Goal: Information Seeking & Learning: Learn about a topic

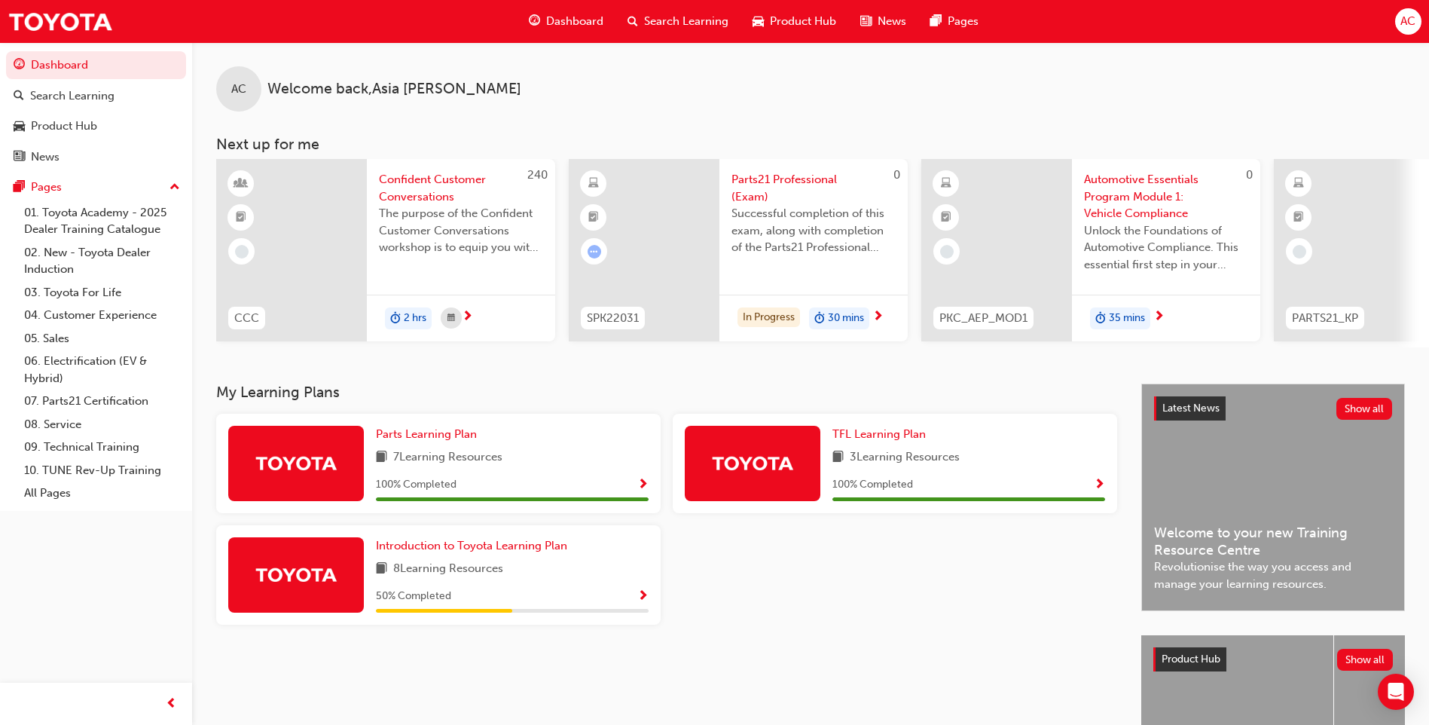
click at [796, 282] on div "Parts21 Professional (Exam) Successful completion of this exam, along with comp…" at bounding box center [813, 250] width 188 height 182
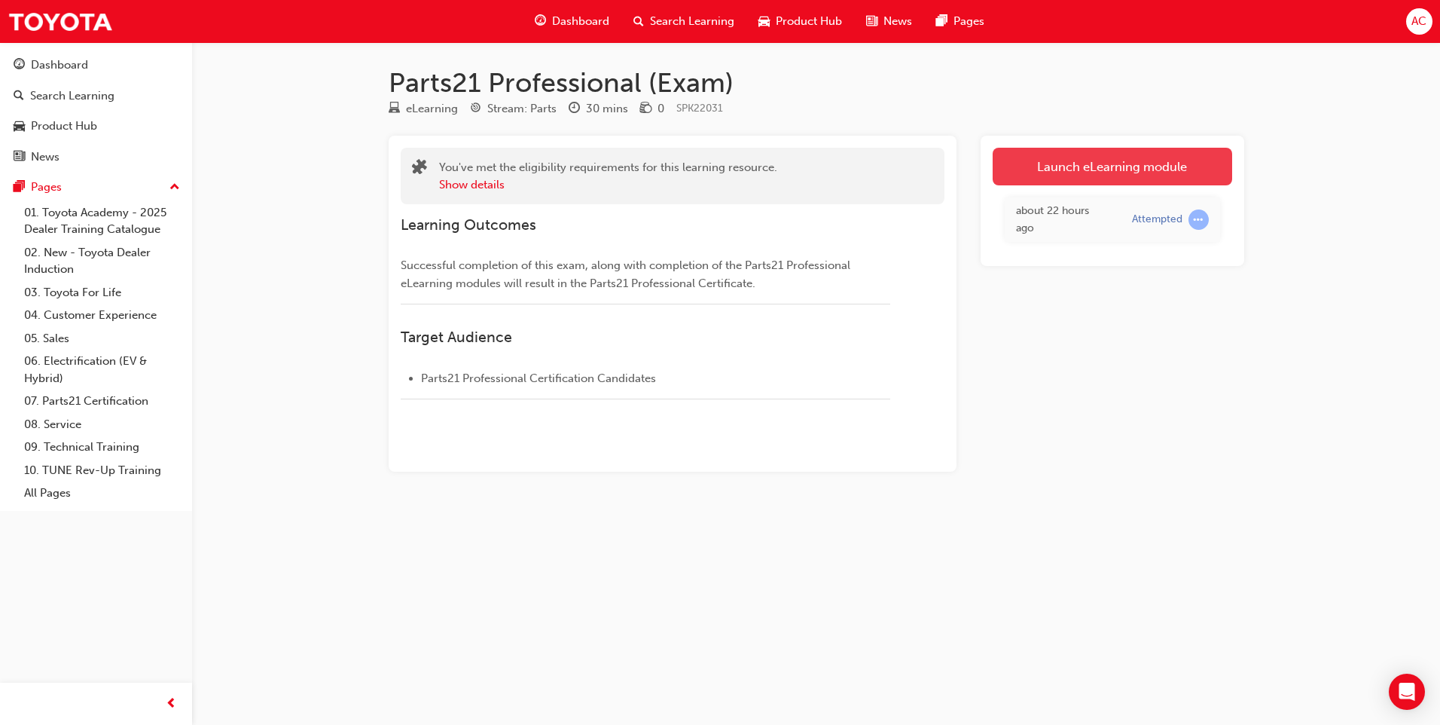
click at [1141, 171] on link "Launch eLearning module" at bounding box center [1113, 167] width 240 height 38
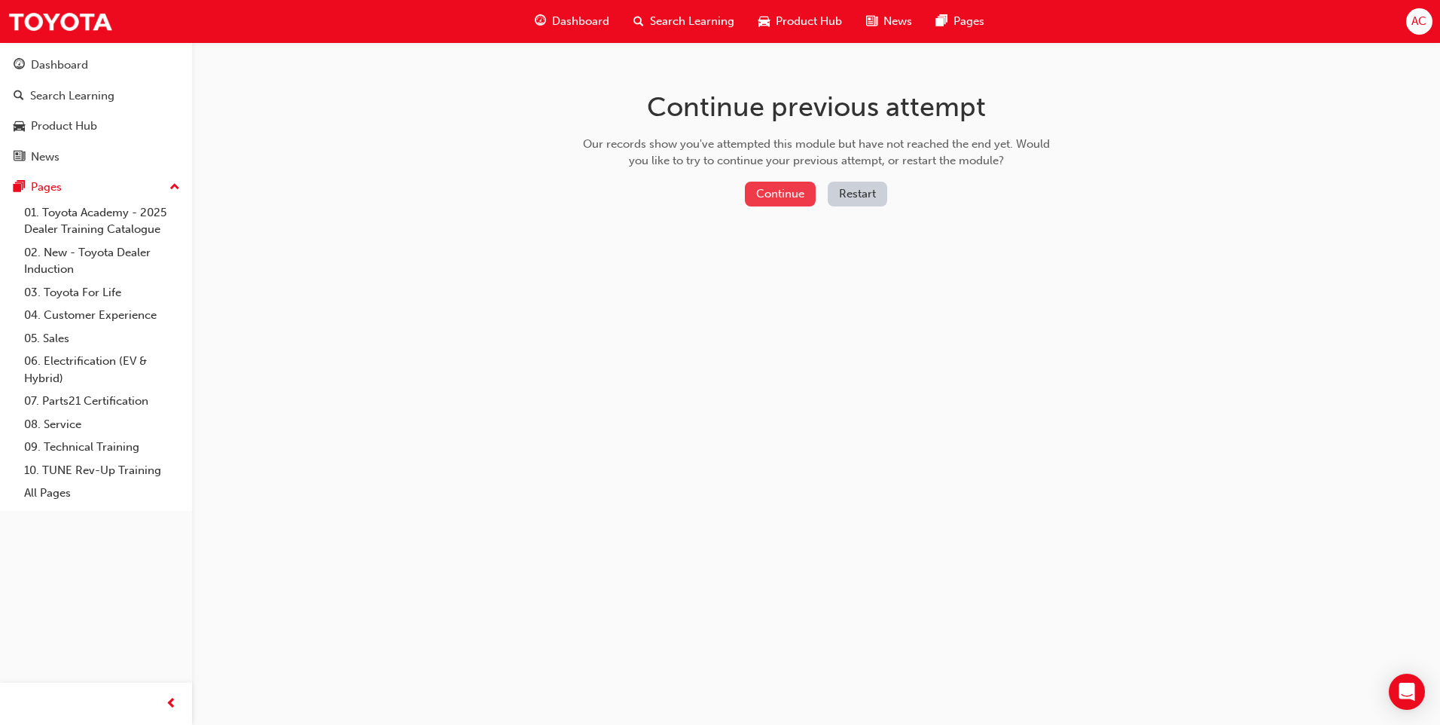
click at [798, 199] on button "Continue" at bounding box center [780, 194] width 71 height 25
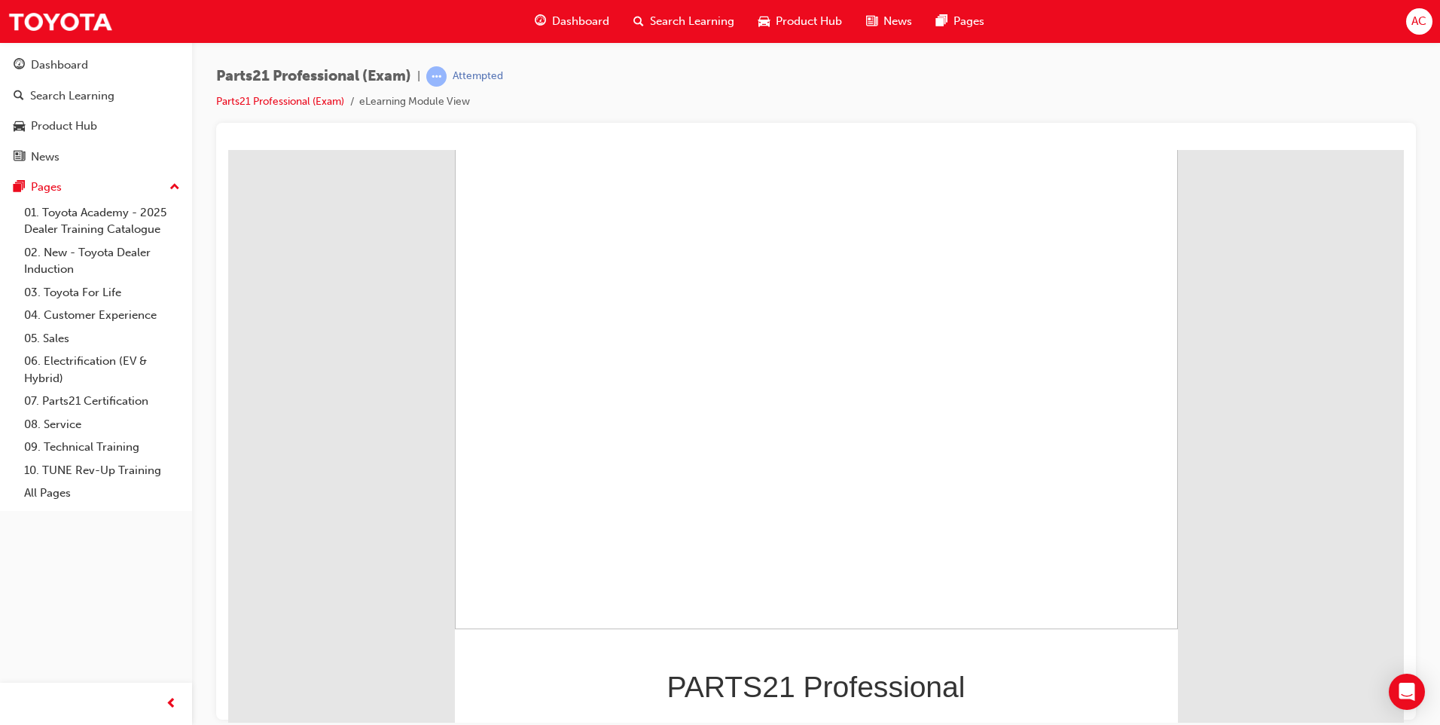
scroll to position [95, 0]
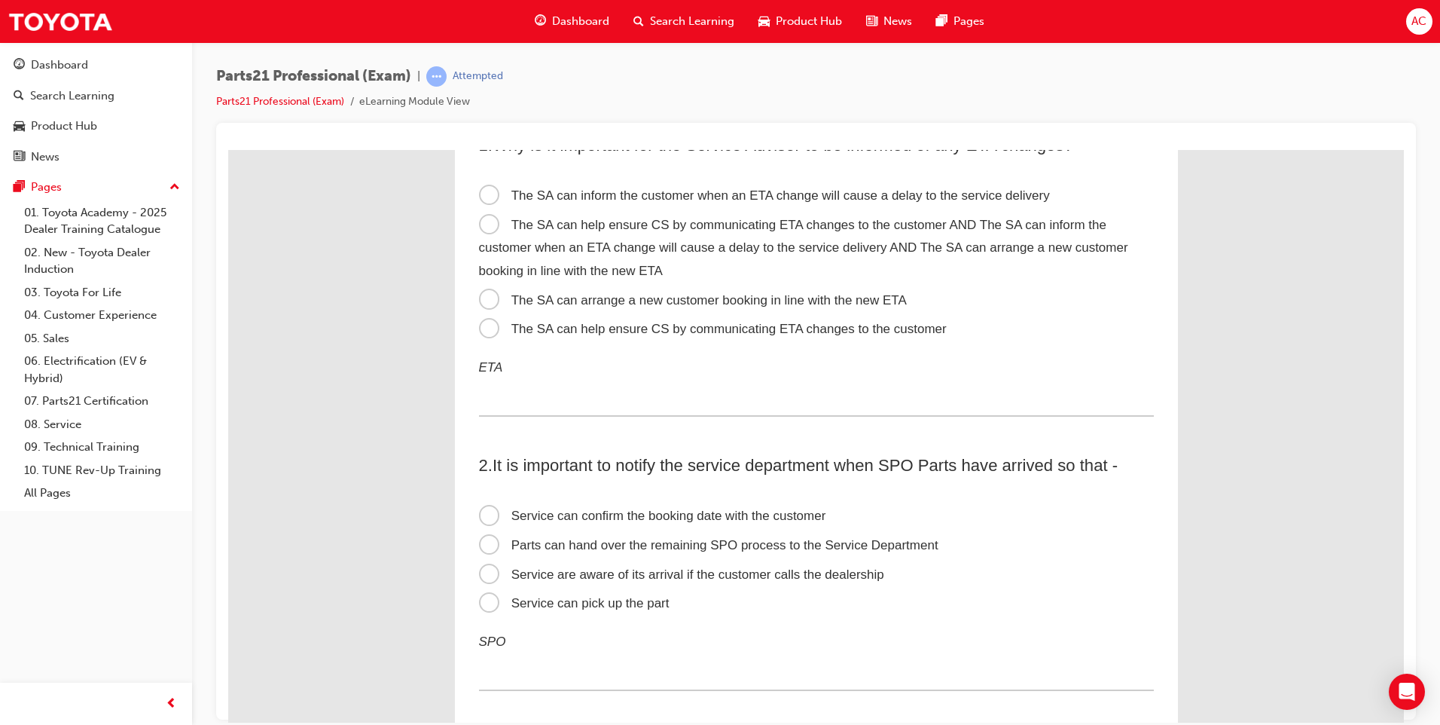
scroll to position [0, 0]
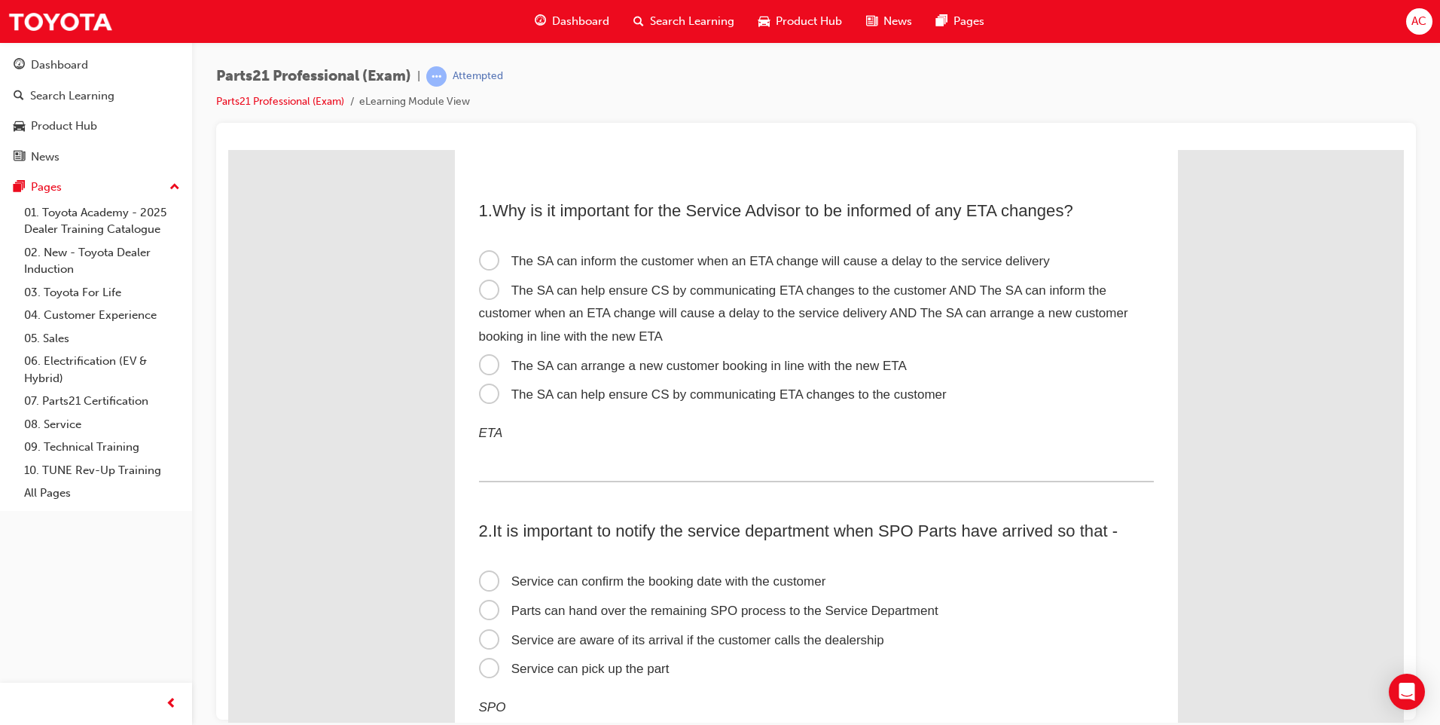
click at [490, 291] on span "The SA can help ensure CS by communicating ETA changes to the customer AND The …" at bounding box center [803, 312] width 649 height 60
click at [228, 149] on input "The SA can help ensure CS by communicating ETA changes to the customer AND The …" at bounding box center [228, 149] width 0 height 0
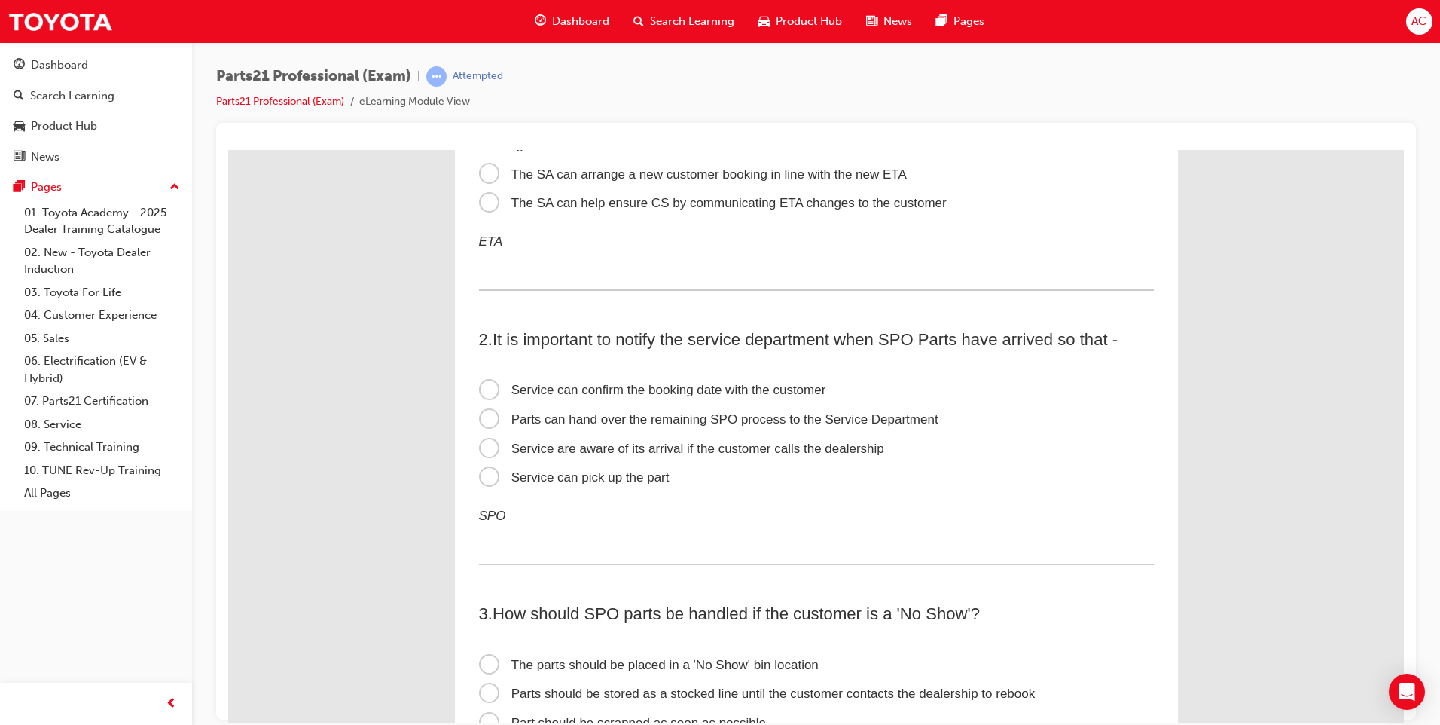
scroll to position [151, 0]
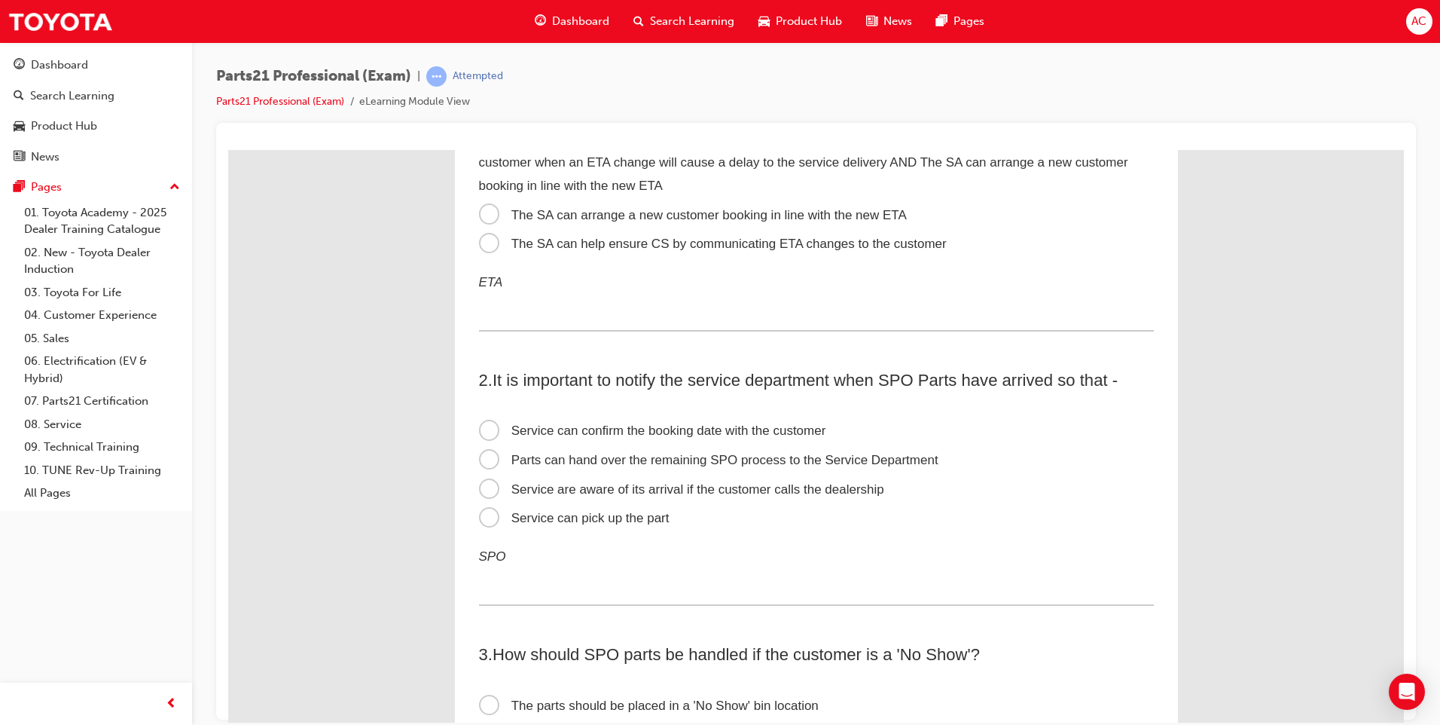
click at [487, 426] on span "Service can confirm the booking date with the customer" at bounding box center [652, 430] width 347 height 14
click at [228, 149] on input "Service can confirm the booking date with the customer" at bounding box center [228, 149] width 0 height 0
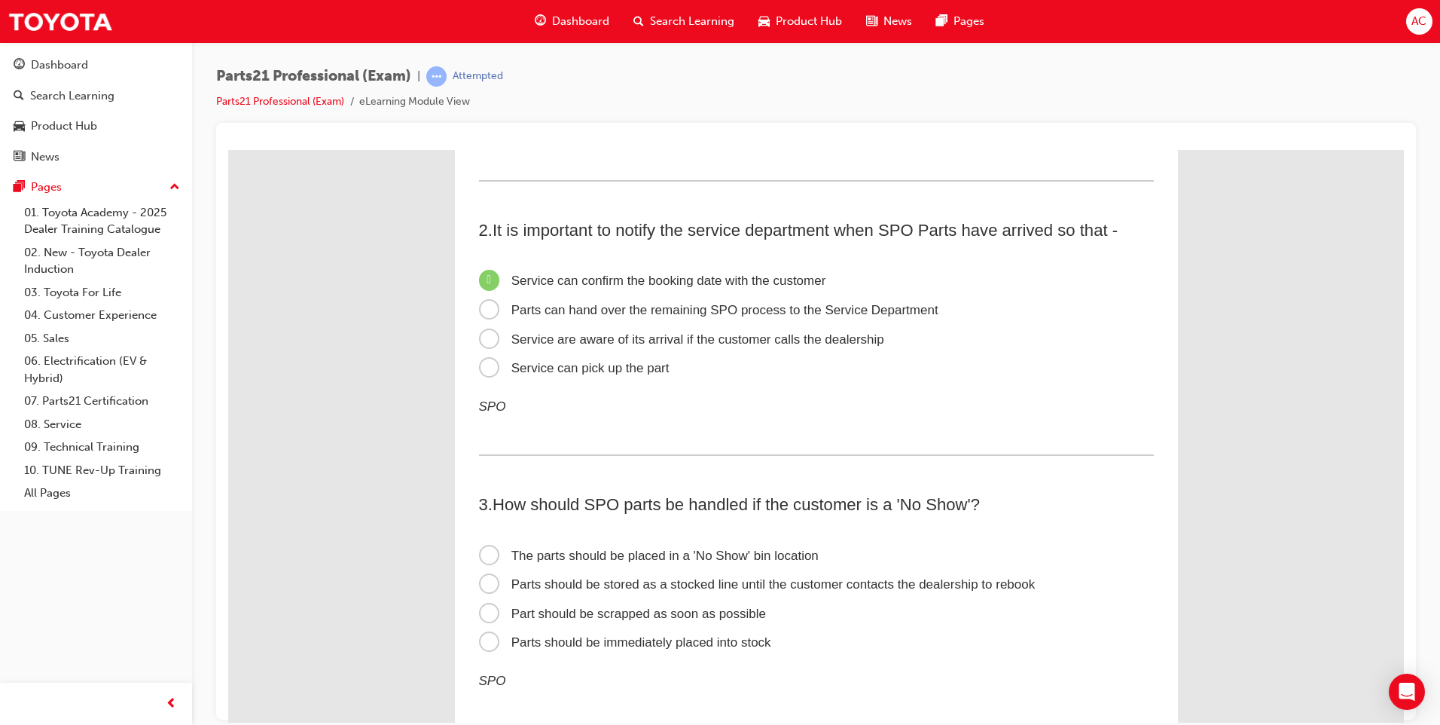
scroll to position [301, 0]
click at [490, 559] on span "The parts should be placed in a 'No Show' bin location" at bounding box center [649, 554] width 340 height 14
click at [228, 149] on input "The parts should be placed in a 'No Show' bin location" at bounding box center [228, 149] width 0 height 0
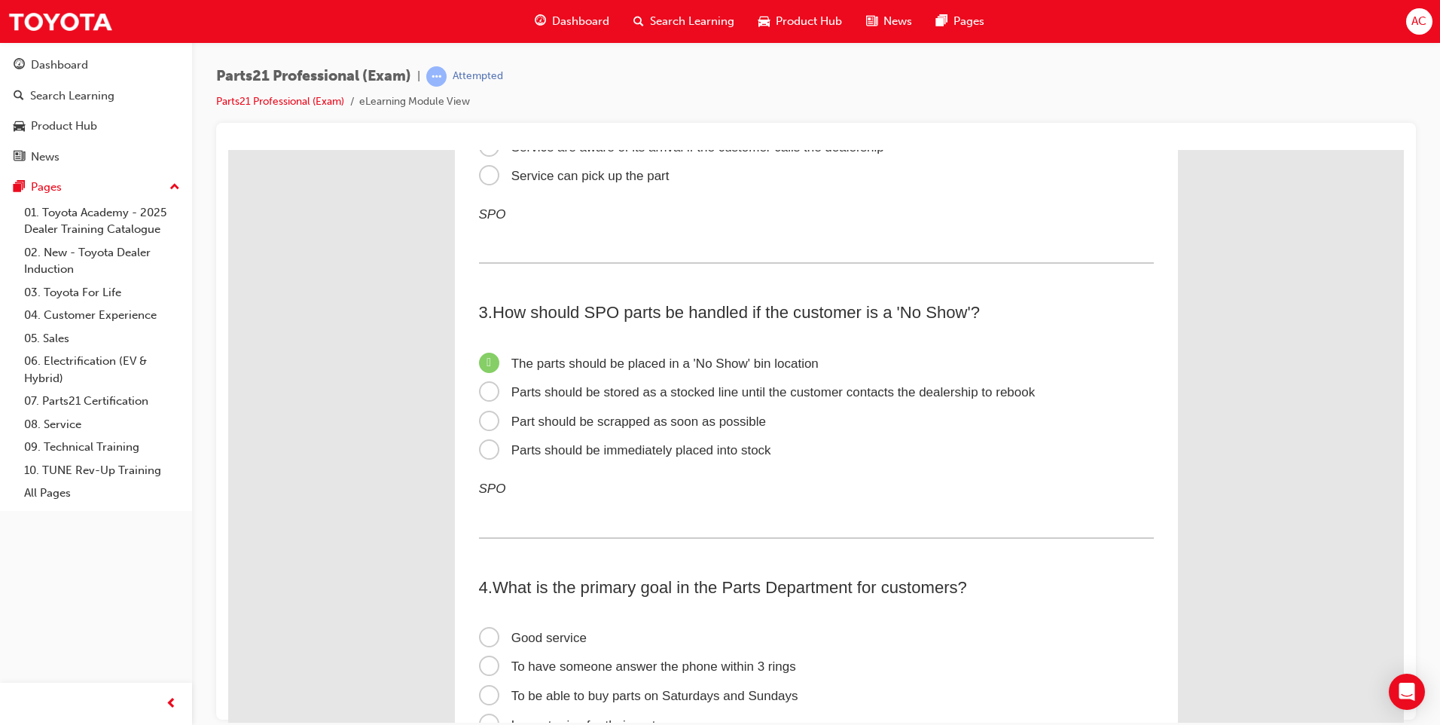
scroll to position [527, 0]
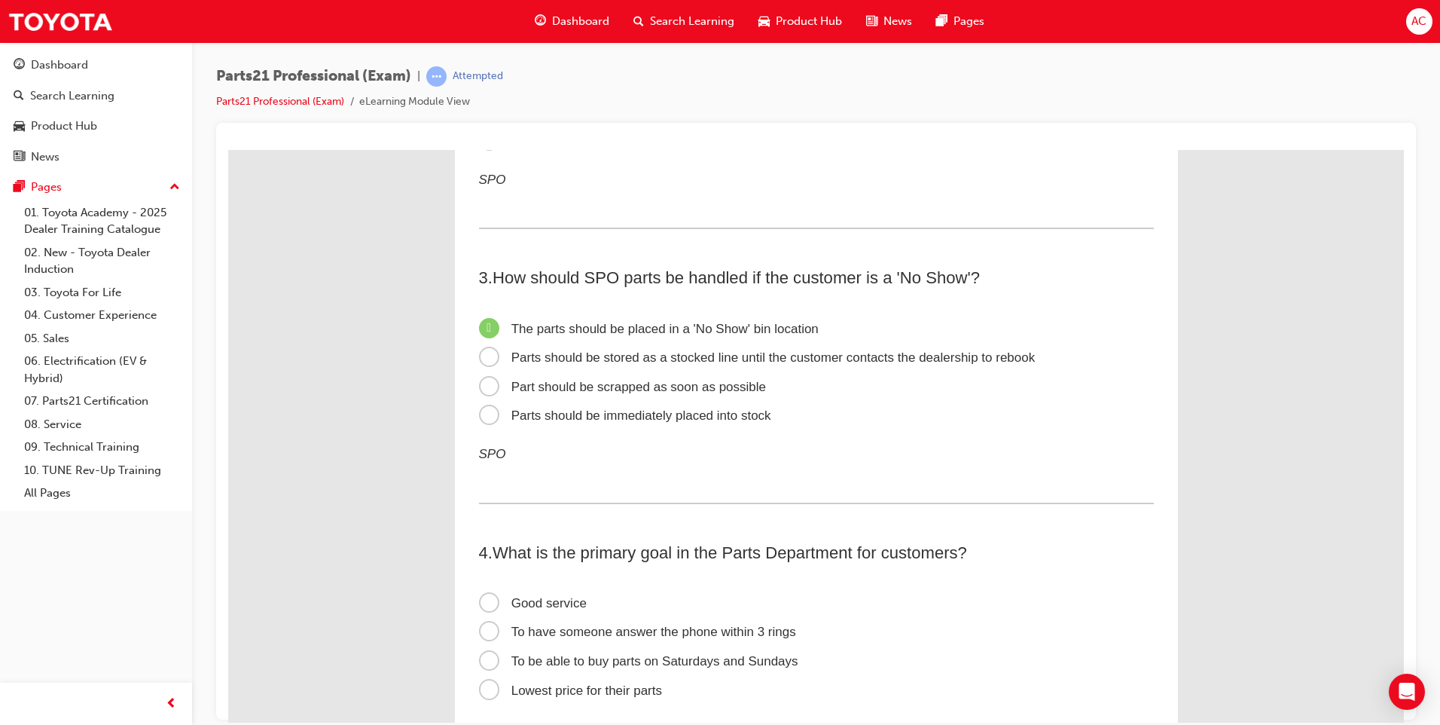
click at [479, 602] on span "Good service" at bounding box center [533, 602] width 108 height 14
click at [228, 149] on input "Good service" at bounding box center [228, 149] width 0 height 0
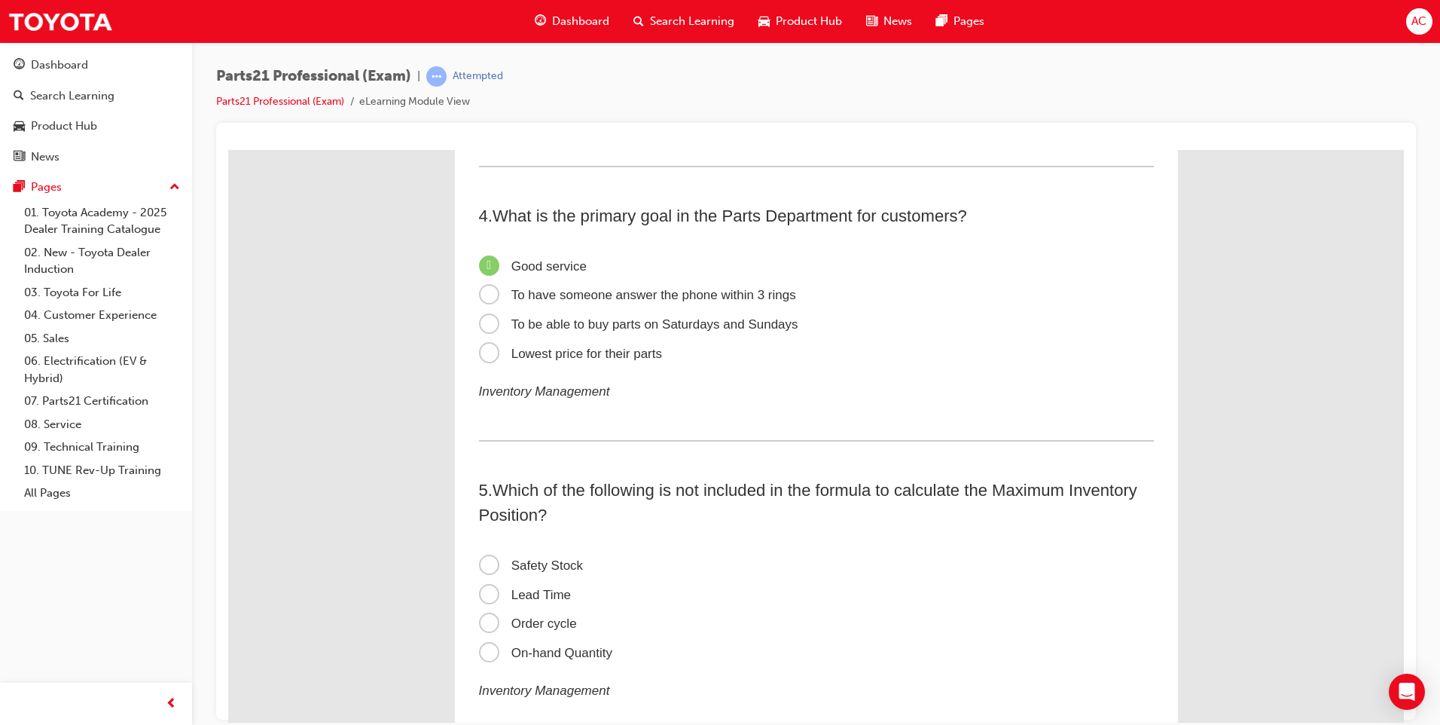
scroll to position [904, 0]
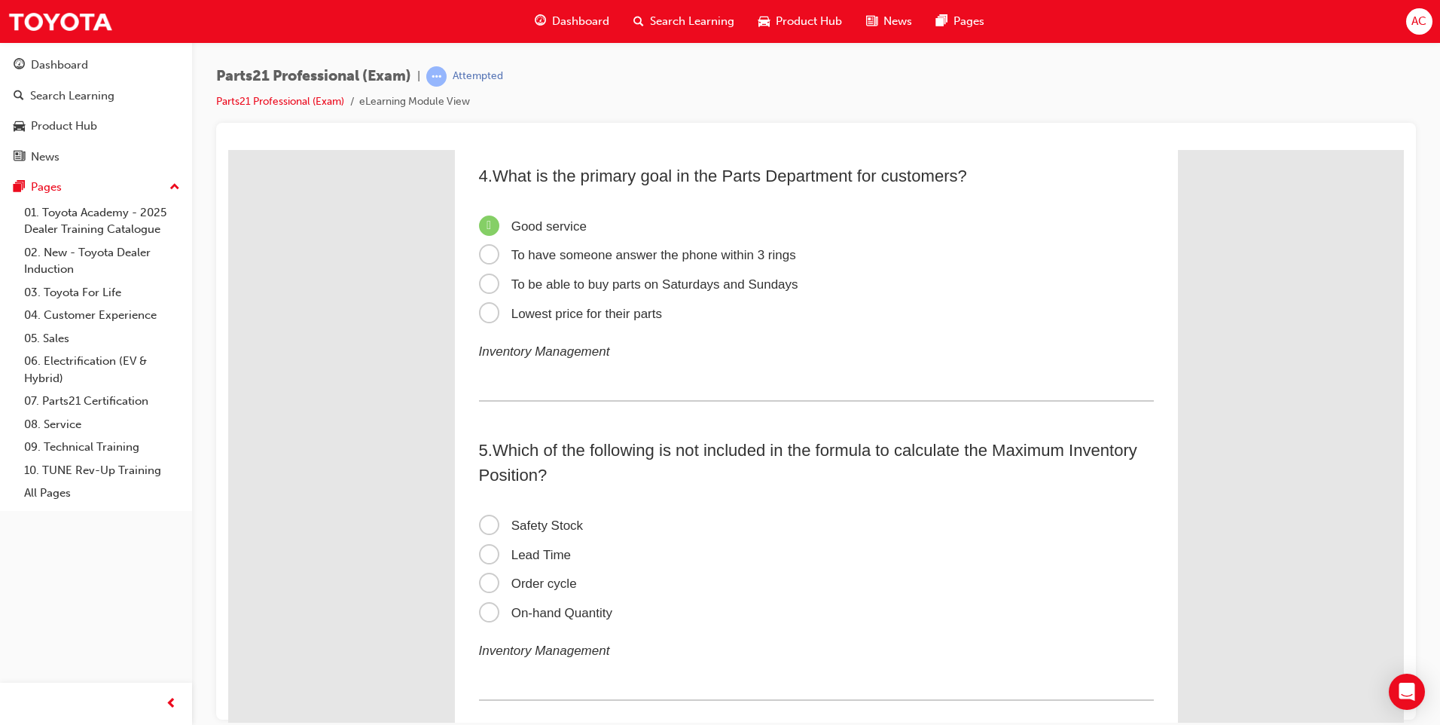
click at [483, 584] on span "Order cycle" at bounding box center [528, 582] width 98 height 14
click at [228, 149] on input "Order cycle" at bounding box center [228, 149] width 0 height 0
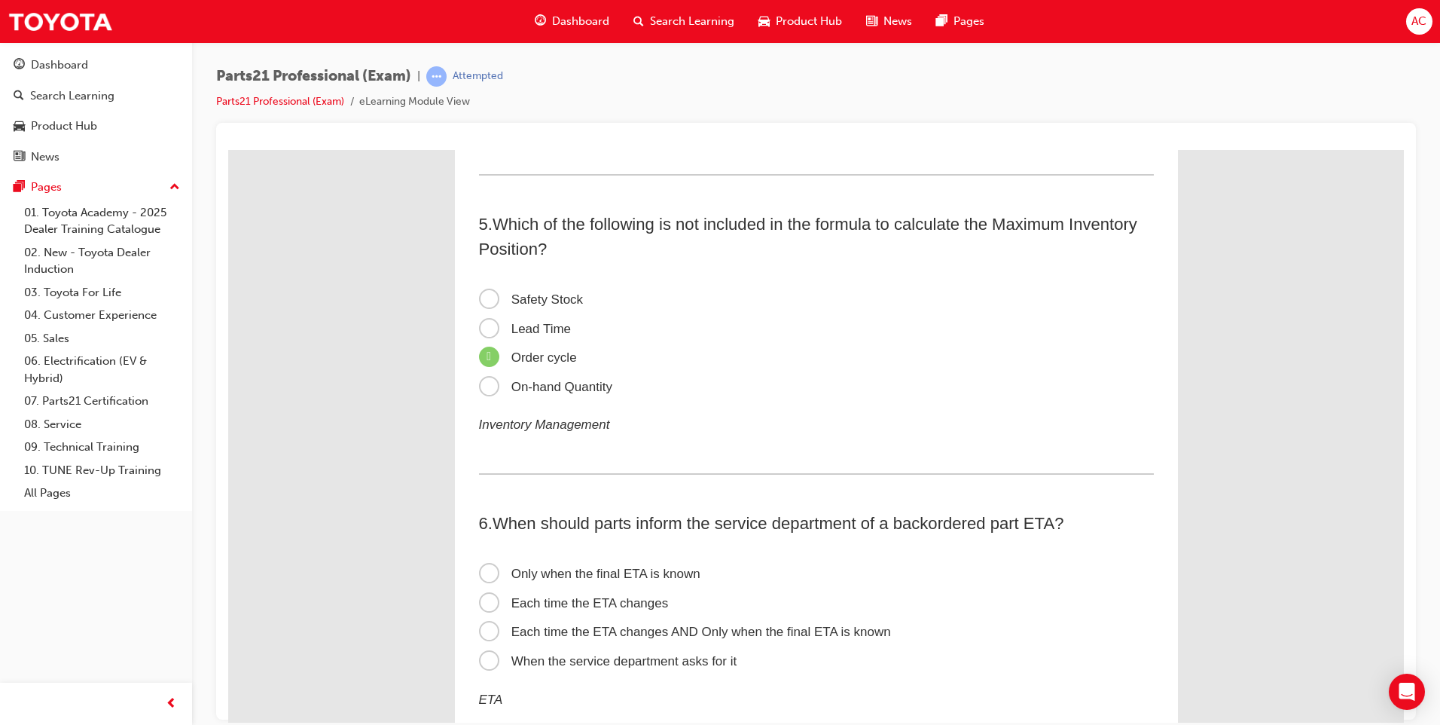
scroll to position [1205, 0]
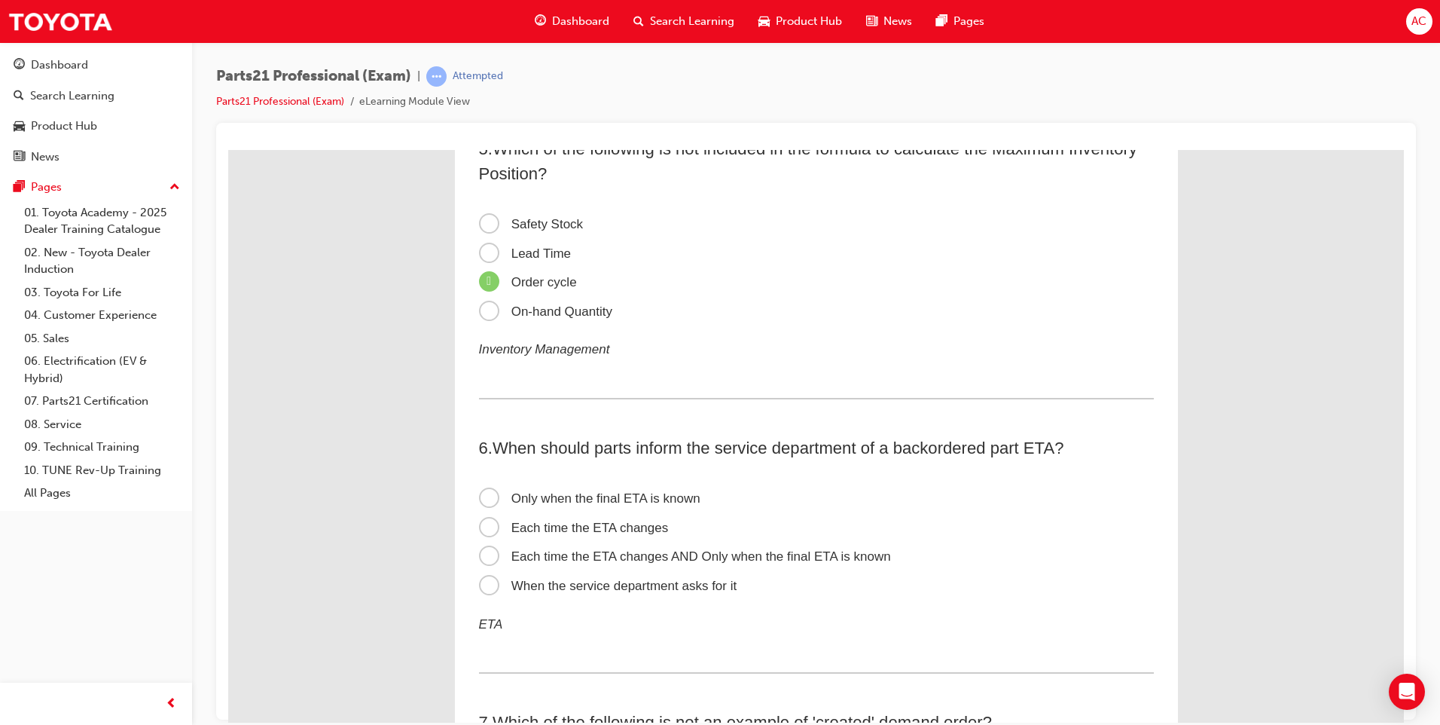
click at [488, 528] on span "Each time the ETA changes" at bounding box center [574, 527] width 190 height 14
click at [228, 149] on input "Each time the ETA changes" at bounding box center [228, 149] width 0 height 0
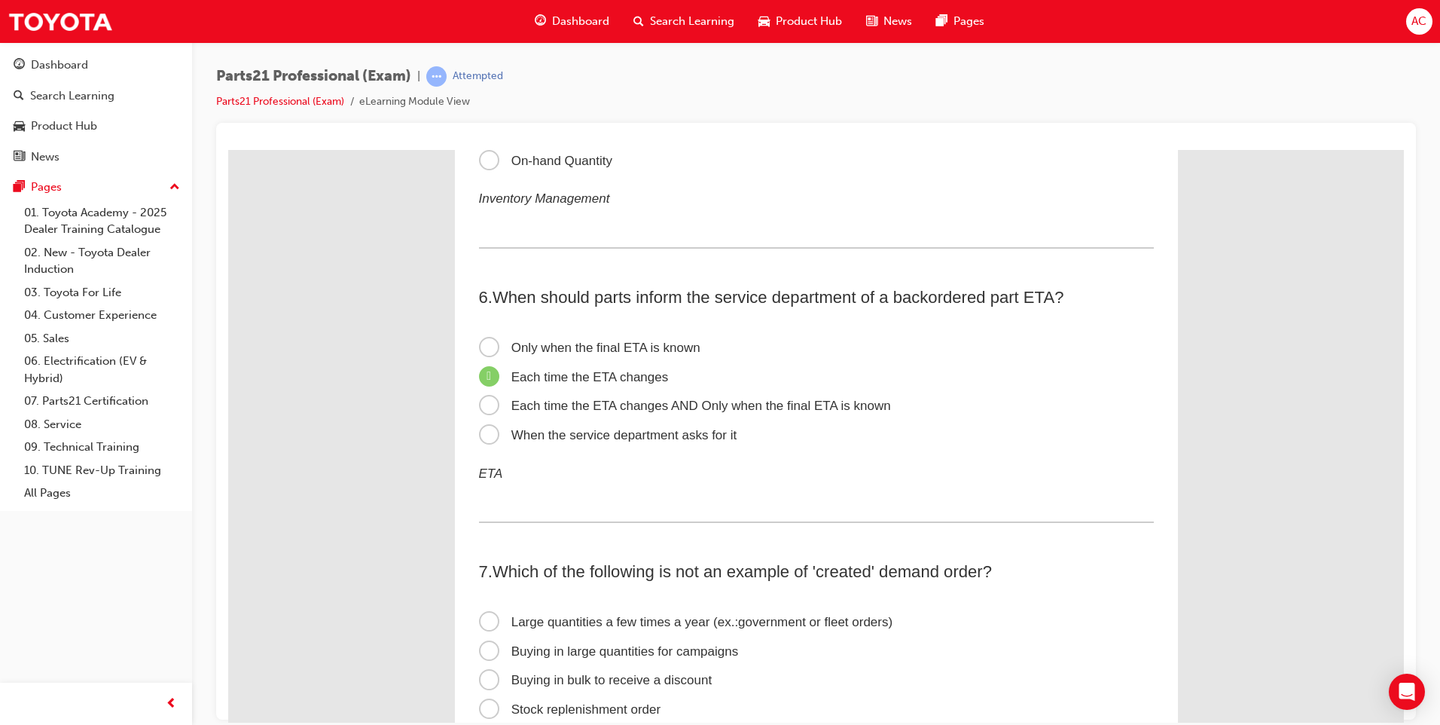
scroll to position [1431, 0]
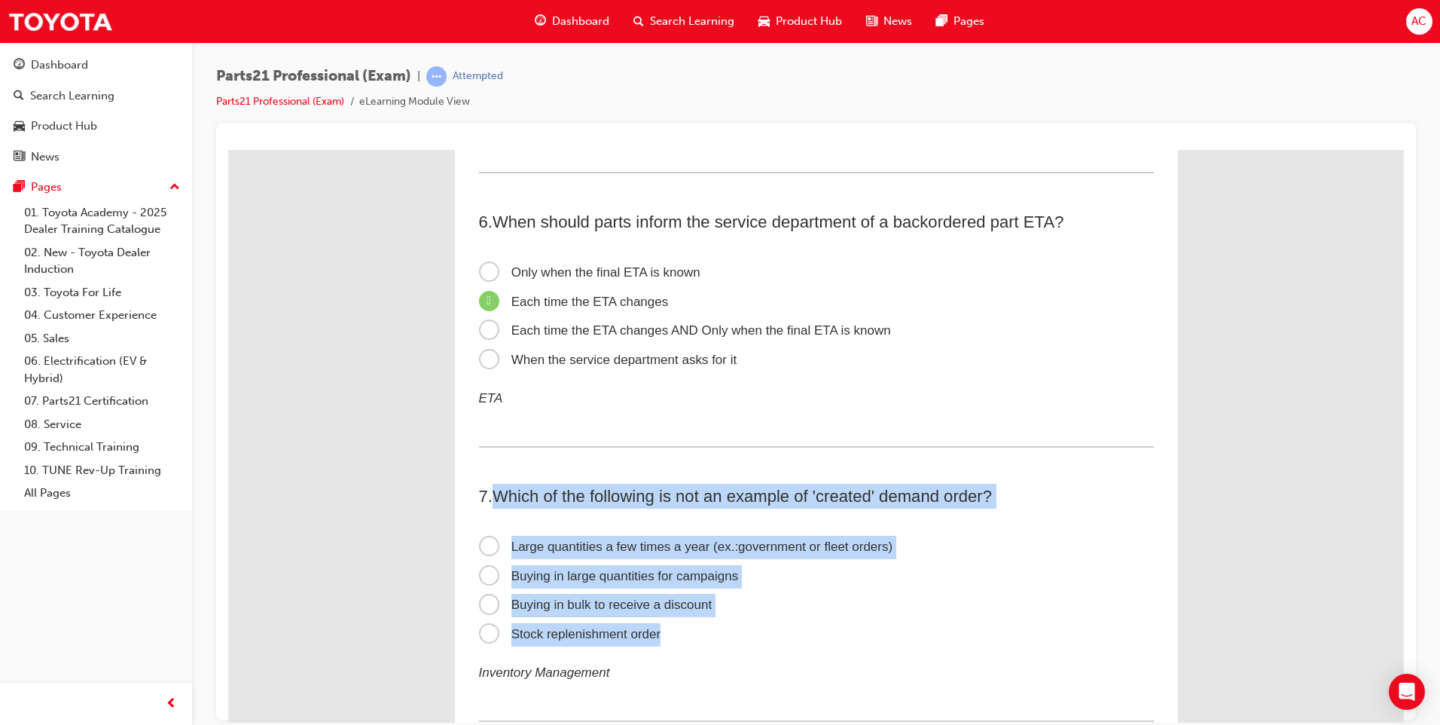
drag, startPoint x: 492, startPoint y: 491, endPoint x: 899, endPoint y: 620, distance: 427.3
click at [899, 620] on div "7 . Which of the following is not an example of 'created' demand order? Large q…" at bounding box center [816, 602] width 675 height 238
copy div "Which of the following is not an example of 'created' demand order? Large quant…"
click at [491, 636] on span "Stock replenishment order" at bounding box center [570, 633] width 182 height 14
click at [228, 149] on input "Stock replenishment order" at bounding box center [228, 149] width 0 height 0
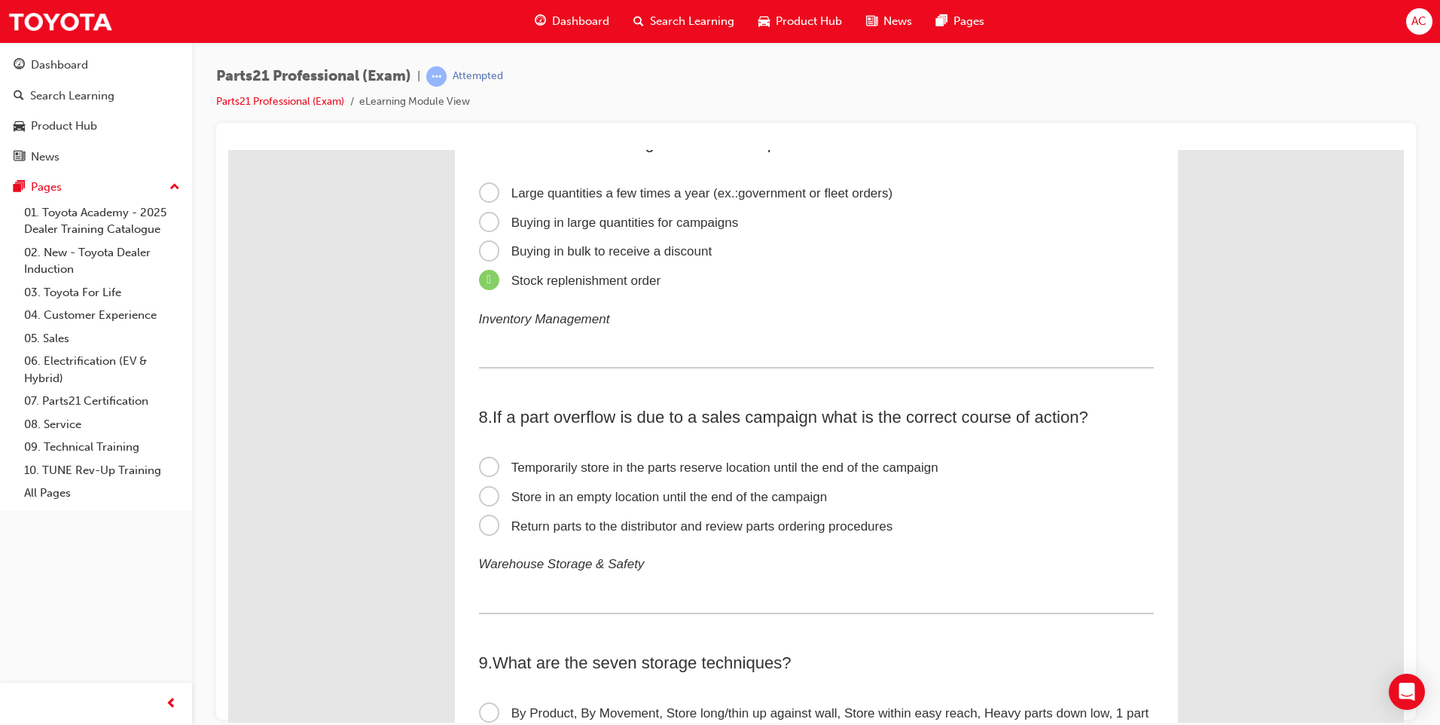
scroll to position [1808, 0]
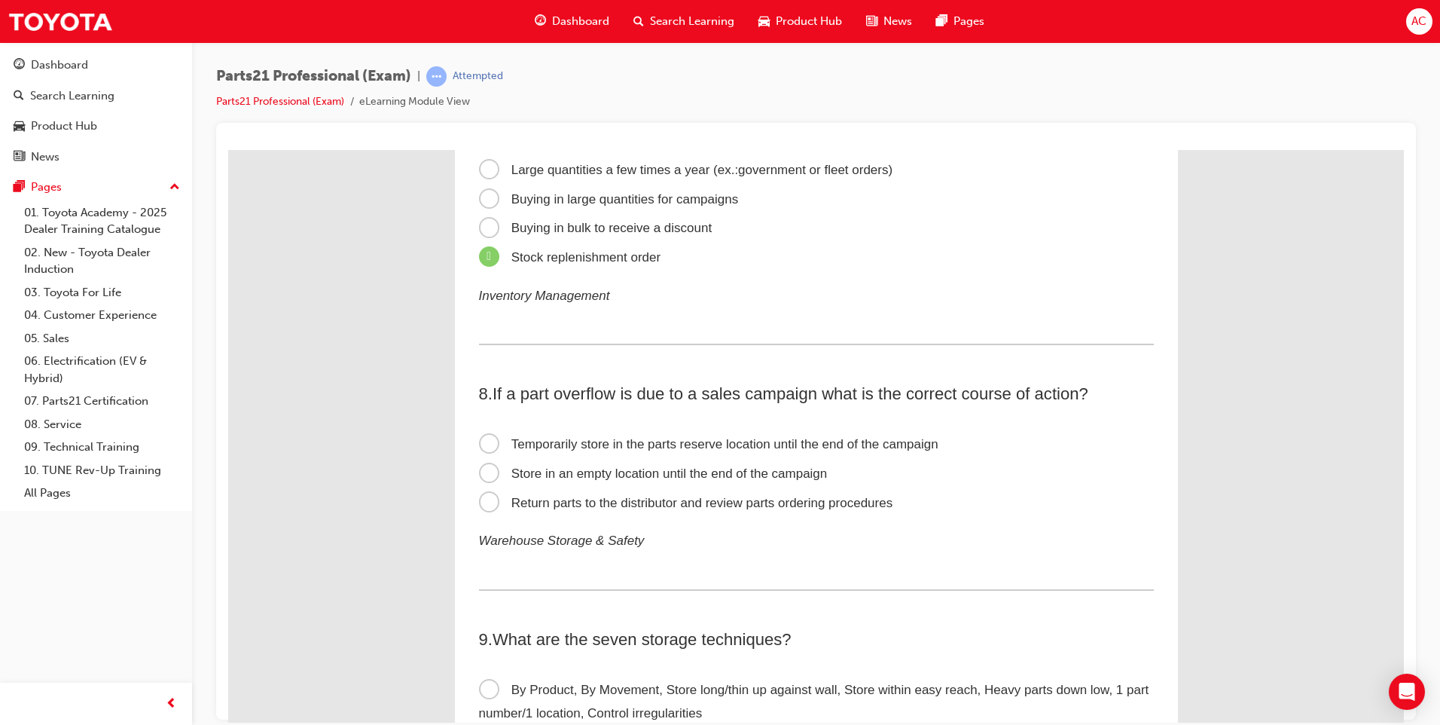
click at [479, 444] on span "Temporarily store in the parts reserve location until the end of the campaign" at bounding box center [708, 443] width 459 height 14
click at [228, 149] on input "Temporarily store in the parts reserve location until the end of the campaign" at bounding box center [228, 149] width 0 height 0
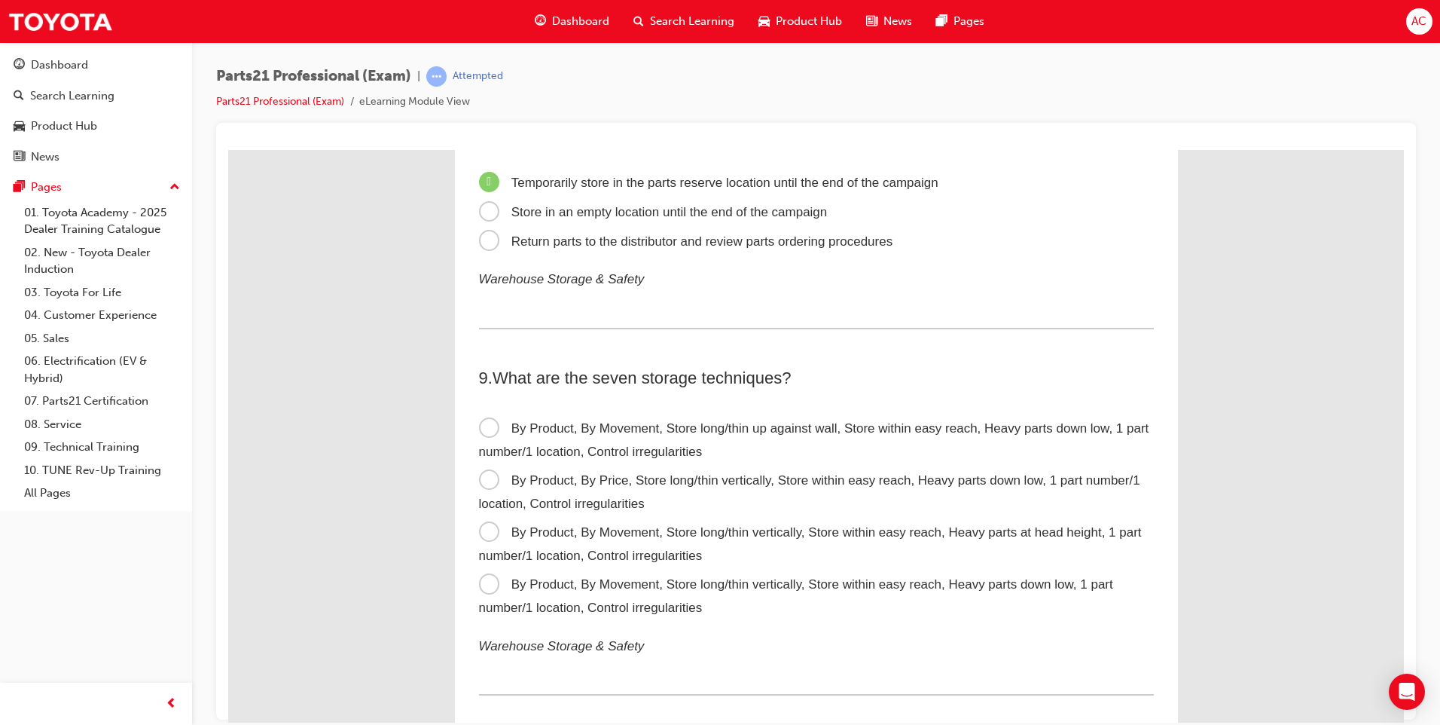
scroll to position [2109, 0]
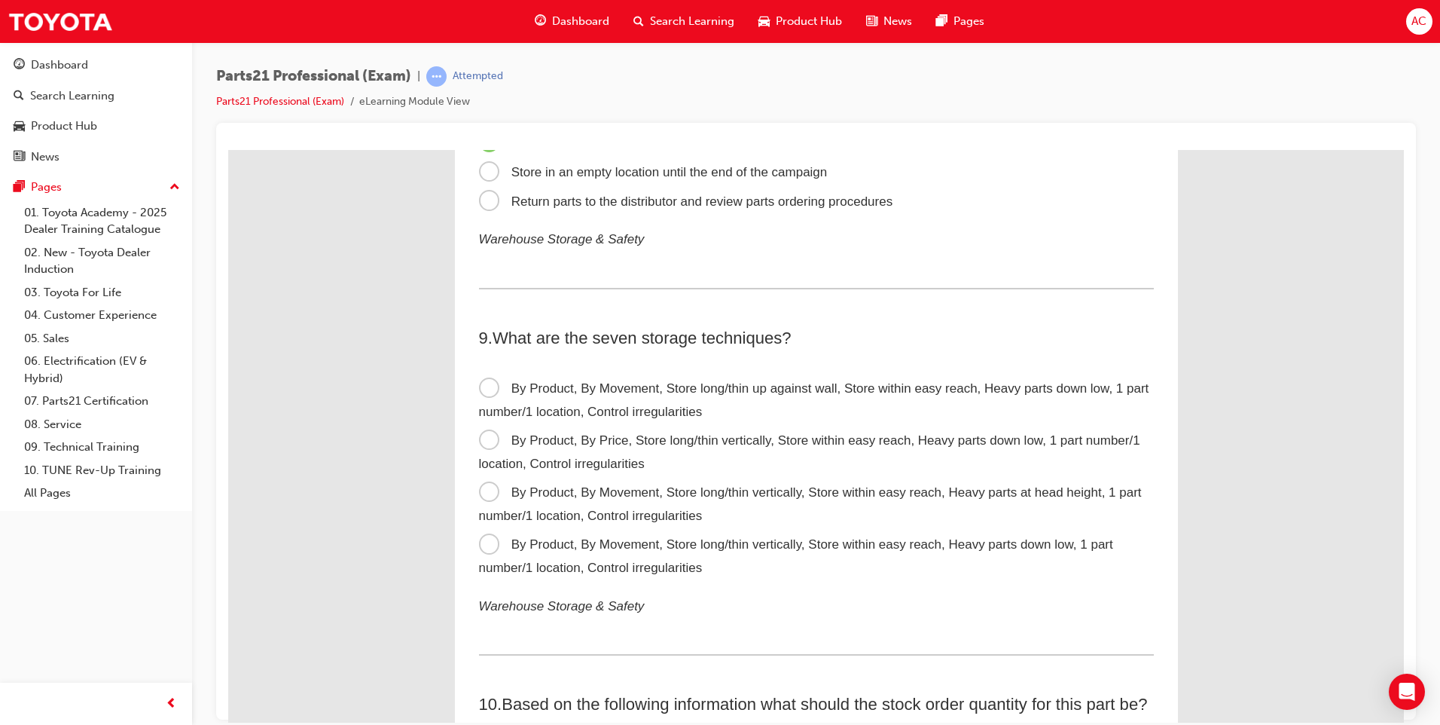
click at [487, 389] on span "By Product, By Movement, Store long/thin up against wall, Store within easy rea…" at bounding box center [814, 399] width 670 height 38
click at [228, 149] on input "By Product, By Movement, Store long/thin up against wall, Store within easy rea…" at bounding box center [228, 149] width 0 height 0
click at [484, 541] on span "By Product, By Movement, Store long/thin vertically, Store within easy reach, H…" at bounding box center [796, 555] width 634 height 38
click at [228, 149] on input "By Product, By Movement, Store long/thin vertically, Store within easy reach, H…" at bounding box center [228, 149] width 0 height 0
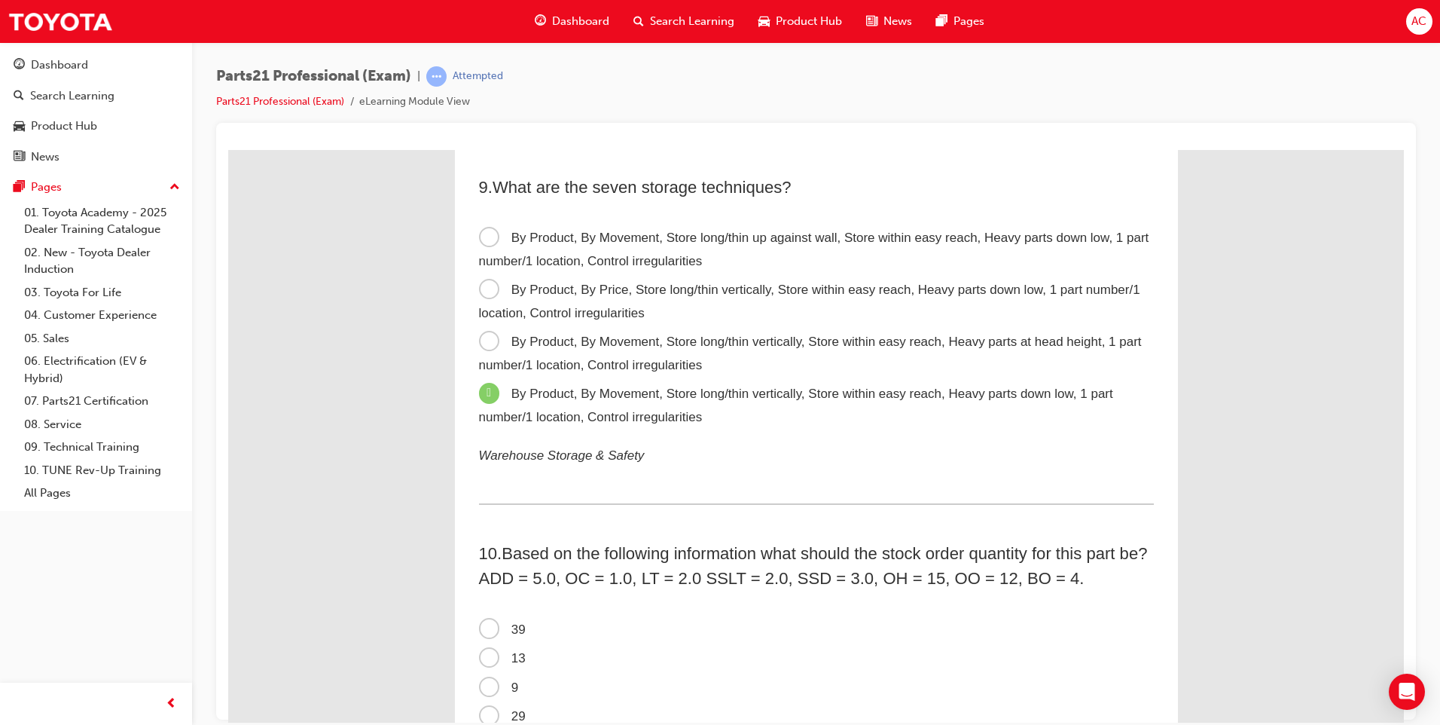
scroll to position [2335, 0]
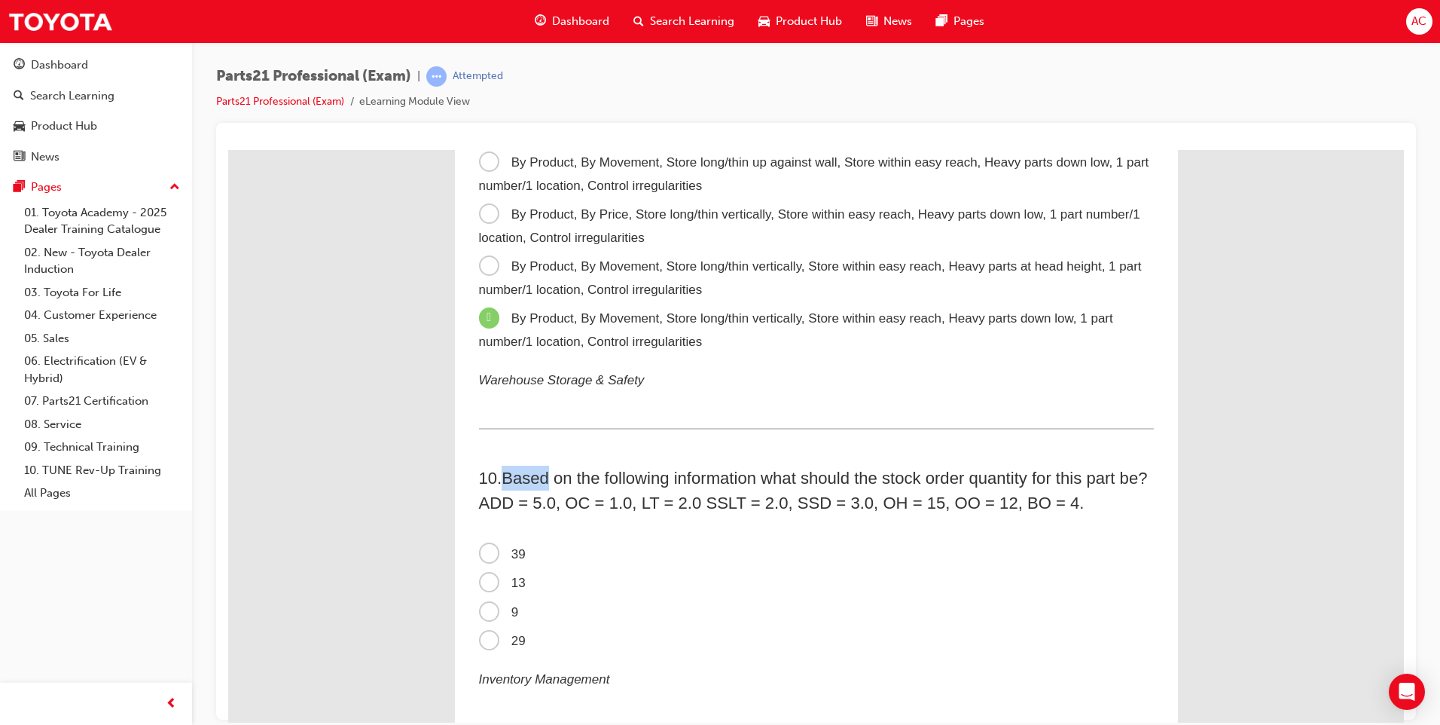
drag, startPoint x: 500, startPoint y: 473, endPoint x: 548, endPoint y: 473, distance: 48.2
click at [548, 473] on span "Based on the following information what should the stock order quantity for thi…" at bounding box center [813, 490] width 669 height 44
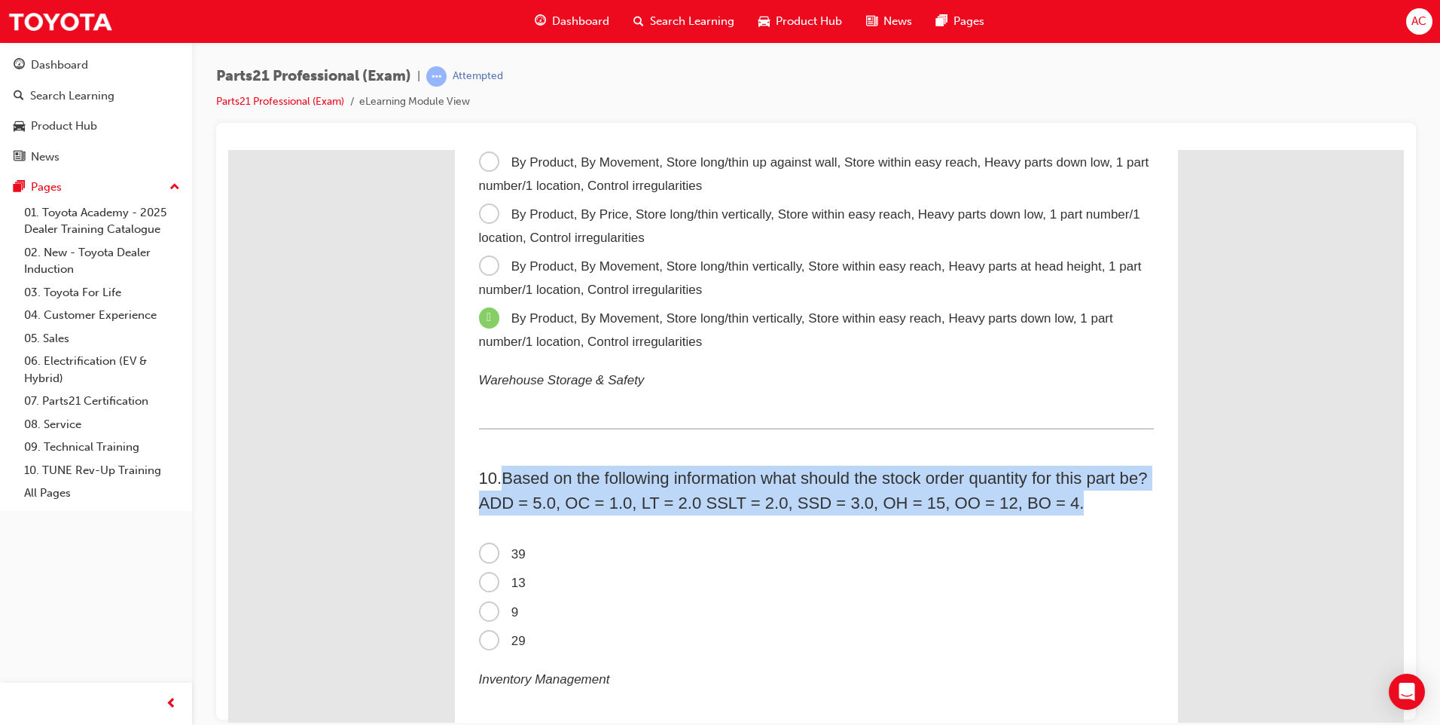
drag, startPoint x: 503, startPoint y: 475, endPoint x: 1087, endPoint y: 504, distance: 584.4
click at [1087, 504] on h2 "10 . Based on the following information what should the stock order quantity fo…" at bounding box center [816, 490] width 675 height 50
drag, startPoint x: 1087, startPoint y: 504, endPoint x: 1040, endPoint y: 495, distance: 47.6
drag, startPoint x: 1040, startPoint y: 495, endPoint x: 500, endPoint y: 477, distance: 540.3
click at [499, 469] on span "." at bounding box center [499, 477] width 5 height 19
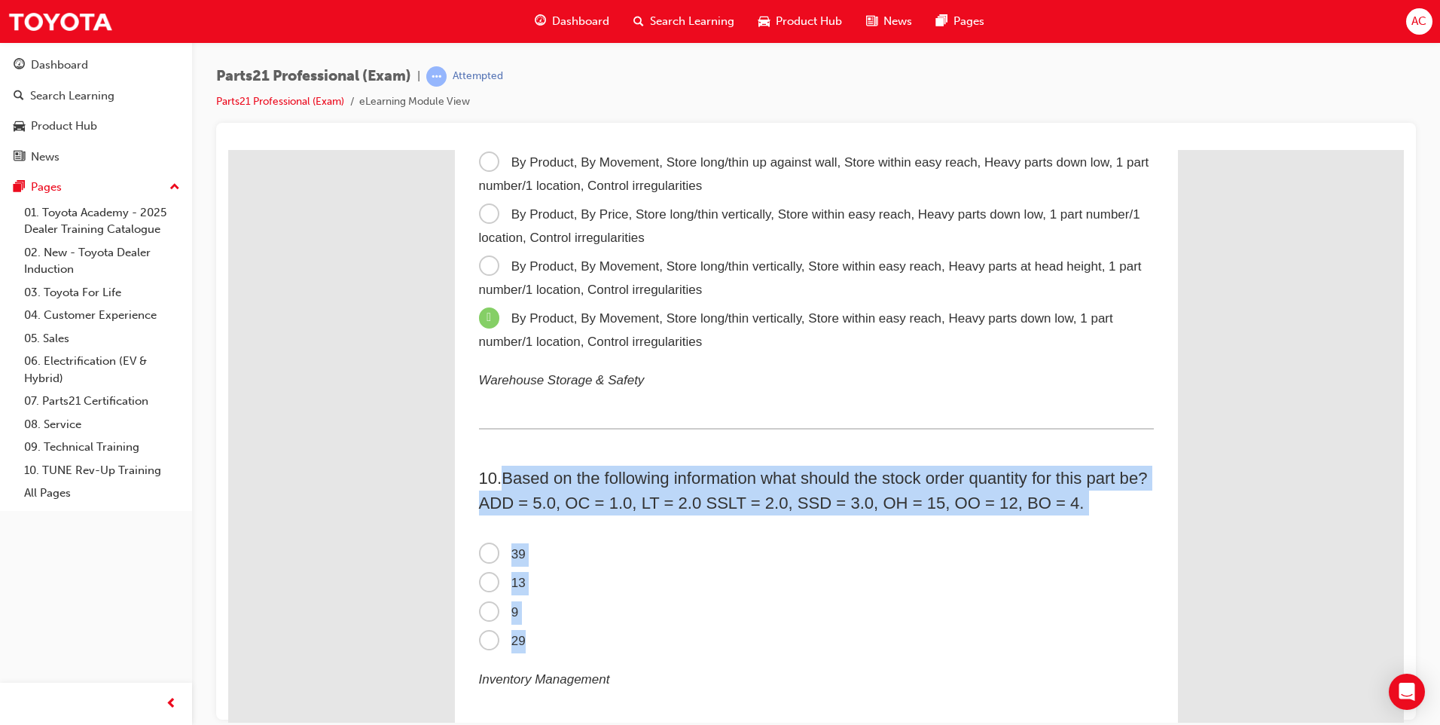
drag, startPoint x: 506, startPoint y: 477, endPoint x: 777, endPoint y: 636, distance: 314.3
click at [777, 636] on div "10 . Based on the following information what should the stock order quantity fo…" at bounding box center [816, 596] width 675 height 263
drag, startPoint x: 777, startPoint y: 636, endPoint x: 847, endPoint y: 485, distance: 166.1
copy div "Based on the following information what should the stock order quantity for thi…"
click at [954, 575] on label "13" at bounding box center [816, 582] width 675 height 29
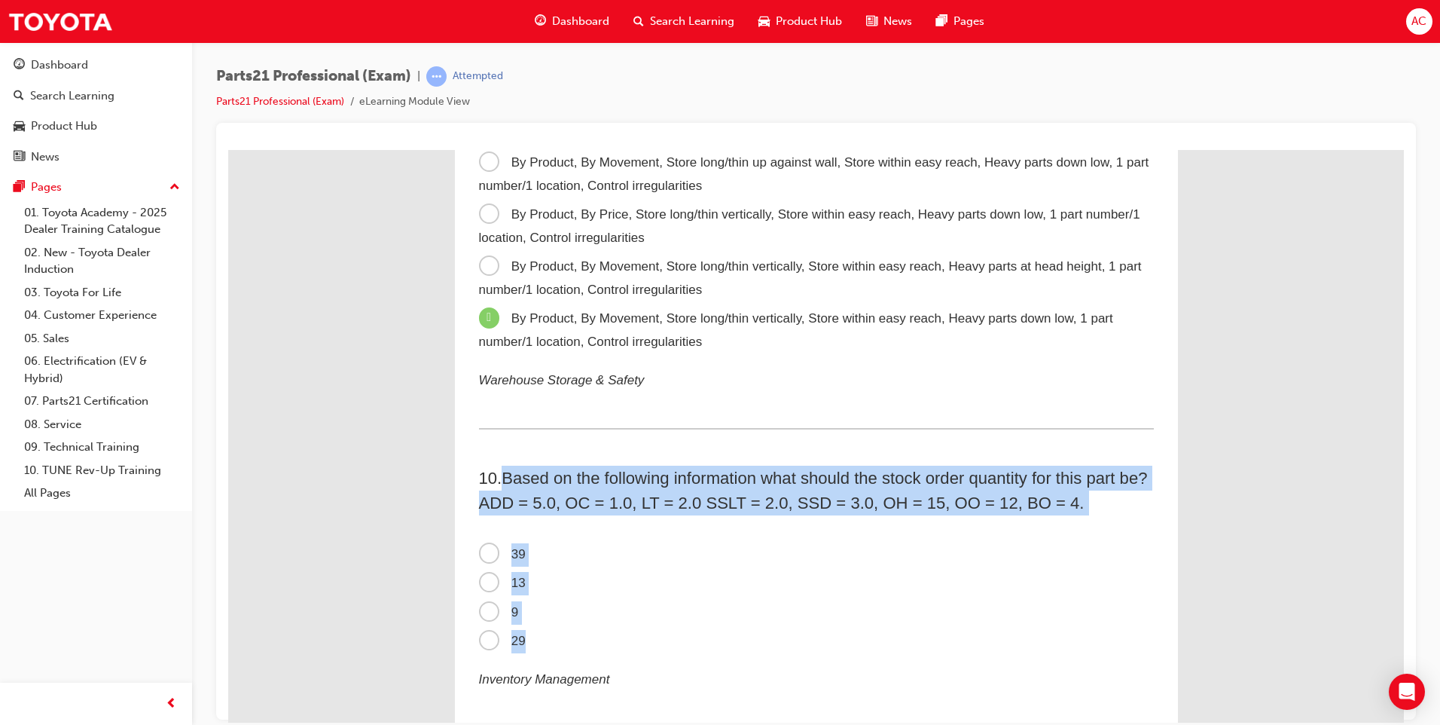
click at [228, 149] on input "13" at bounding box center [228, 149] width 0 height 0
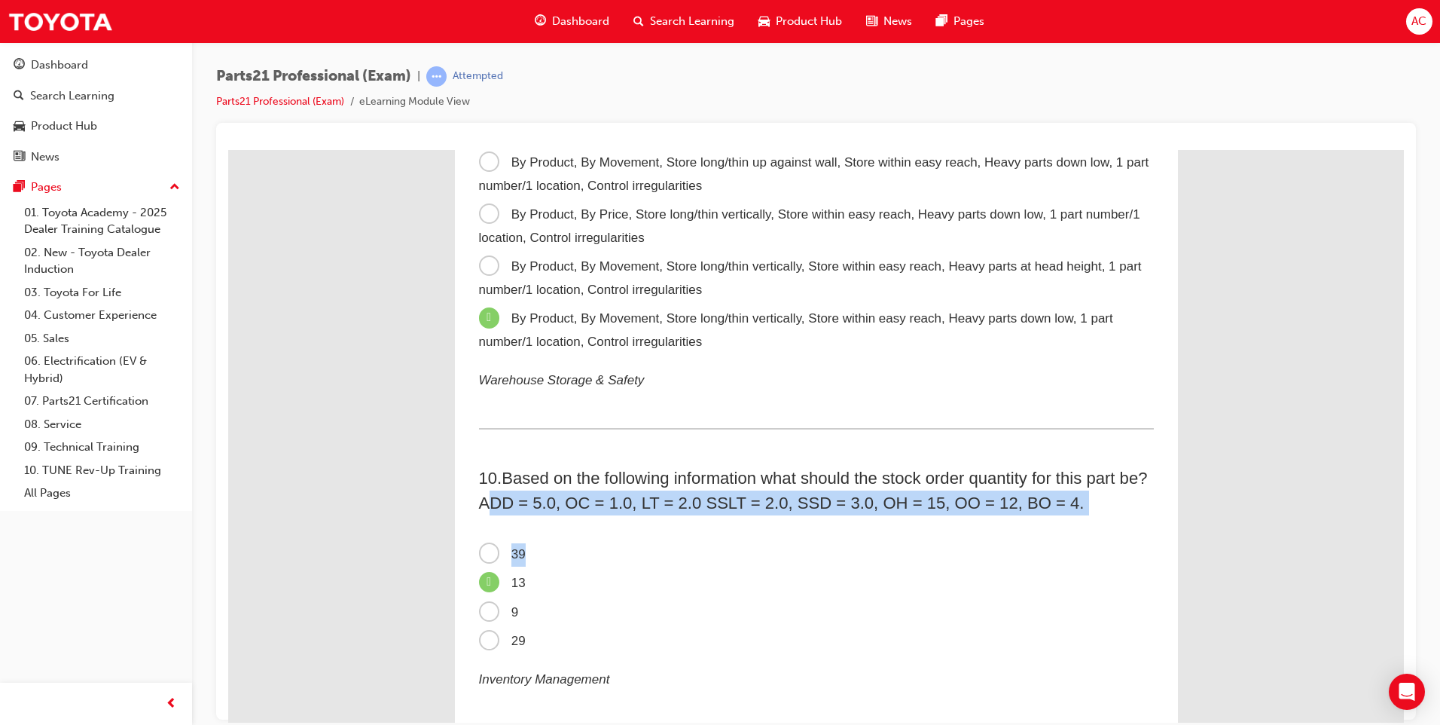
drag, startPoint x: 479, startPoint y: 499, endPoint x: 963, endPoint y: 526, distance: 485.0
click at [963, 526] on div "10 . Based on the following information what should the stock order quantity fo…" at bounding box center [816, 596] width 675 height 263
drag, startPoint x: 963, startPoint y: 526, endPoint x: 1078, endPoint y: 502, distance: 116.8
click at [1078, 502] on span "Based on the following information what should the stock order quantity for thi…" at bounding box center [813, 490] width 669 height 44
drag, startPoint x: 1074, startPoint y: 502, endPoint x: 468, endPoint y: 508, distance: 605.6
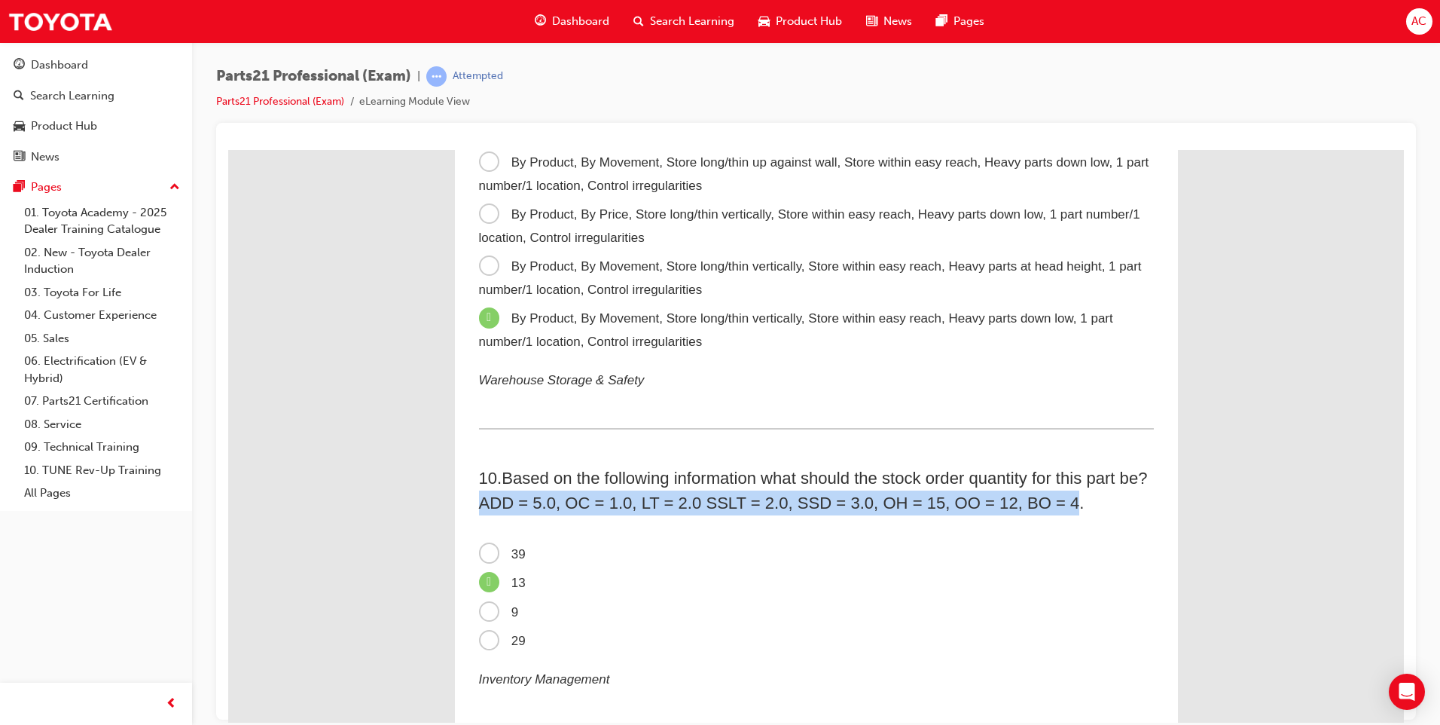
drag, startPoint x: 468, startPoint y: 508, endPoint x: 492, endPoint y: 499, distance: 25.0
copy span "ADD = 5.0, OC = 1.0, LT = 2.0 SSLT = 2.0, SSD = 3.0, OH = 15, OO = 12, BO = 4"
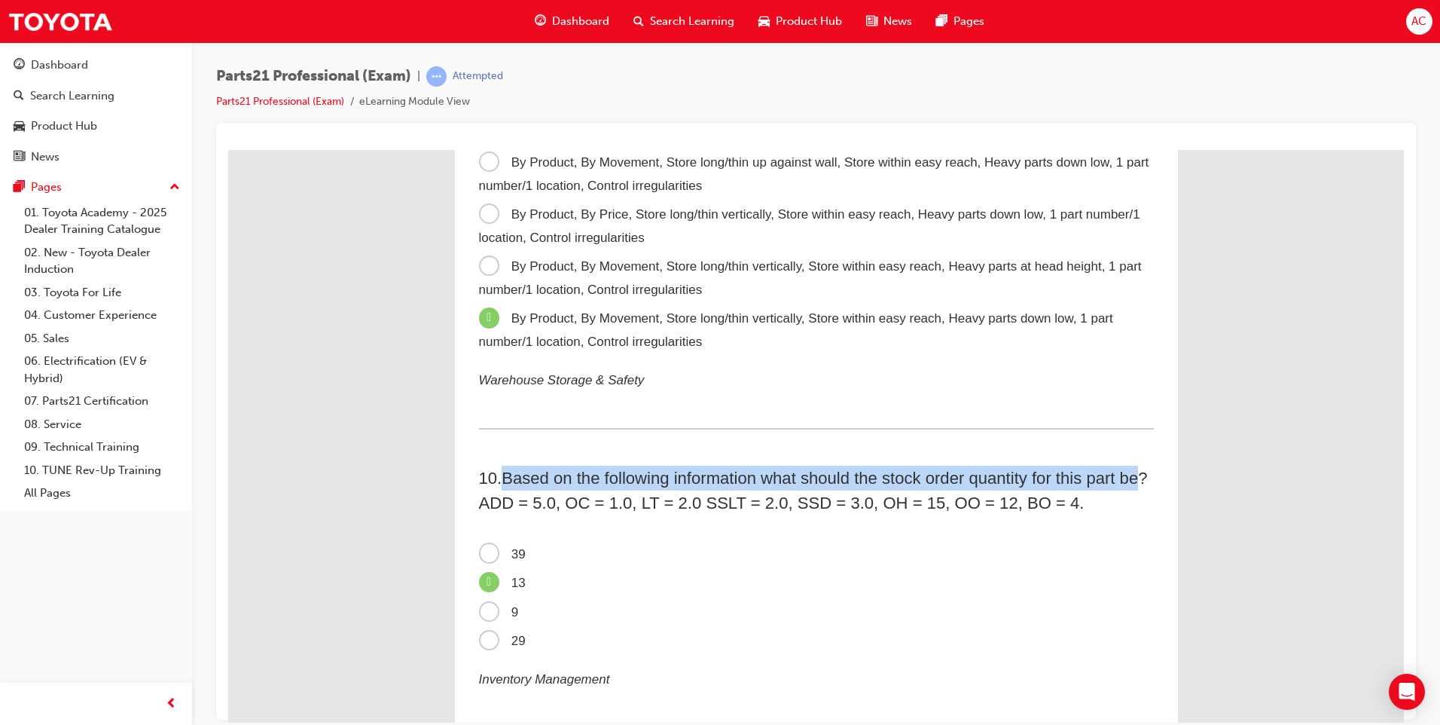
drag, startPoint x: 504, startPoint y: 472, endPoint x: 1137, endPoint y: 468, distance: 633.4
click at [1137, 468] on span "Based on the following information what should the stock order quantity for thi…" at bounding box center [813, 490] width 669 height 44
drag, startPoint x: 1137, startPoint y: 468, endPoint x: 1121, endPoint y: 477, distance: 18.5
copy span "Based on the following information what should the stock order quantity for thi…"
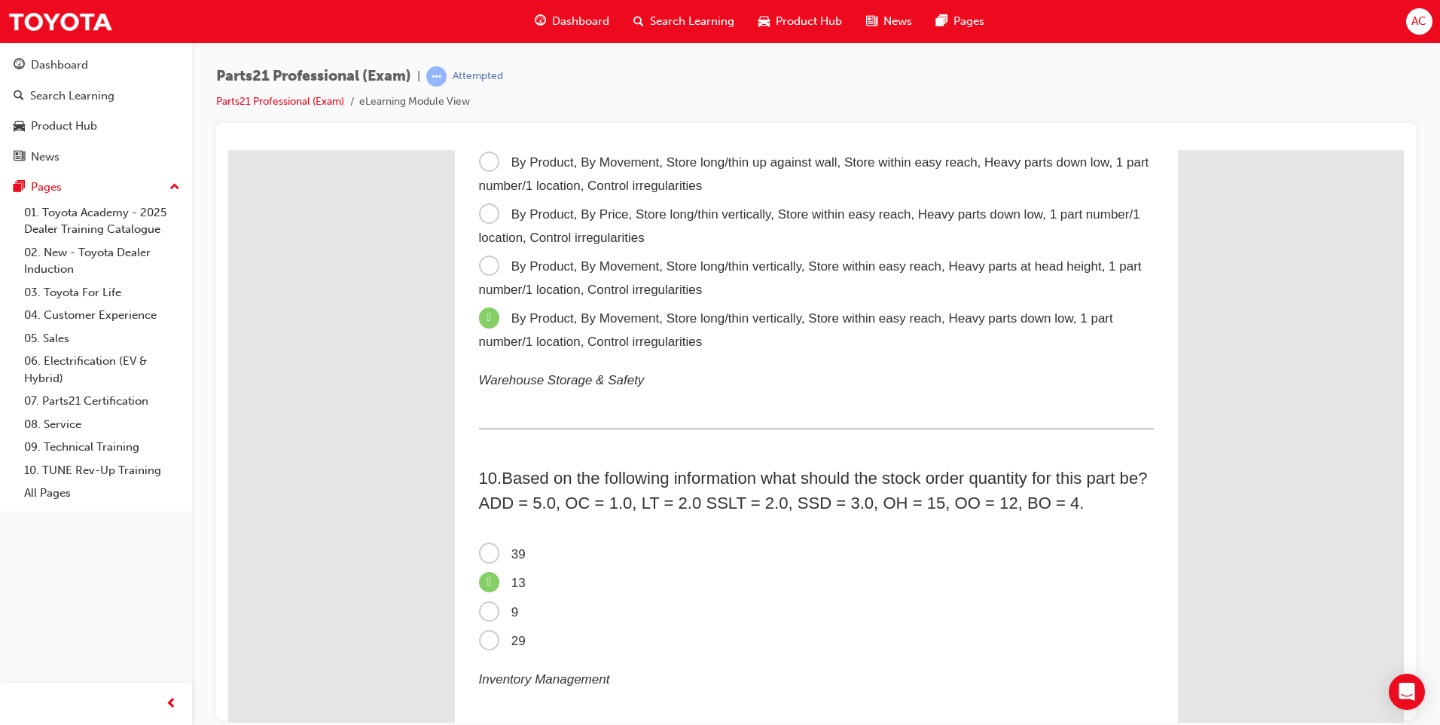
click at [482, 554] on span "39" at bounding box center [502, 553] width 47 height 14
click at [228, 149] on input "39" at bounding box center [228, 149] width 0 height 0
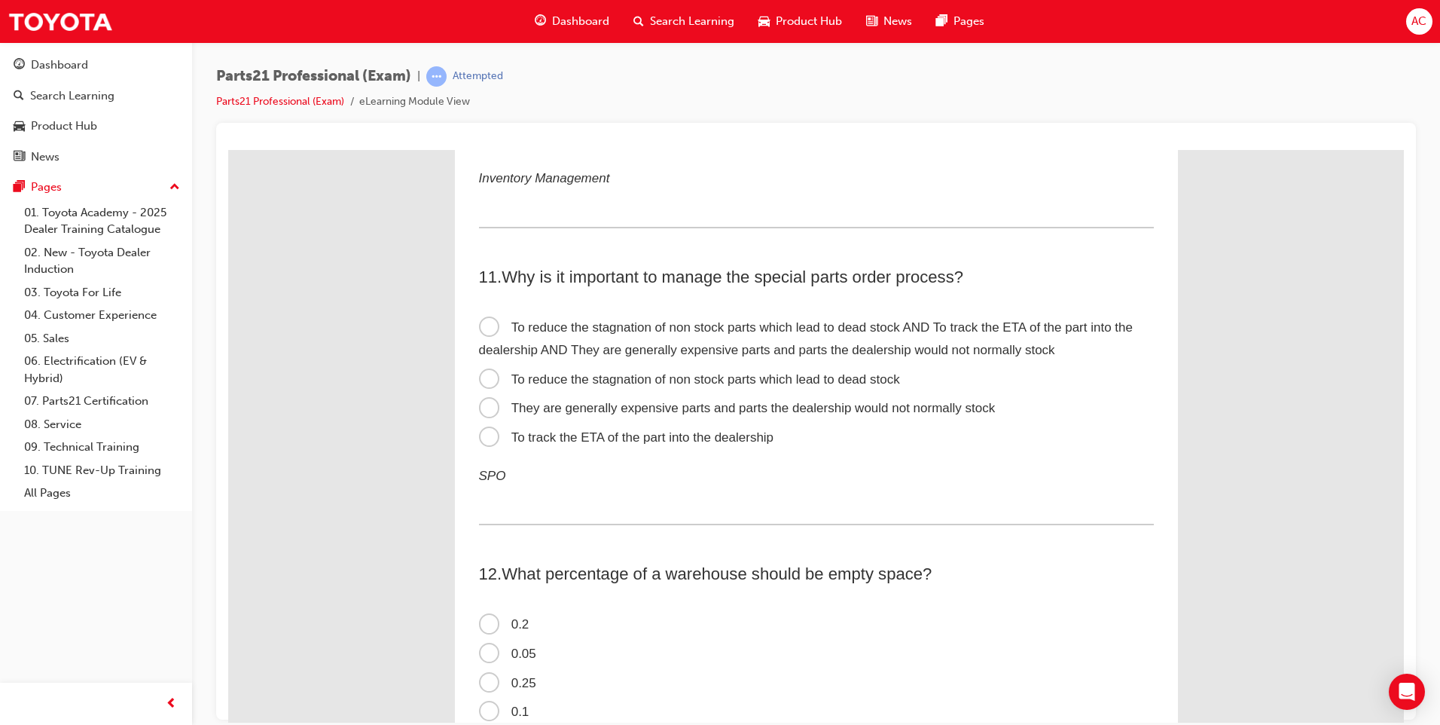
scroll to position [2862, 0]
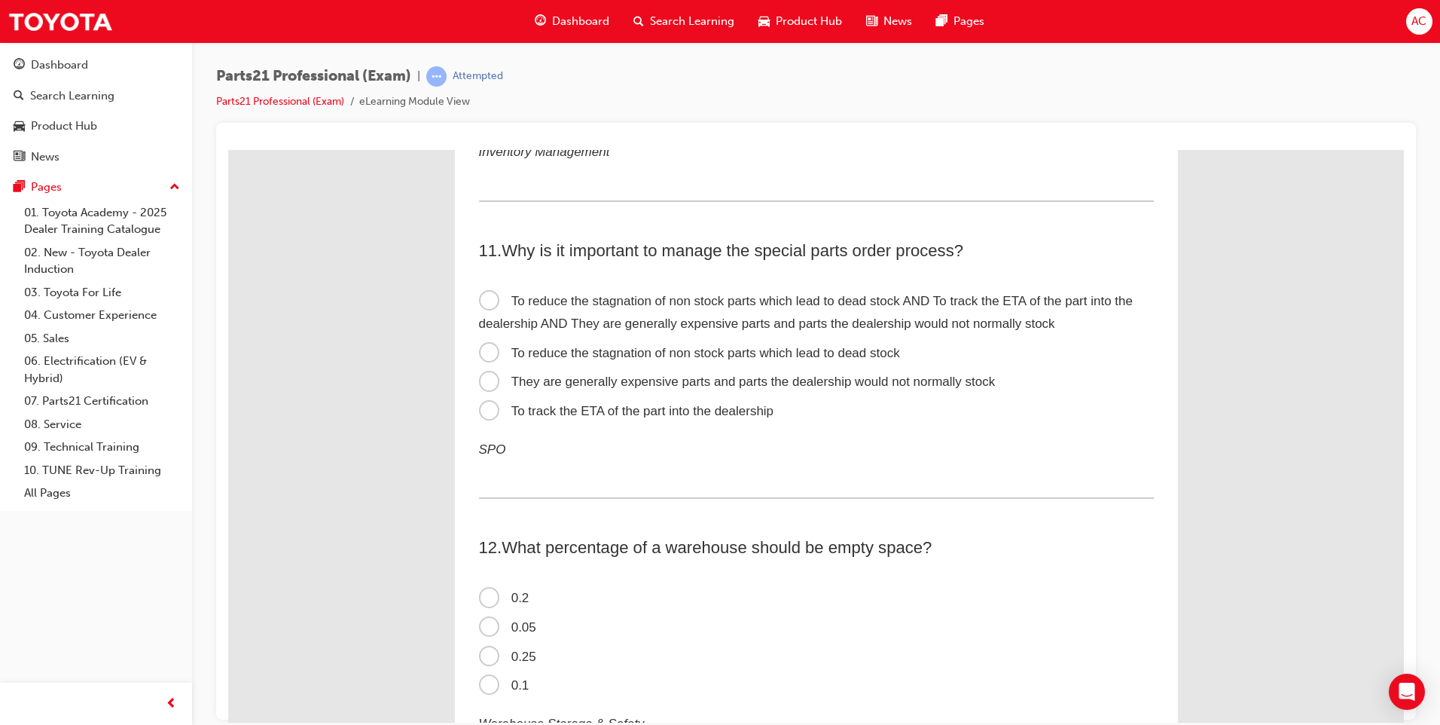
click at [479, 599] on span "0.2" at bounding box center [504, 597] width 50 height 14
click at [228, 149] on input "0.2" at bounding box center [228, 149] width 0 height 0
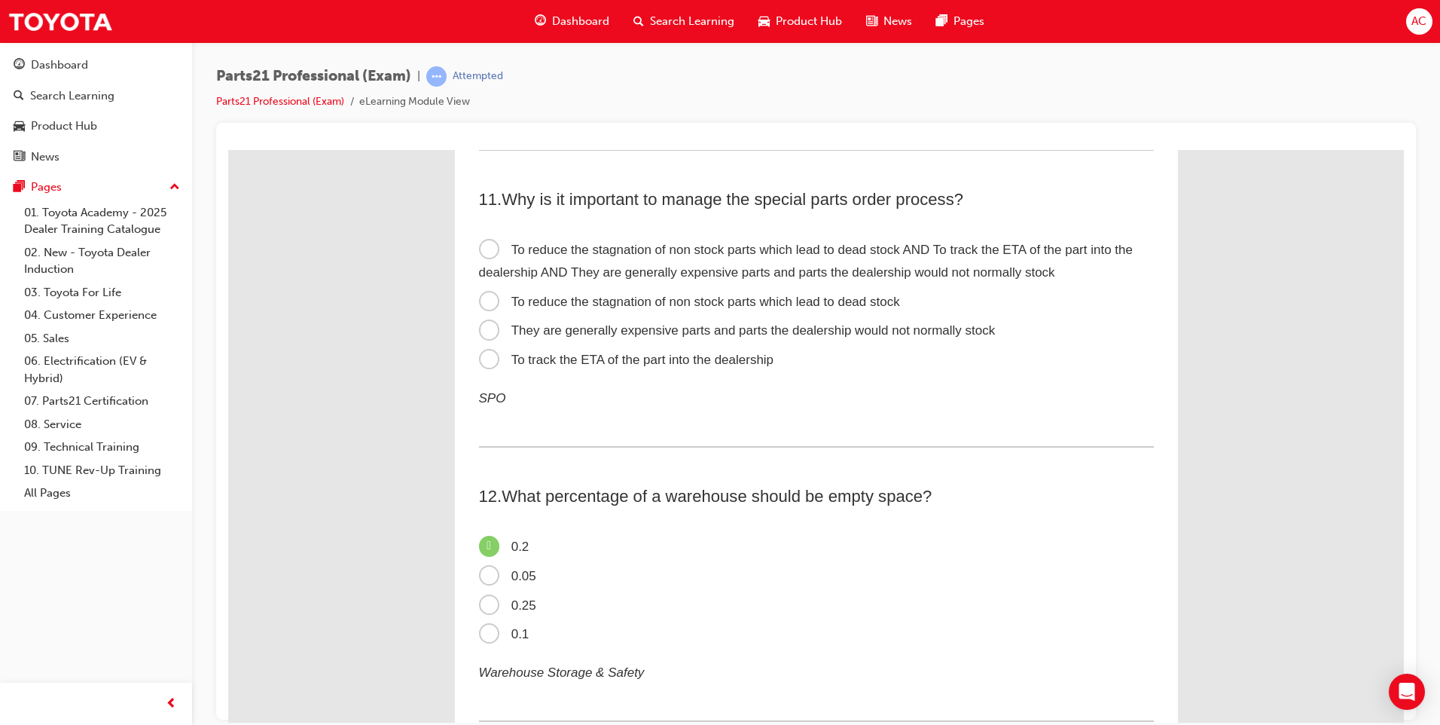
scroll to position [2937, 0]
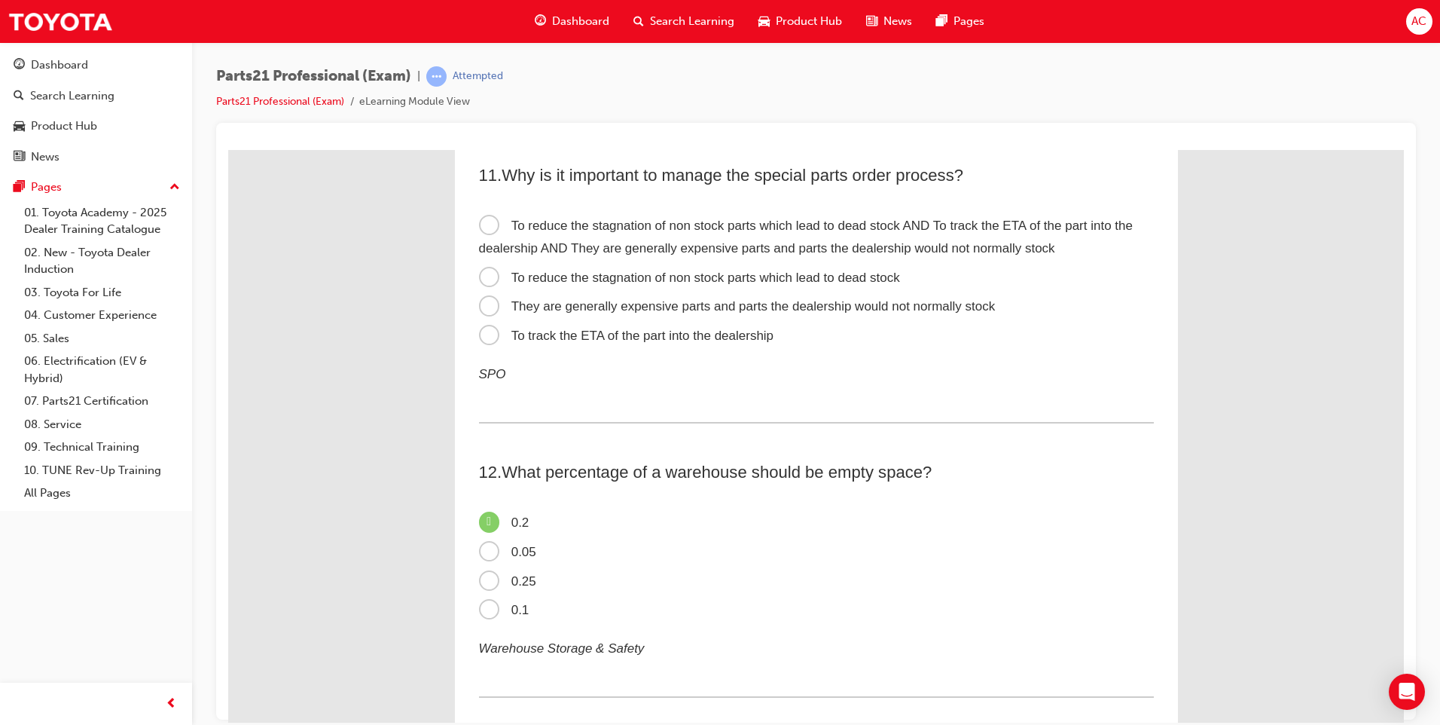
click at [481, 224] on span "To reduce the stagnation of non stock parts which lead to dead stock AND To tra…" at bounding box center [806, 237] width 654 height 38
click at [228, 149] on input "To reduce the stagnation of non stock parts which lead to dead stock AND To tra…" at bounding box center [228, 149] width 0 height 0
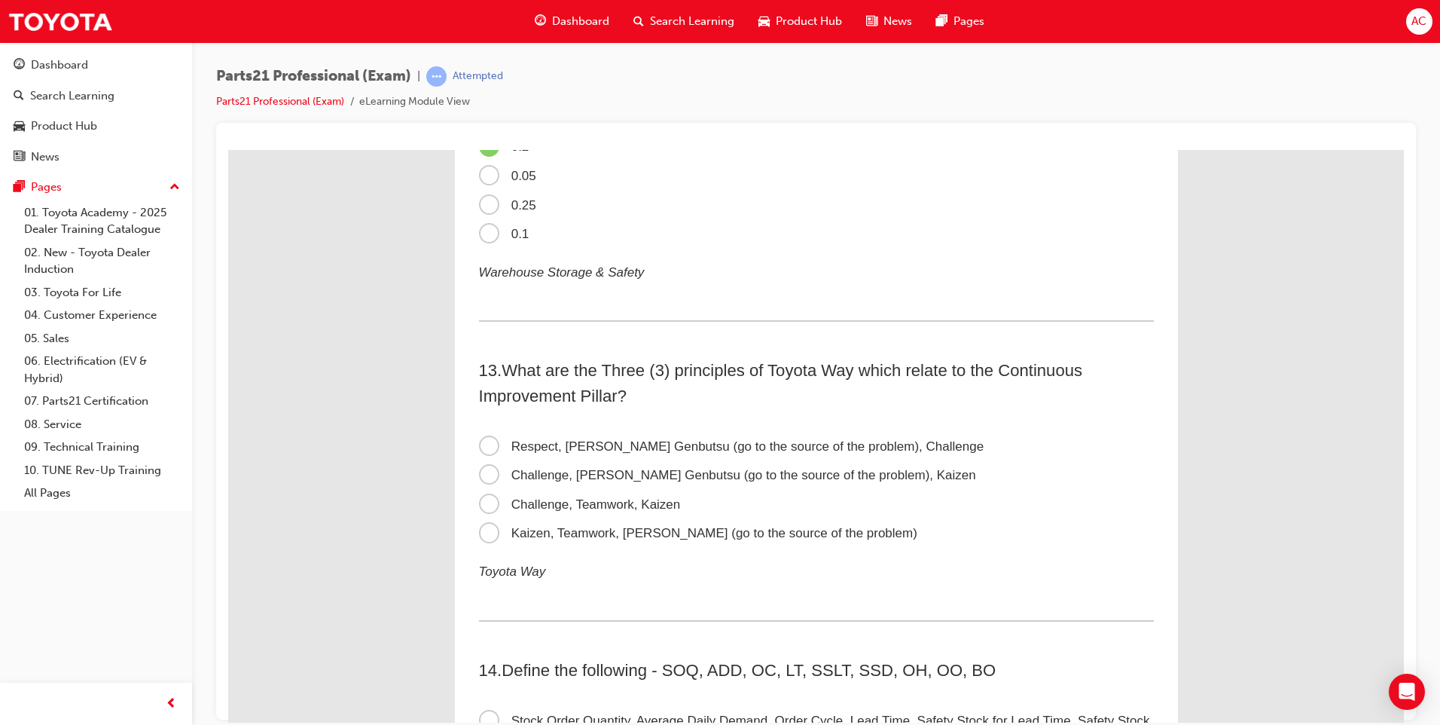
scroll to position [3314, 0]
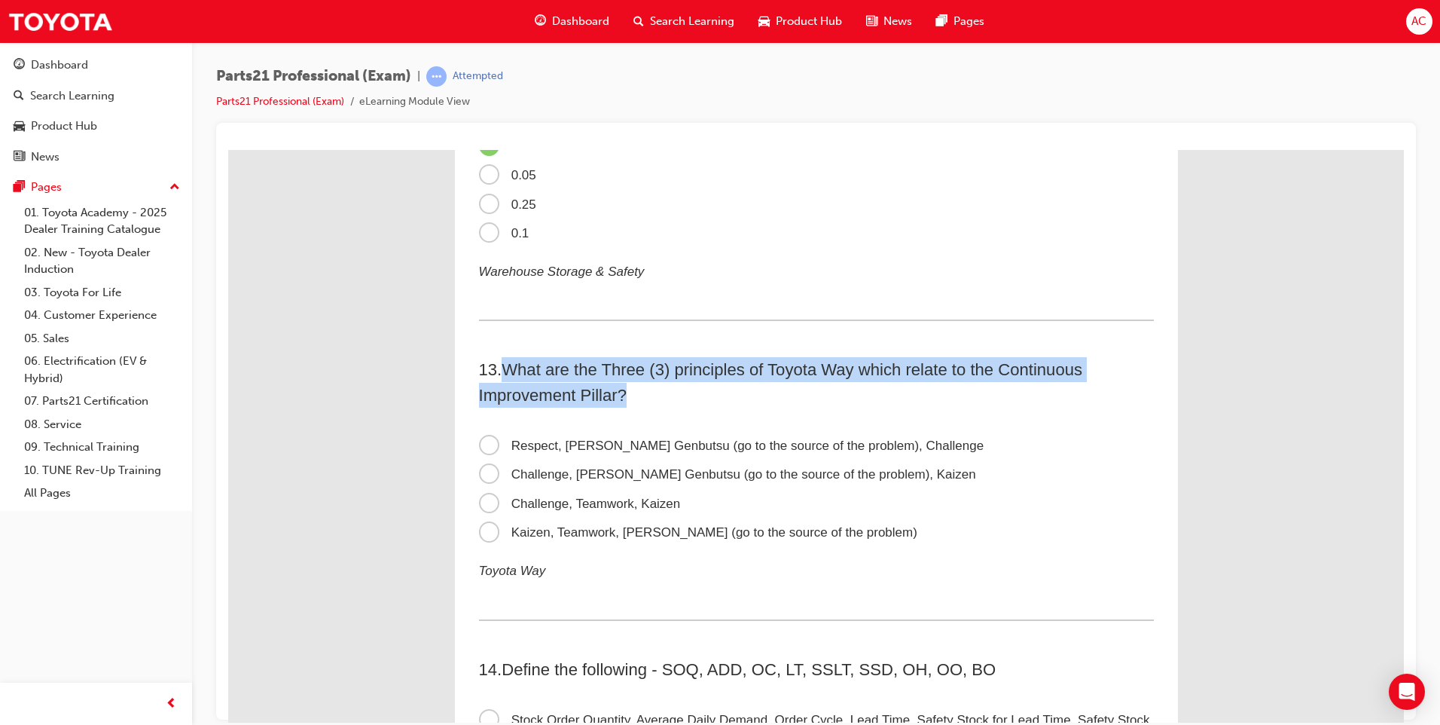
drag, startPoint x: 501, startPoint y: 368, endPoint x: 901, endPoint y: 383, distance: 400.3
click at [901, 383] on h2 "13 . What are the Three (3) principles of Toyota Way which relate to the Contin…" at bounding box center [816, 381] width 675 height 50
copy span "What are the Three (3) principles of Toyota Way which relate to the Continuous …"
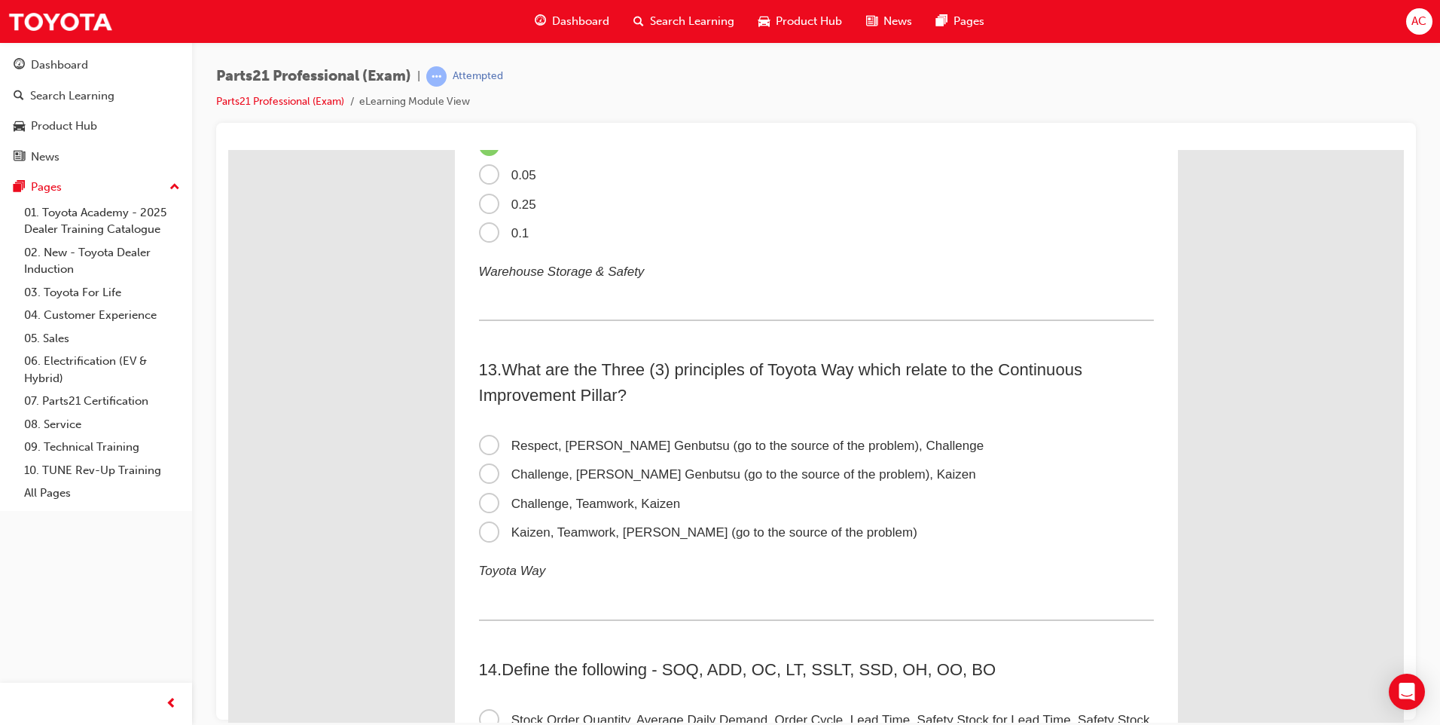
click at [481, 471] on span "Challenge, Genchi Genbutsu (go to the source of the problem), Kaizen" at bounding box center [727, 473] width 497 height 14
click at [228, 149] on input "Challenge, Genchi Genbutsu (go to the source of the problem), Kaizen" at bounding box center [228, 149] width 0 height 0
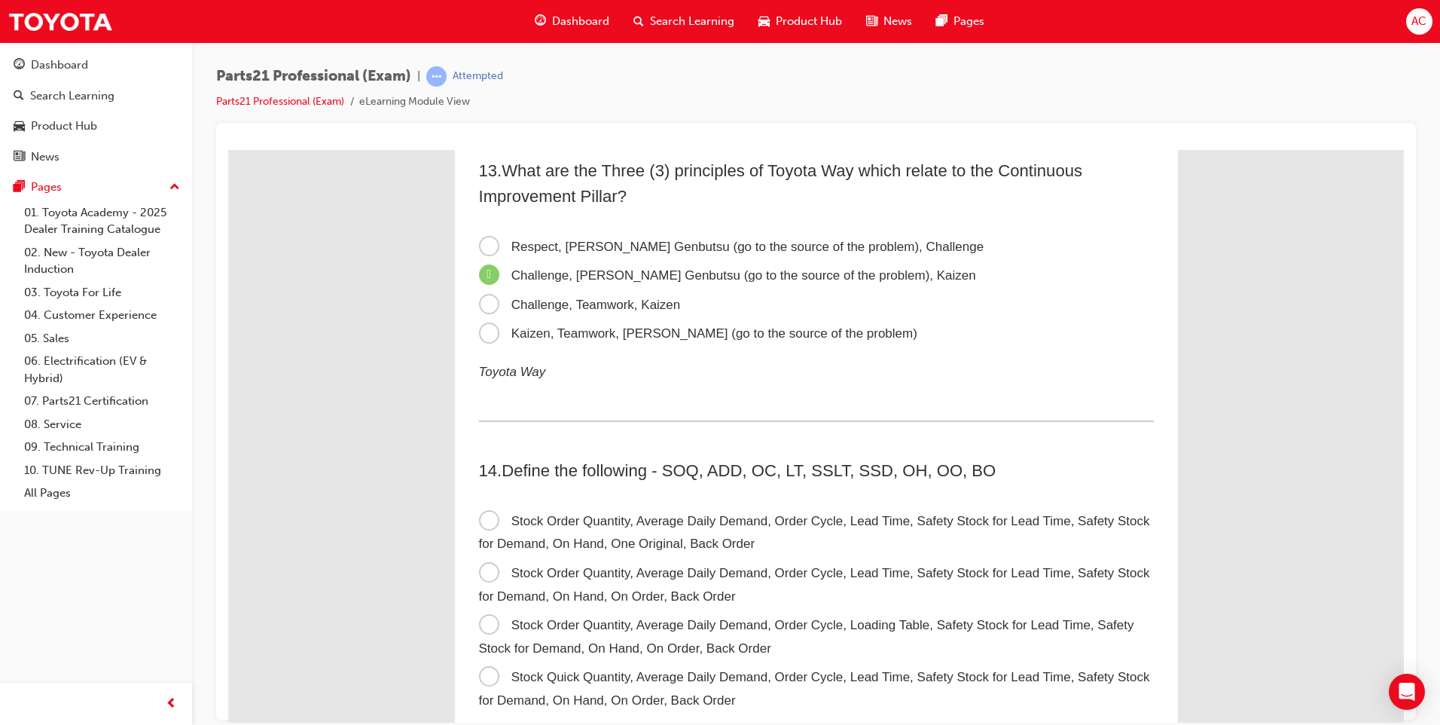
scroll to position [3540, 0]
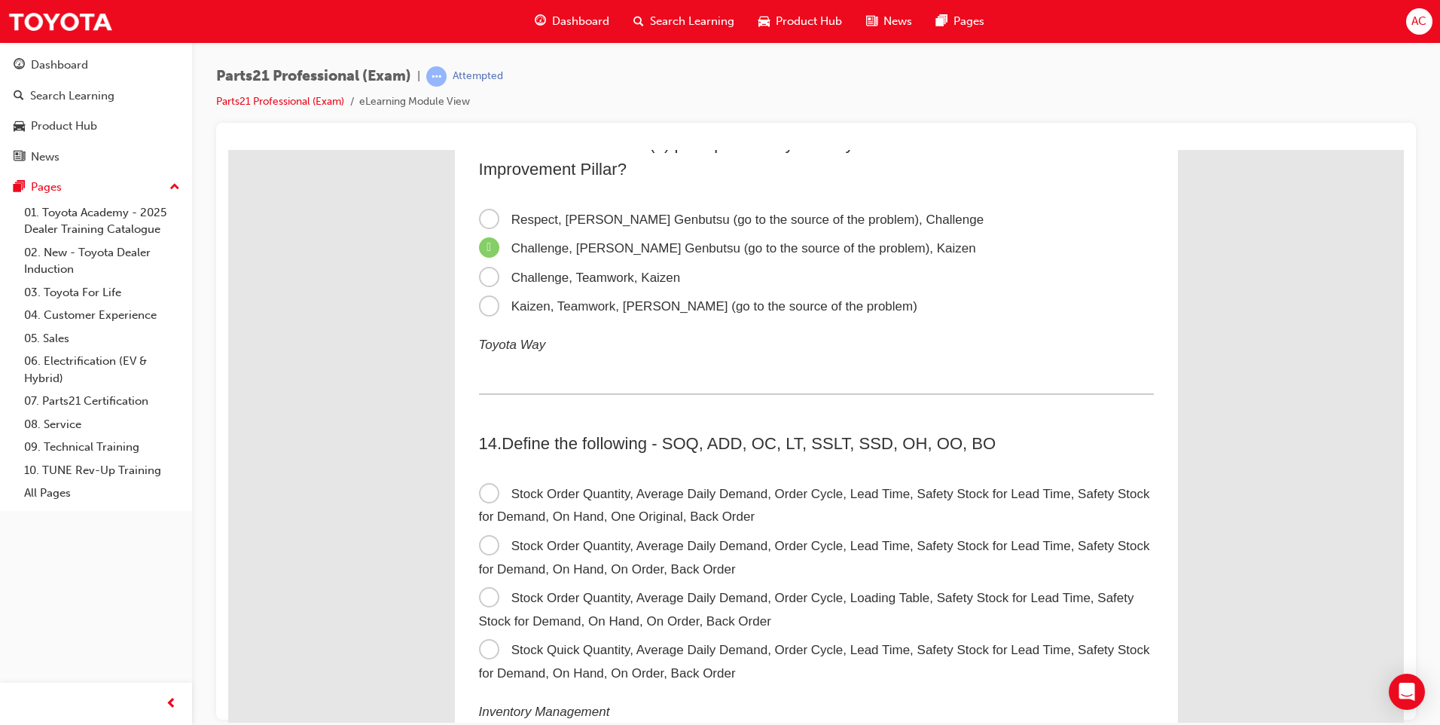
click at [483, 544] on span "Stock Order Quantity, Average Daily Demand, Order Cycle, Lead Time, Safety Stoc…" at bounding box center [814, 557] width 671 height 38
click at [228, 149] on input "Stock Order Quantity, Average Daily Demand, Order Cycle, Lead Time, Safety Stoc…" at bounding box center [228, 149] width 0 height 0
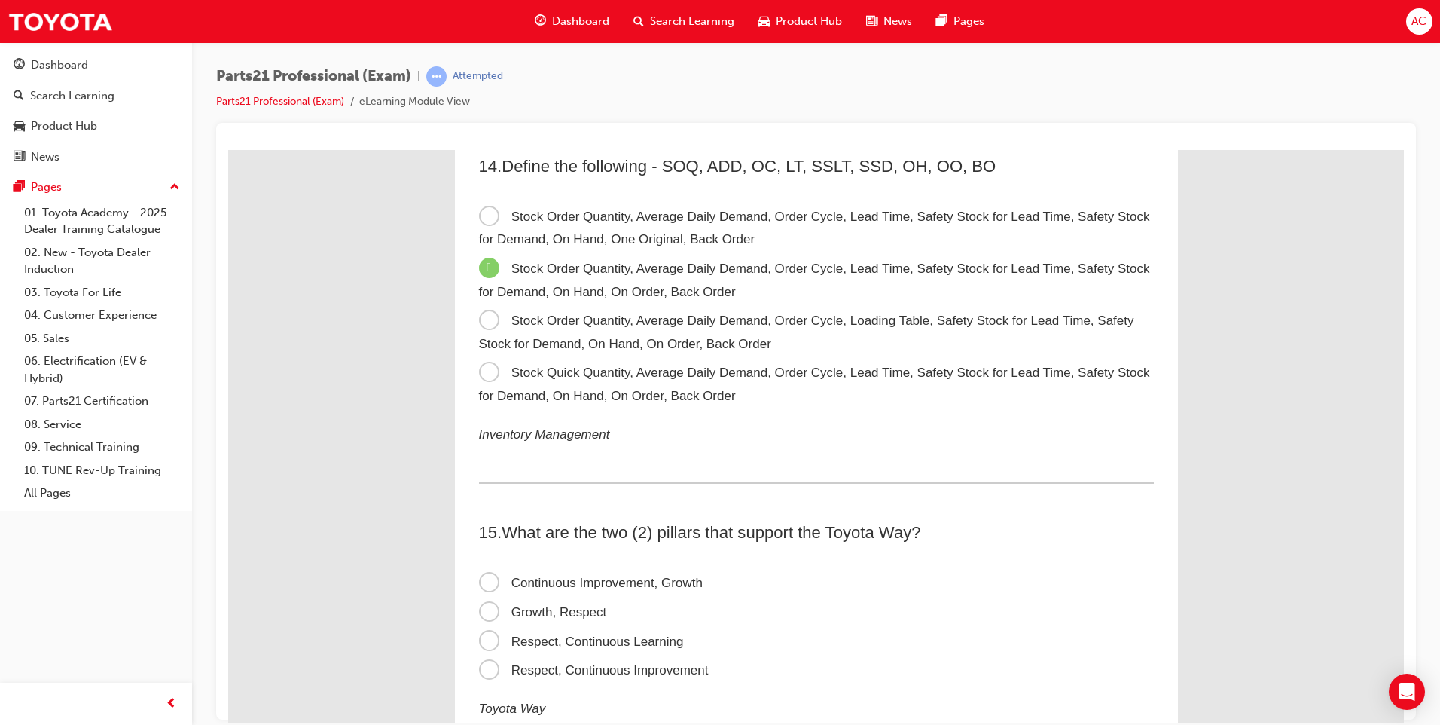
scroll to position [3917, 0]
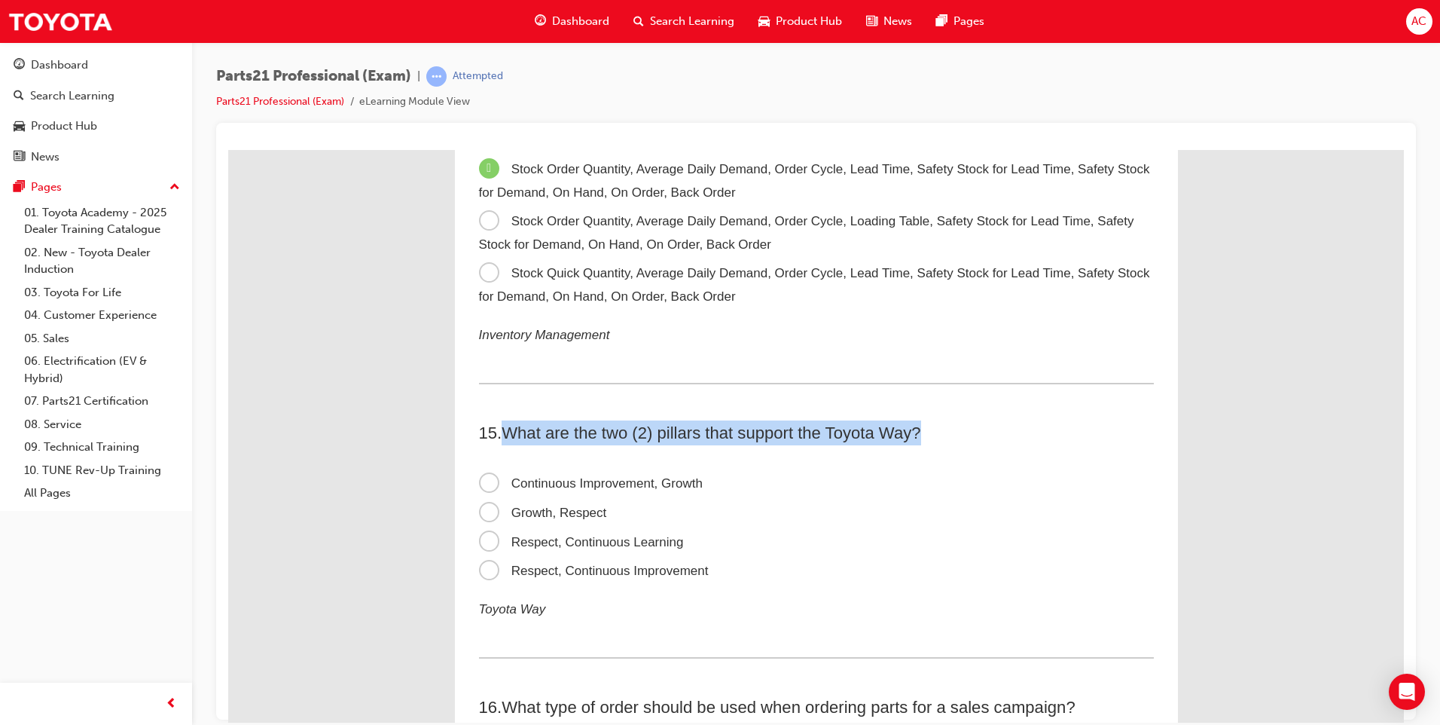
drag, startPoint x: 502, startPoint y: 427, endPoint x: 916, endPoint y: 426, distance: 414.3
click at [916, 426] on span "What are the two (2) pillars that support the Toyota Way?" at bounding box center [711, 432] width 419 height 19
drag, startPoint x: 916, startPoint y: 426, endPoint x: 899, endPoint y: 427, distance: 17.3
copy span "What are the two (2) pillars that support the Toyota Way?"
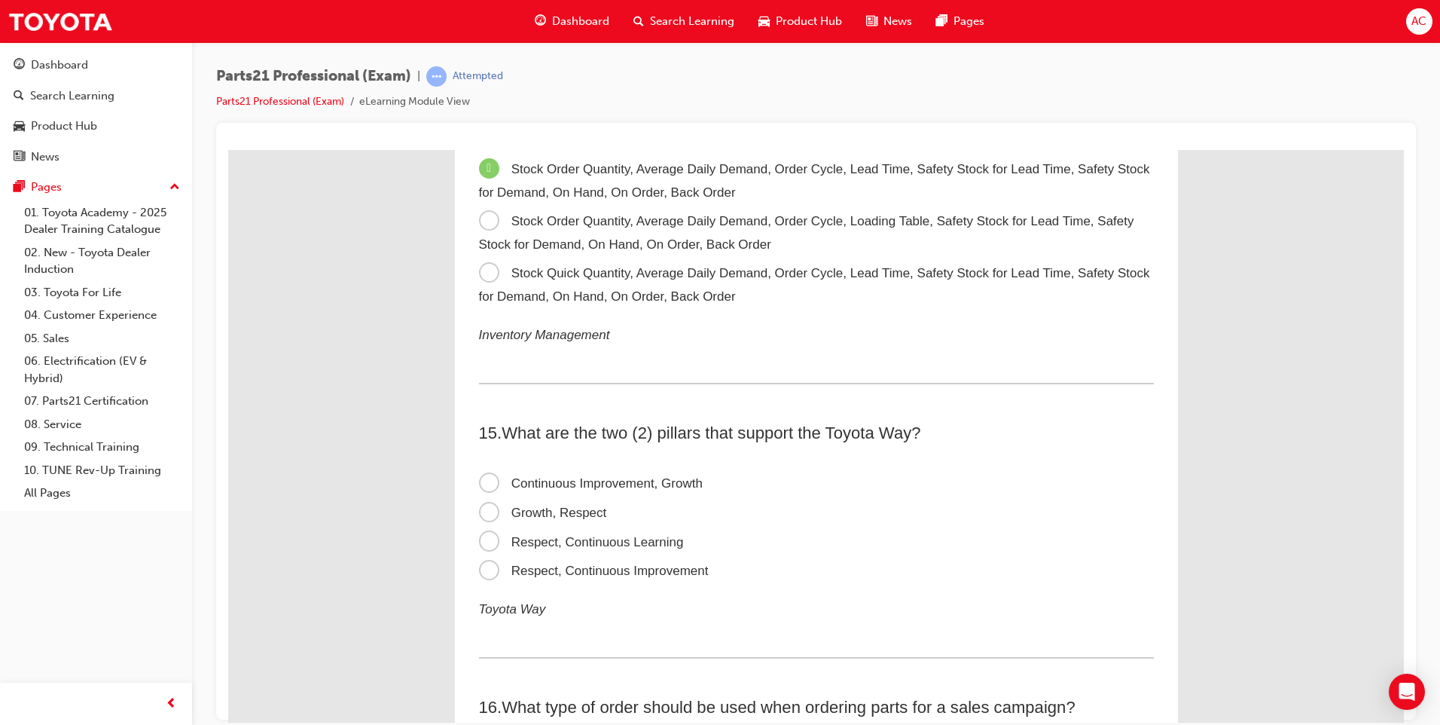
click at [482, 569] on span "Respect, Continuous Improvement" at bounding box center [594, 570] width 230 height 14
click at [228, 149] on input "Respect, Continuous Improvement" at bounding box center [228, 149] width 0 height 0
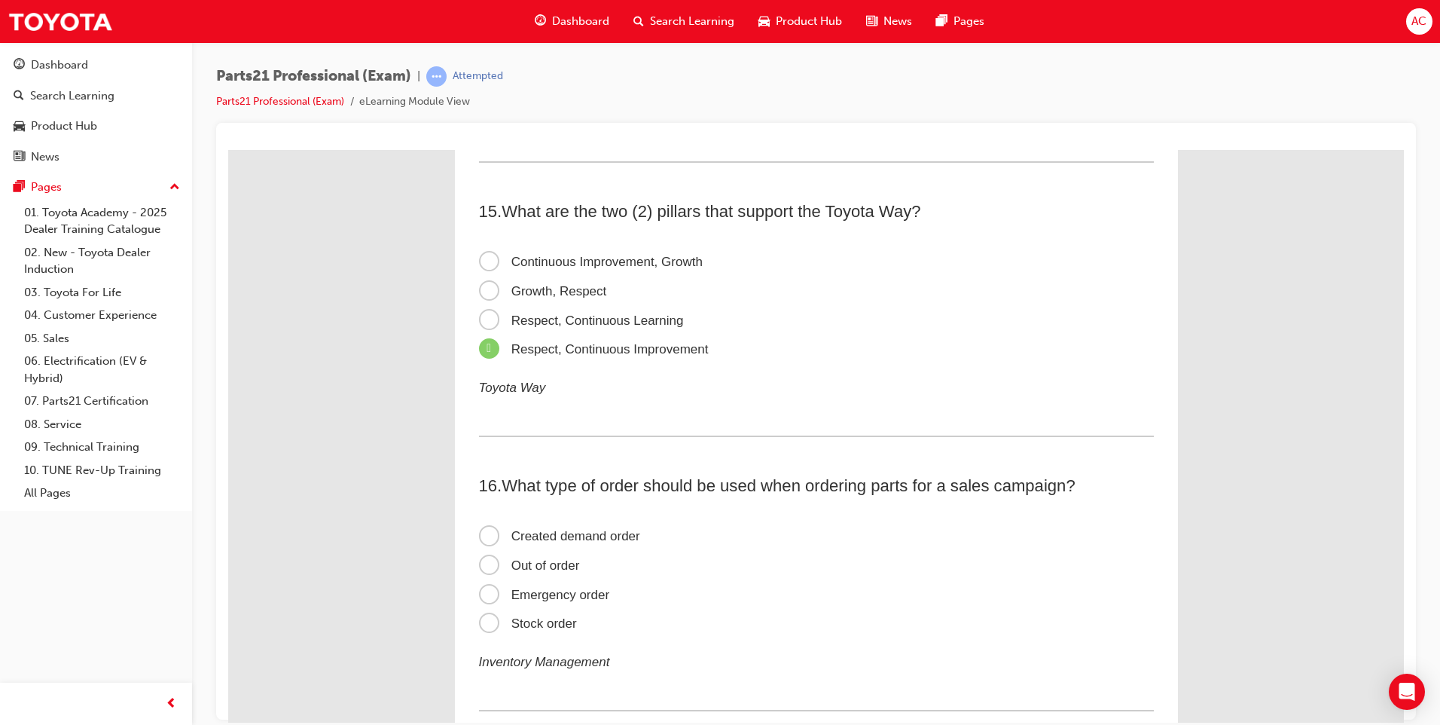
scroll to position [4143, 0]
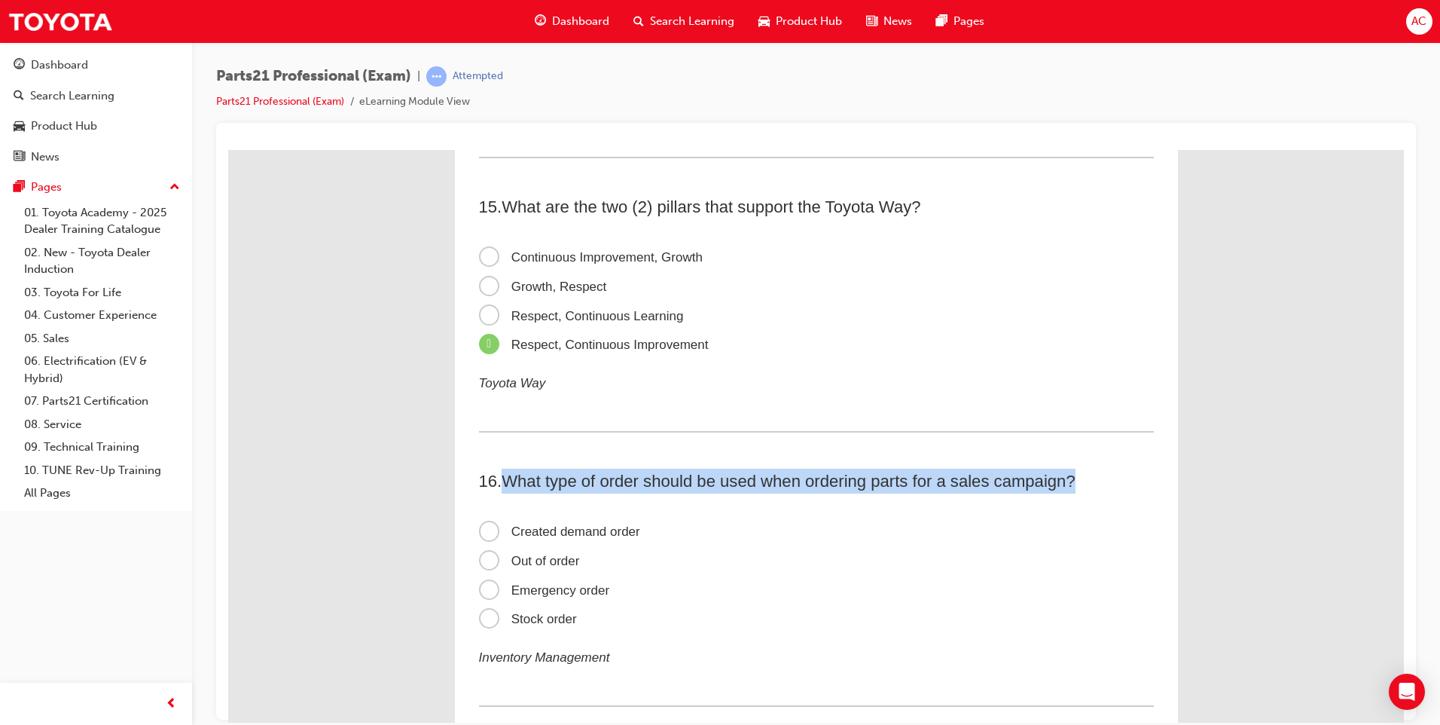
drag, startPoint x: 504, startPoint y: 471, endPoint x: 1070, endPoint y: 474, distance: 566.4
click at [1070, 474] on span "What type of order should be used when ordering parts for a sales campaign?" at bounding box center [788, 480] width 573 height 19
drag, startPoint x: 1070, startPoint y: 474, endPoint x: 1042, endPoint y: 481, distance: 29.6
copy span "What type of order should be used when ordering parts for a sales campaign?"
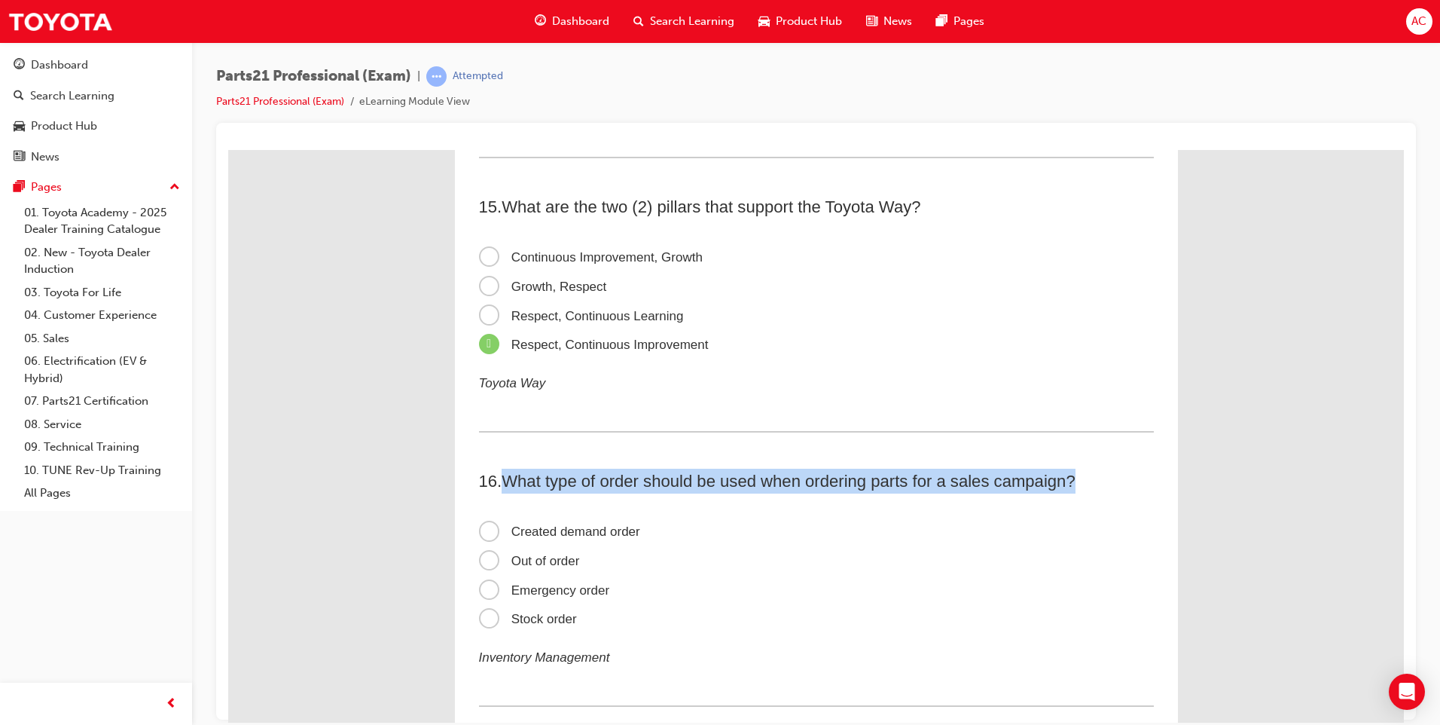
click at [502, 480] on span "What type of order should be used when ordering parts for a sales campaign?" at bounding box center [788, 480] width 573 height 19
drag, startPoint x: 502, startPoint y: 479, endPoint x: 776, endPoint y: 615, distance: 305.2
click at [776, 615] on div "16 . What type of order should be used when ordering parts for a sales campaign…" at bounding box center [816, 587] width 675 height 238
drag, startPoint x: 776, startPoint y: 615, endPoint x: 698, endPoint y: 487, distance: 149.7
copy div "What type of order should be used when ordering parts for a sales campaign? Cre…"
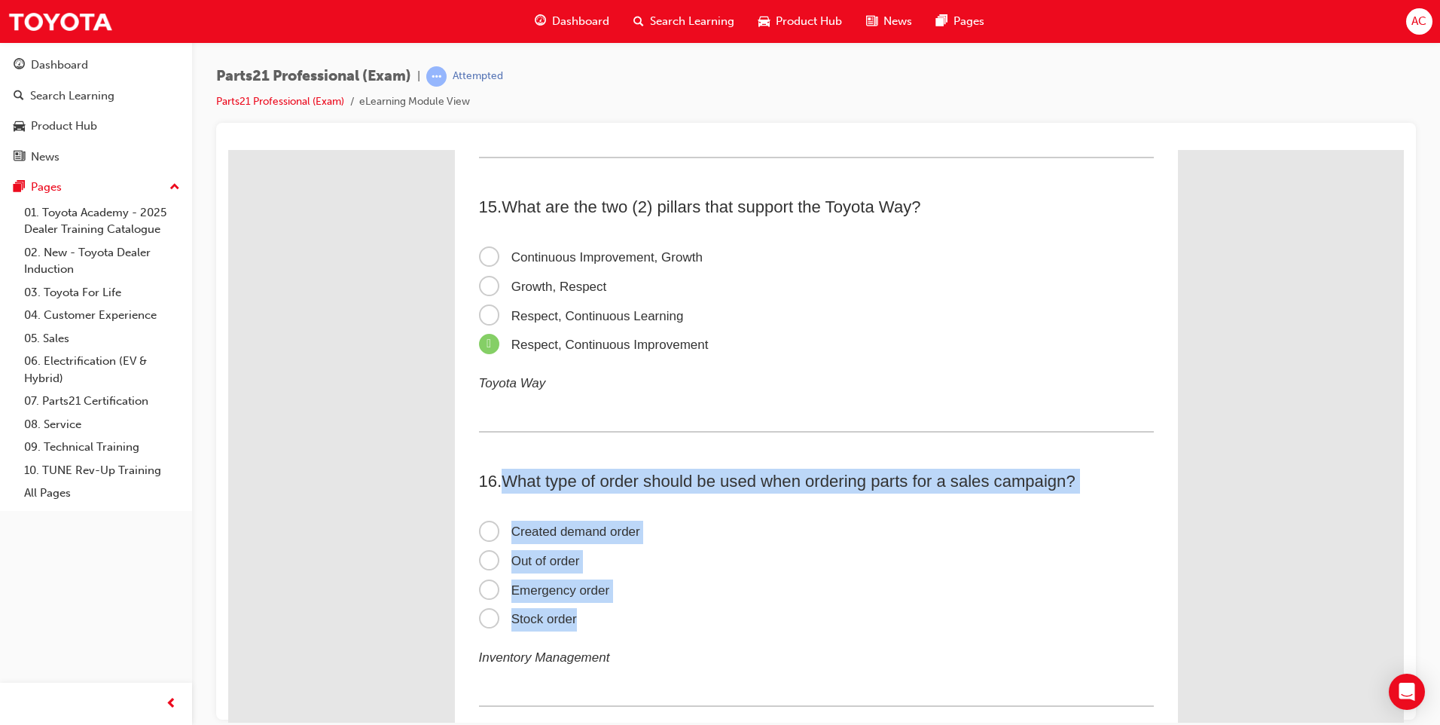
click at [754, 562] on label "Out of order" at bounding box center [816, 560] width 675 height 29
click at [228, 149] on input "Out of order" at bounding box center [228, 149] width 0 height 0
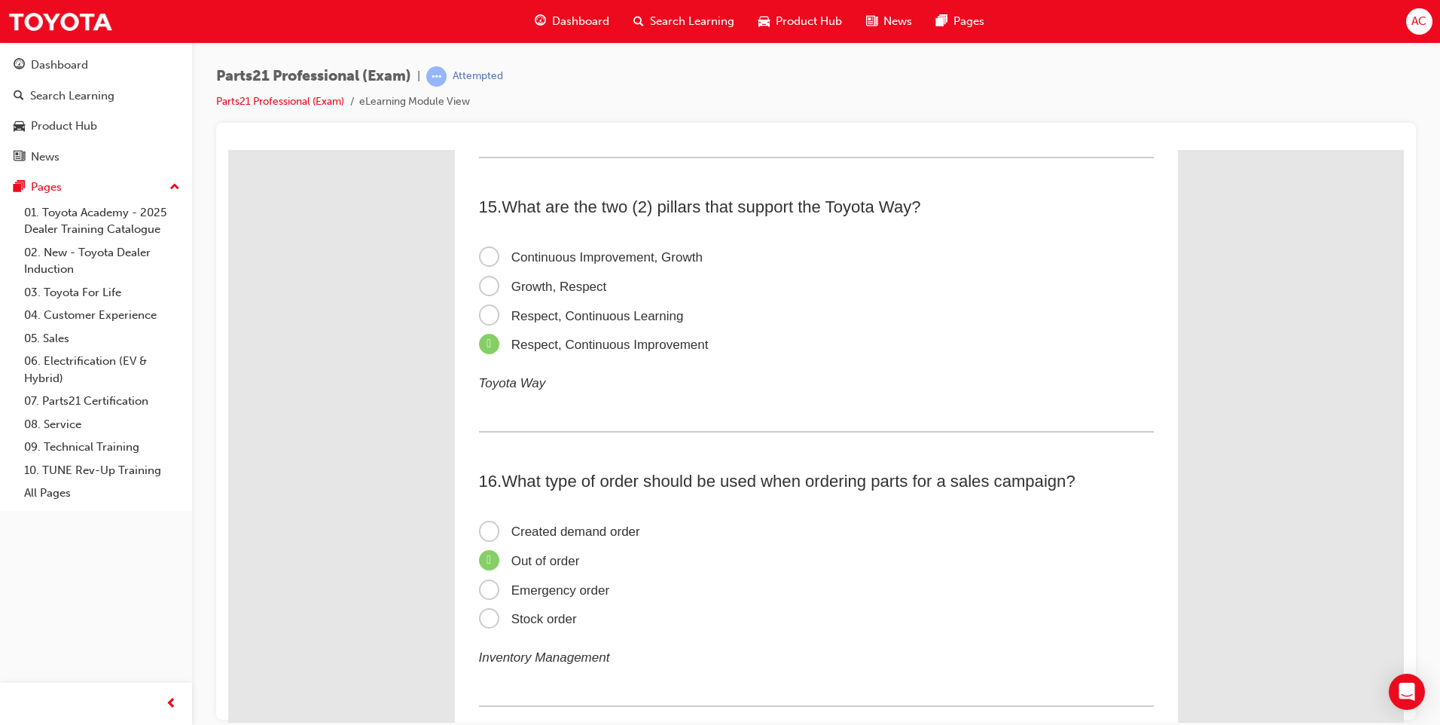
click at [484, 532] on span "Created demand order" at bounding box center [559, 530] width 161 height 14
click at [228, 149] on input "Created demand order" at bounding box center [228, 149] width 0 height 0
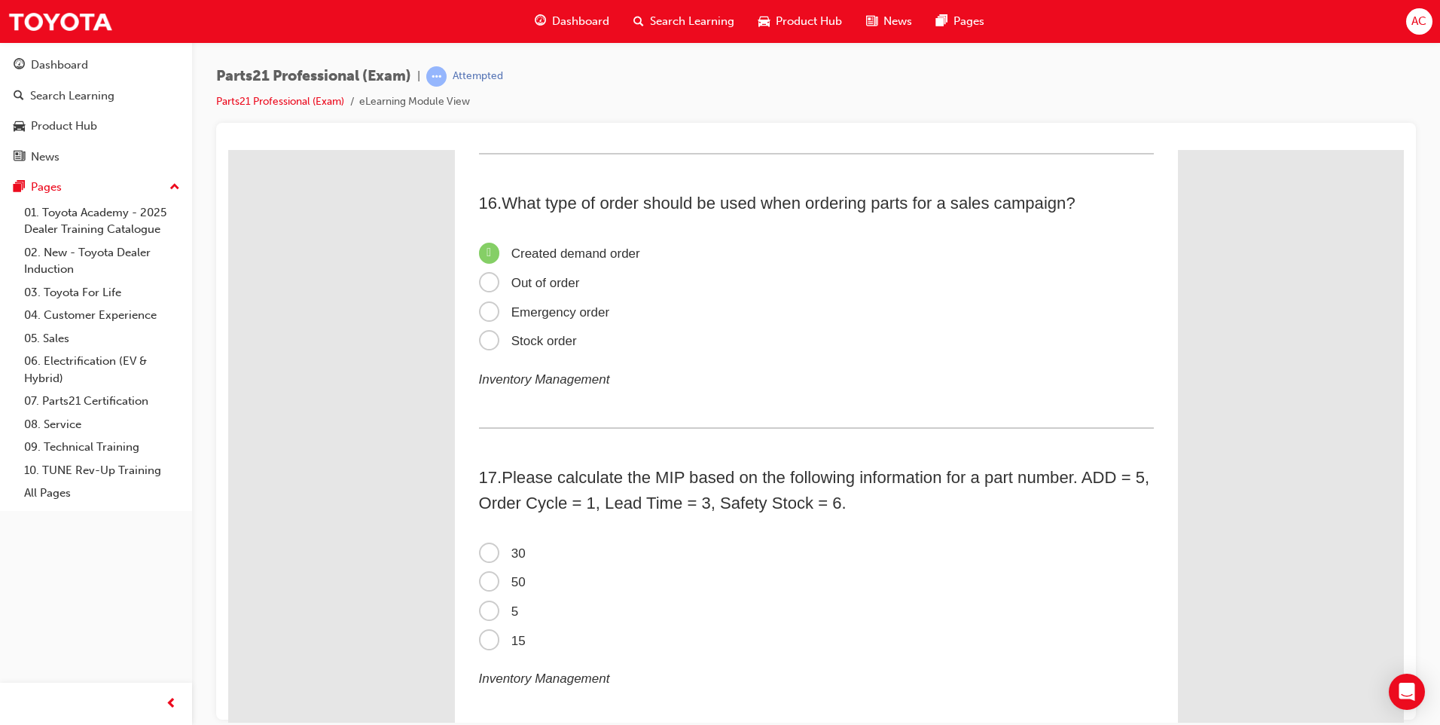
scroll to position [4444, 0]
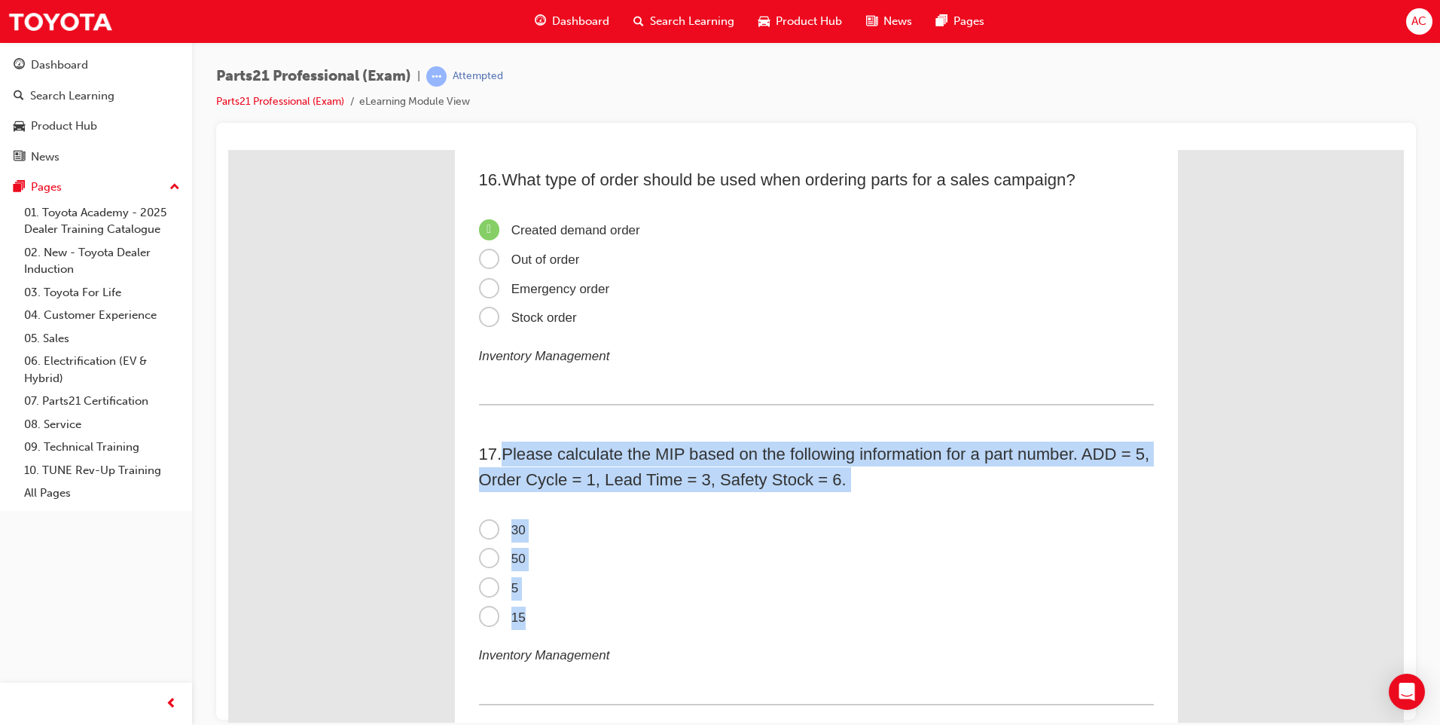
drag, startPoint x: 504, startPoint y: 453, endPoint x: 836, endPoint y: 607, distance: 366.0
click at [836, 607] on div "17 . Please calculate the MIP based on the following information for a part num…" at bounding box center [816, 572] width 675 height 263
drag, startPoint x: 836, startPoint y: 607, endPoint x: 784, endPoint y: 482, distance: 135.4
copy div "Please calculate the MIP based on the following information for a part number. …"
click at [653, 596] on label "5" at bounding box center [816, 587] width 675 height 29
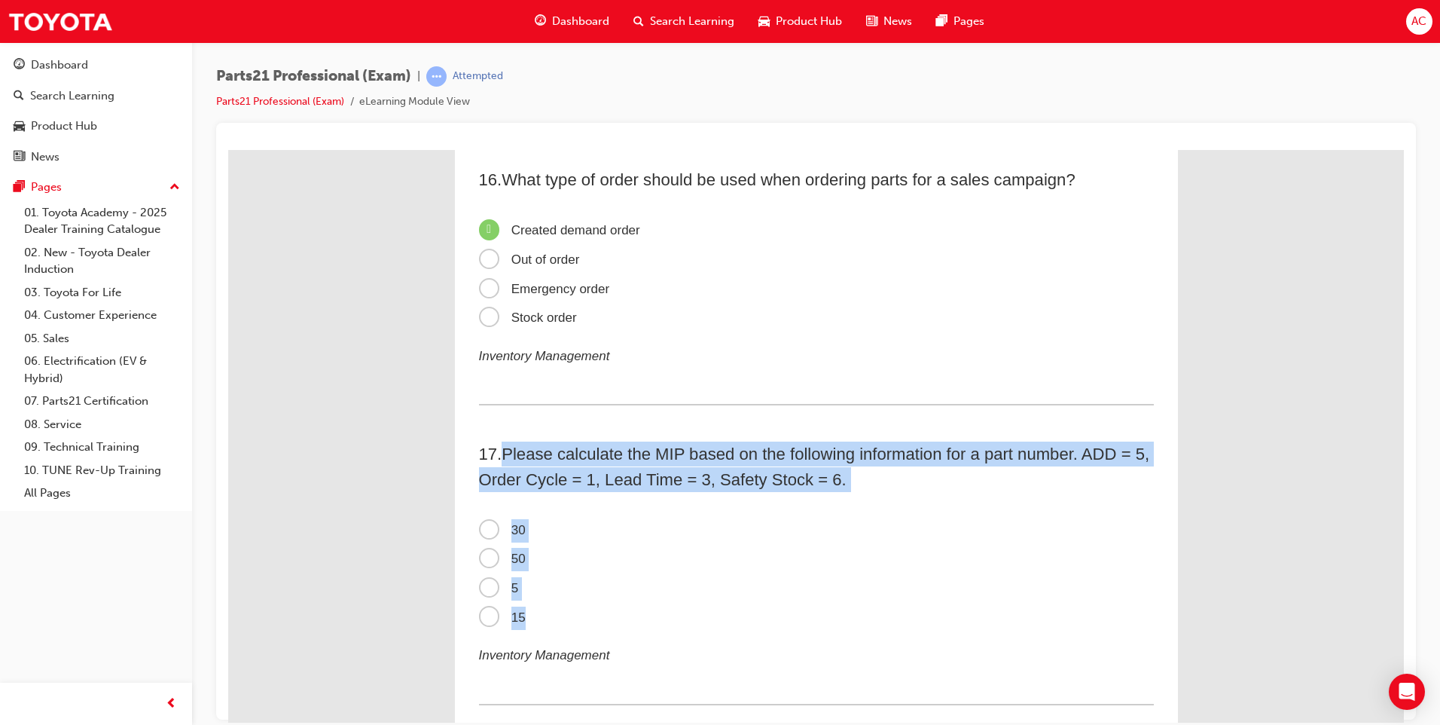
click at [228, 149] on input "5" at bounding box center [228, 149] width 0 height 0
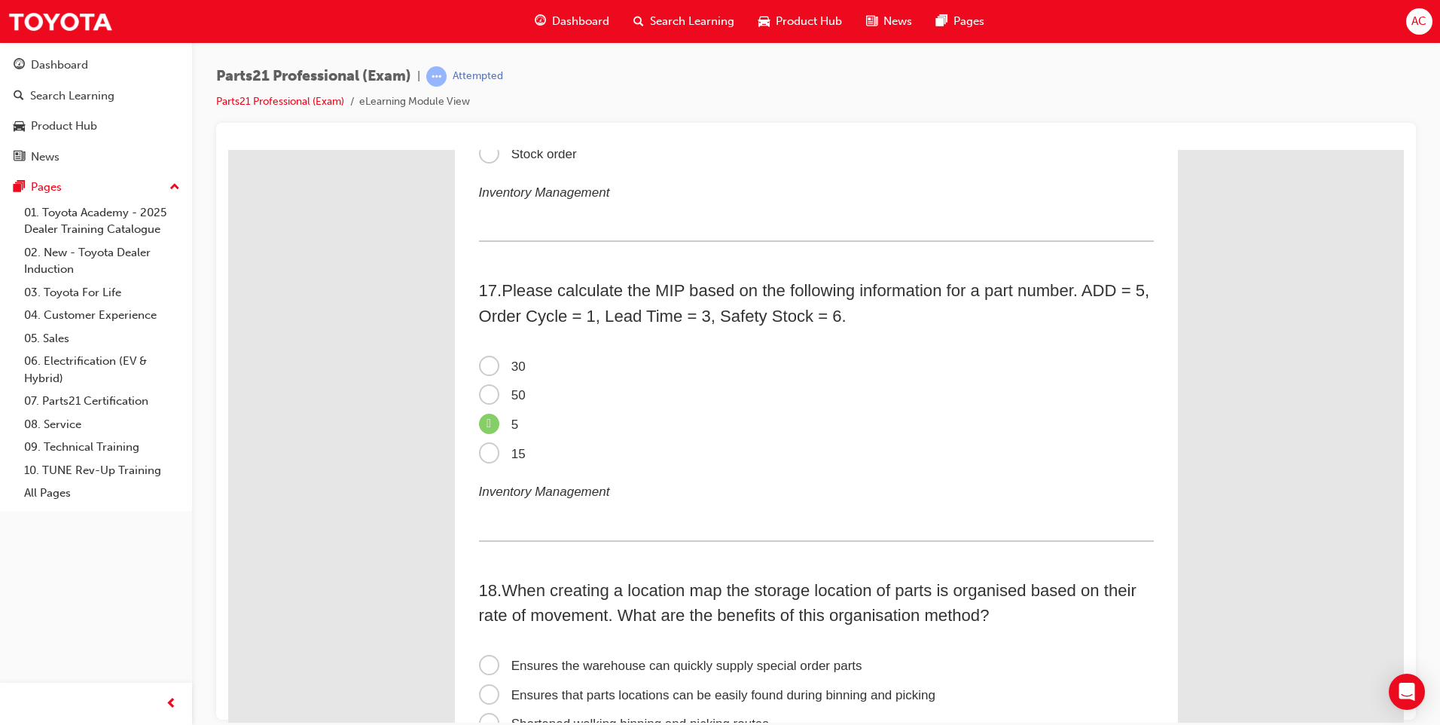
scroll to position [4745, 0]
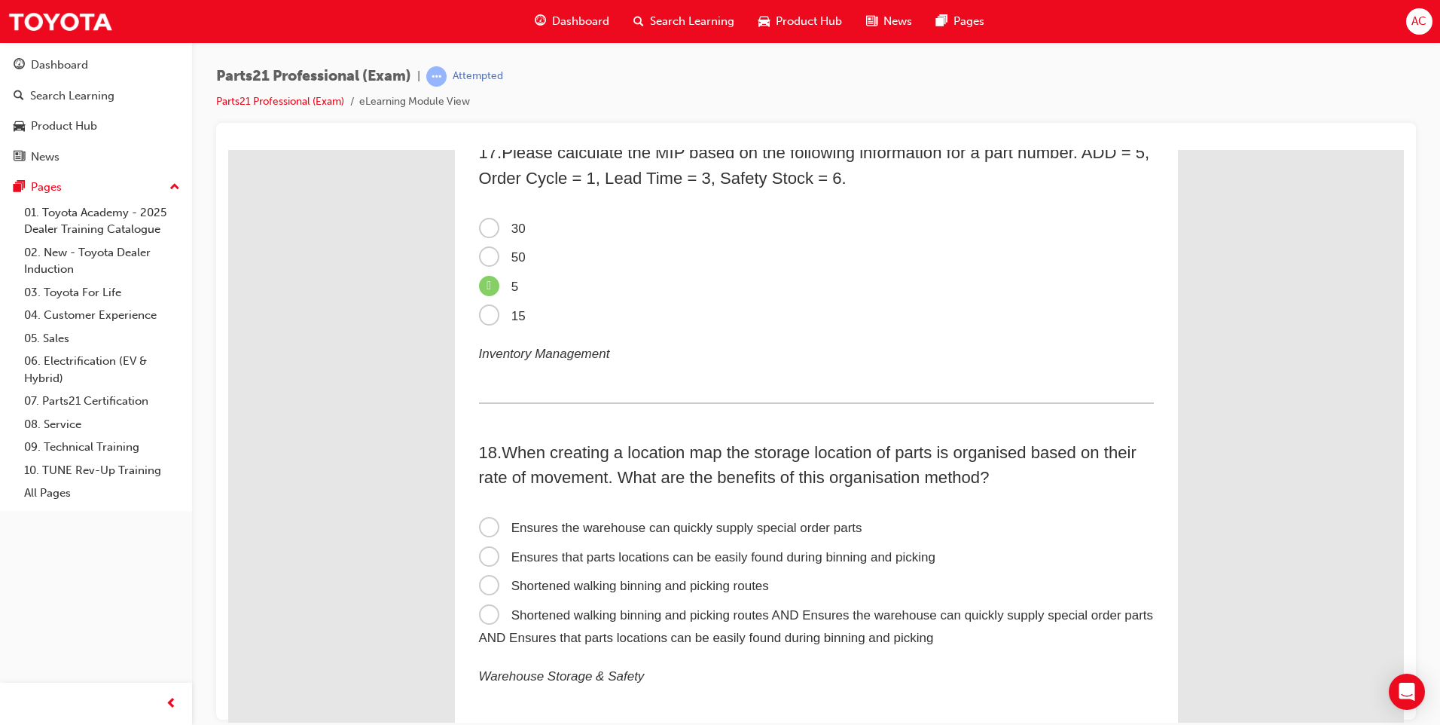
click at [481, 314] on span "15" at bounding box center [502, 315] width 47 height 14
click at [228, 149] on input "15" at bounding box center [228, 149] width 0 height 0
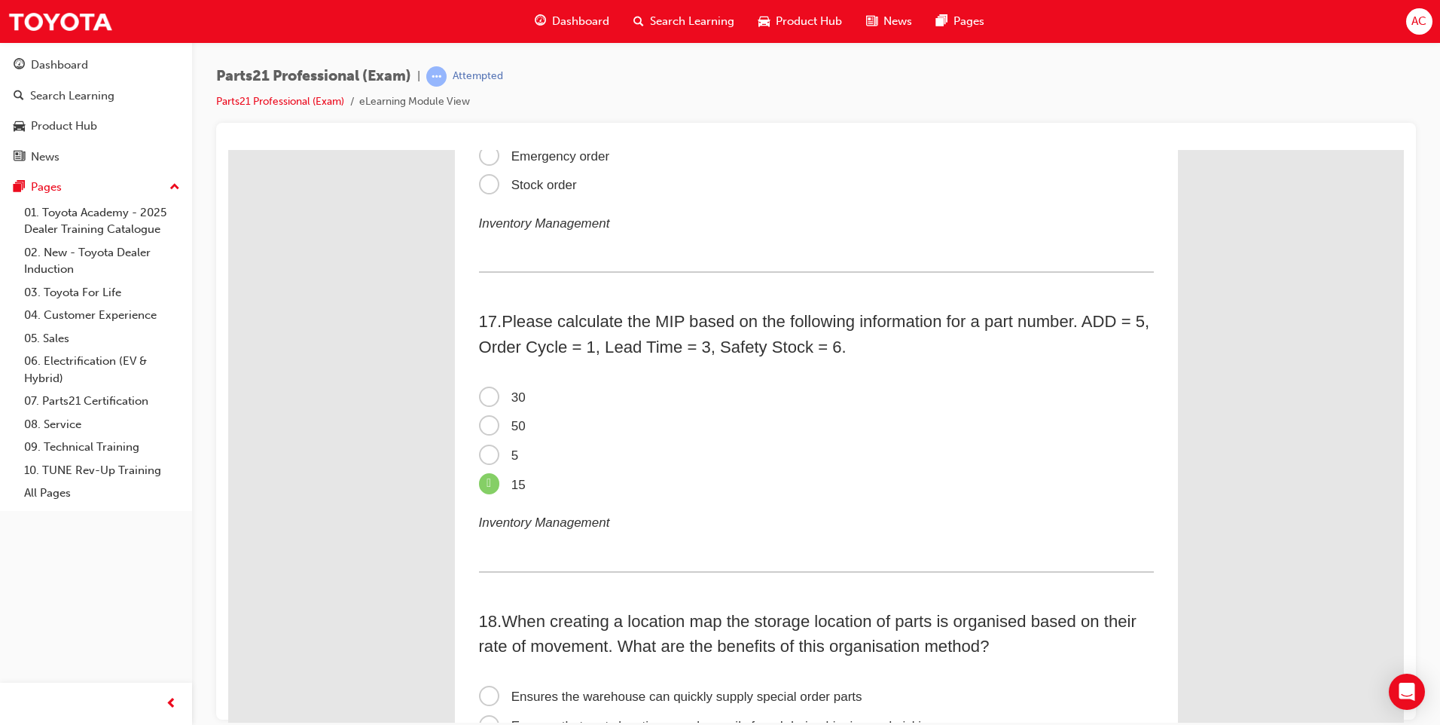
scroll to position [4444, 0]
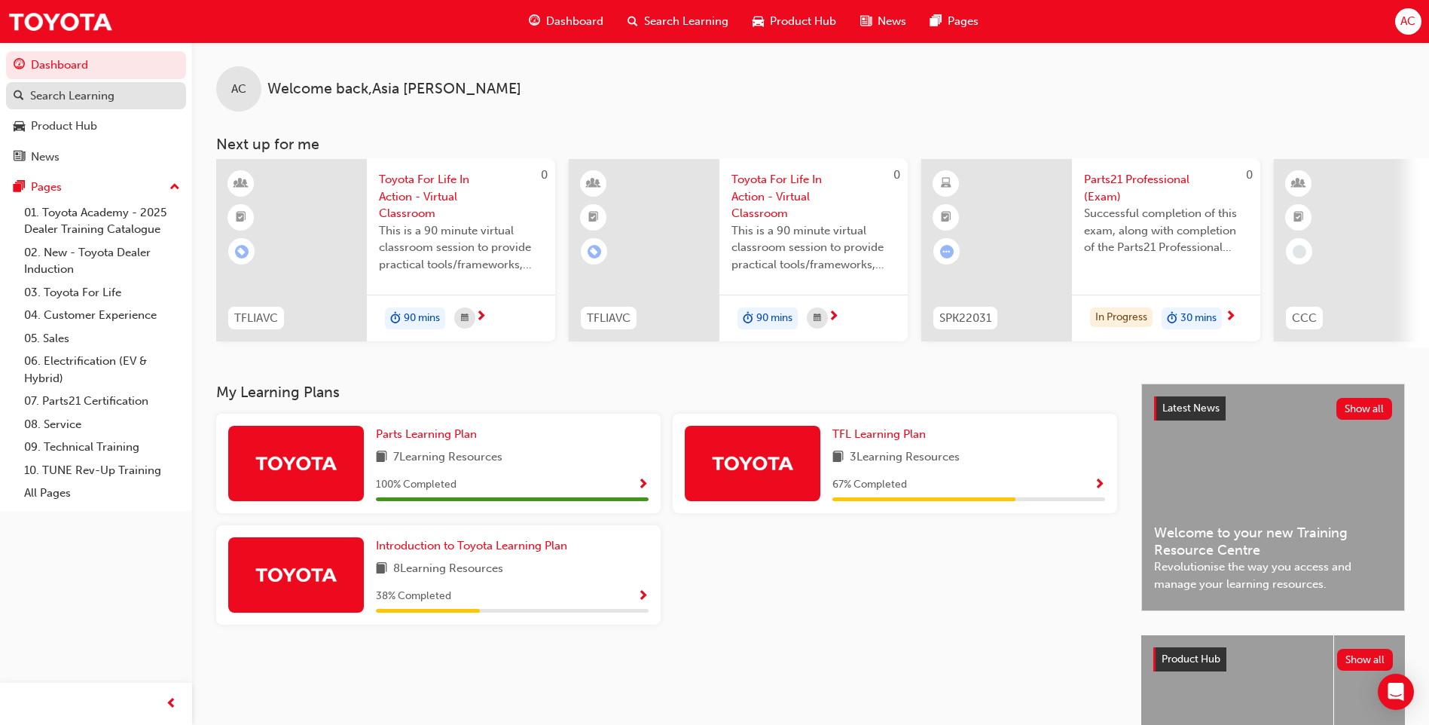
click at [61, 99] on div "Search Learning" at bounding box center [72, 95] width 84 height 17
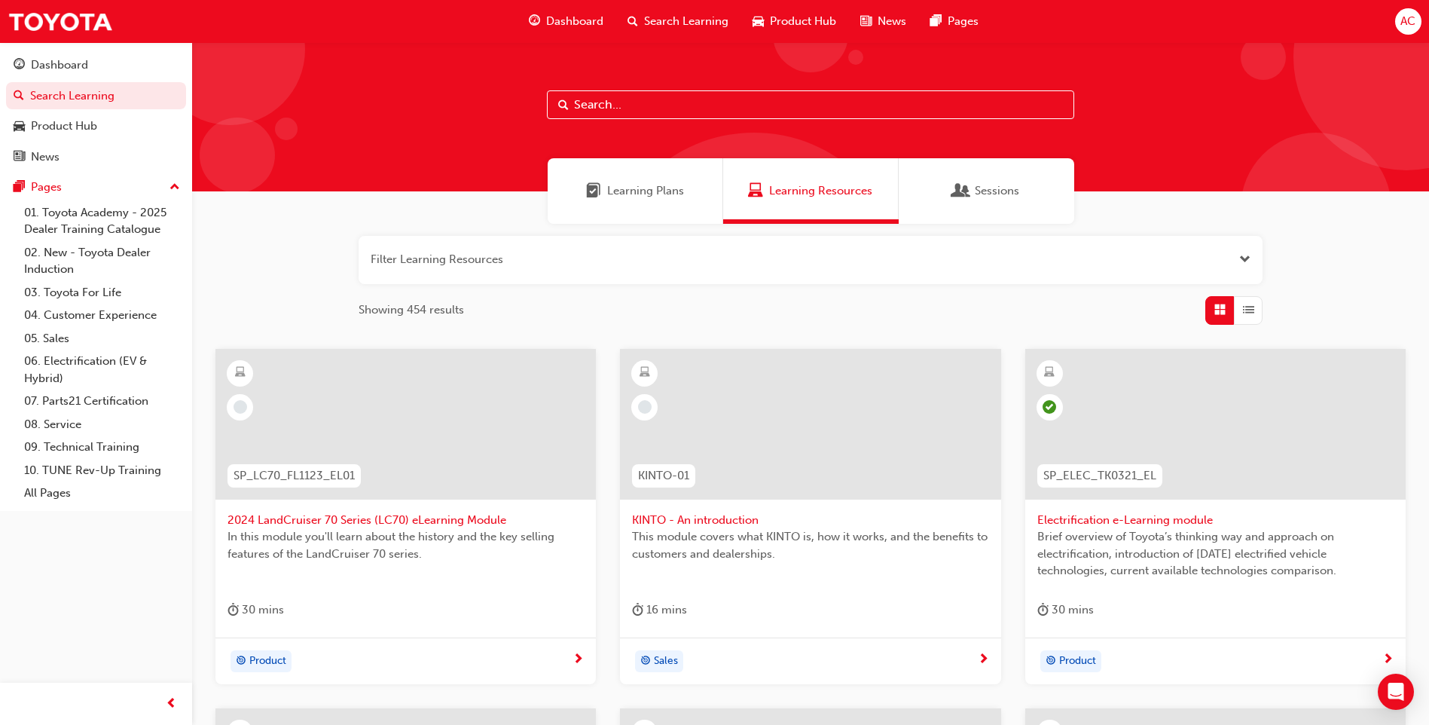
click at [675, 201] on div "Learning Plans" at bounding box center [635, 191] width 175 height 66
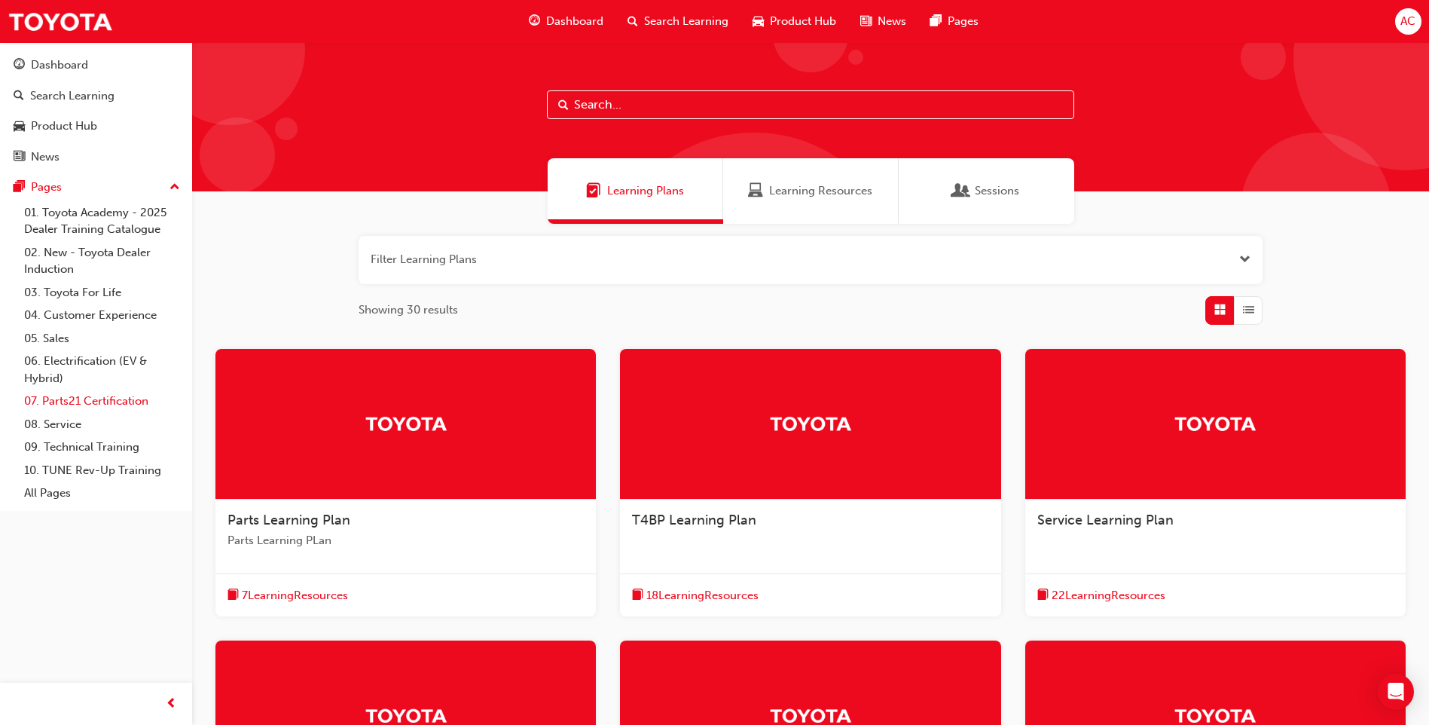
click at [111, 398] on link "07. Parts21 Certification" at bounding box center [102, 400] width 168 height 23
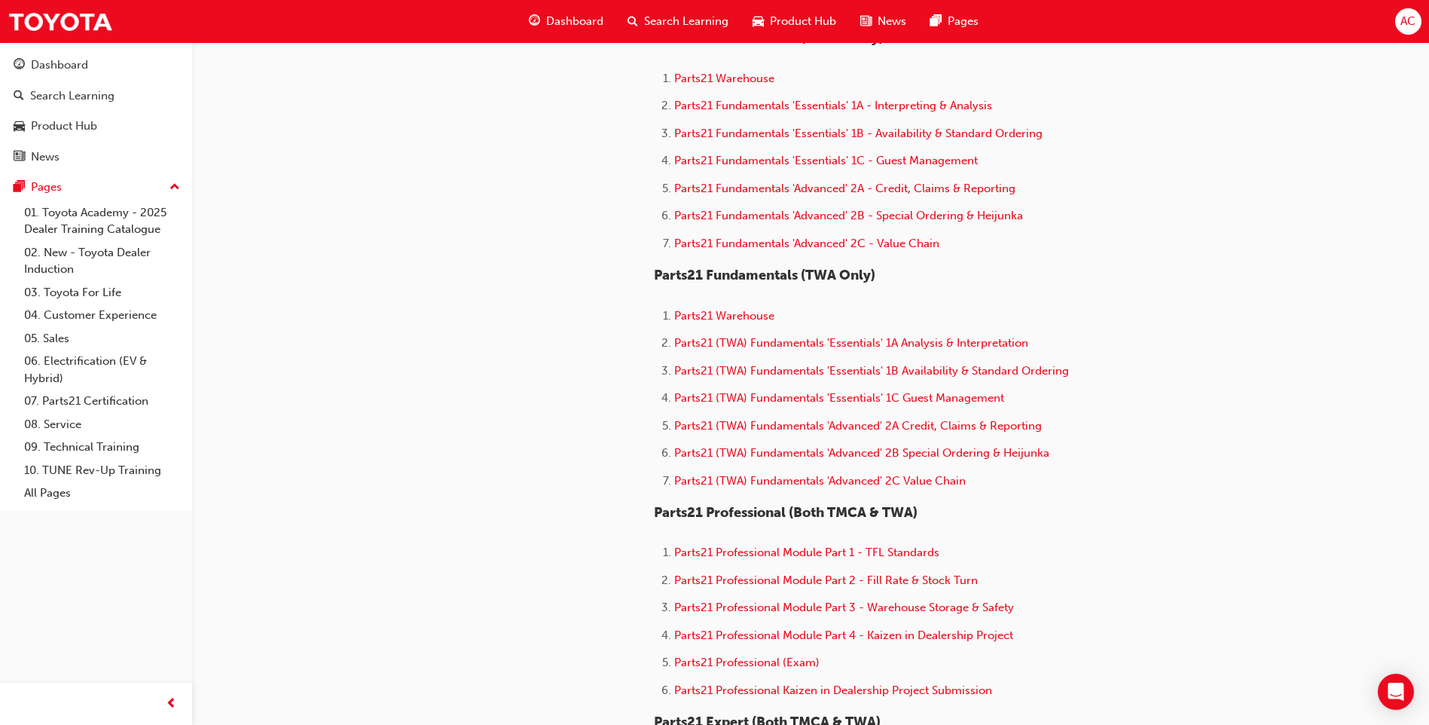
scroll to position [527, 0]
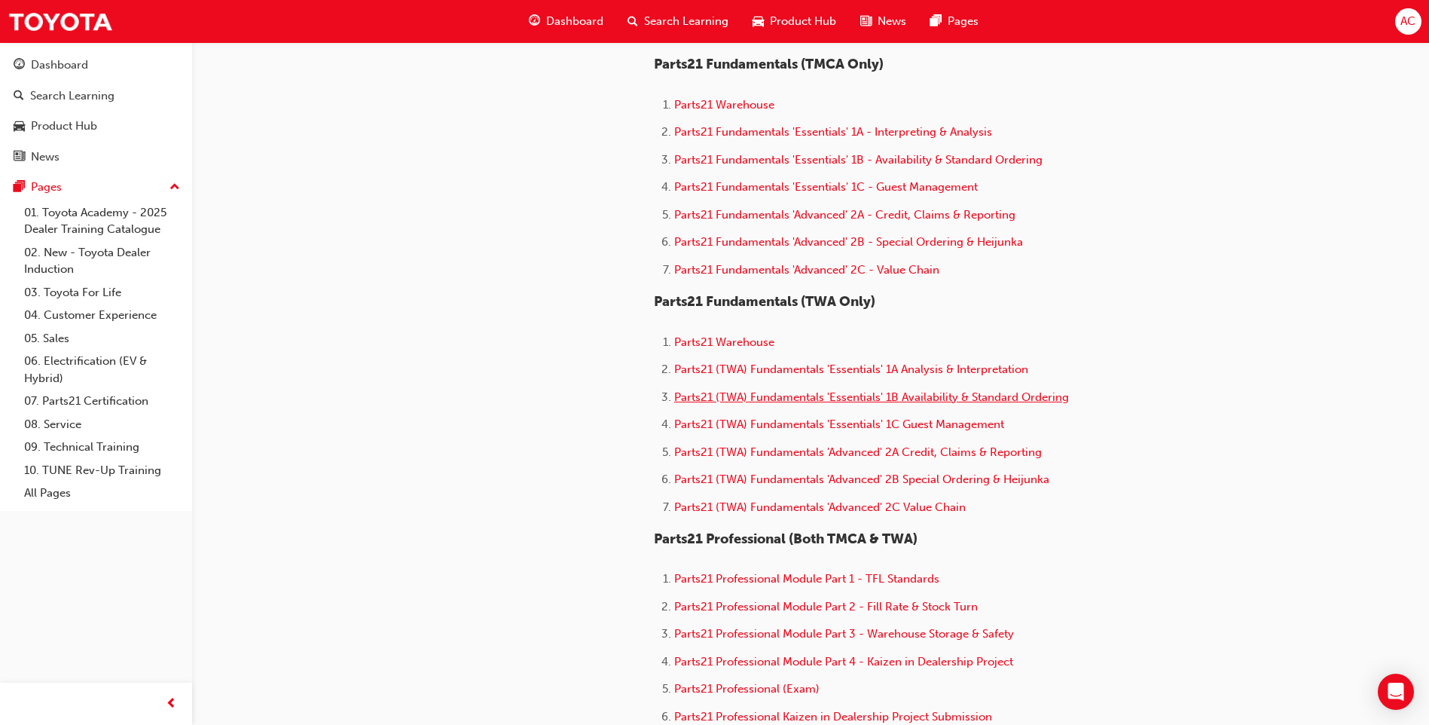
click at [789, 400] on span "Parts21 (TWA) Fundamentals 'Essentials' 1B Availability & Standard Ordering" at bounding box center [871, 397] width 395 height 14
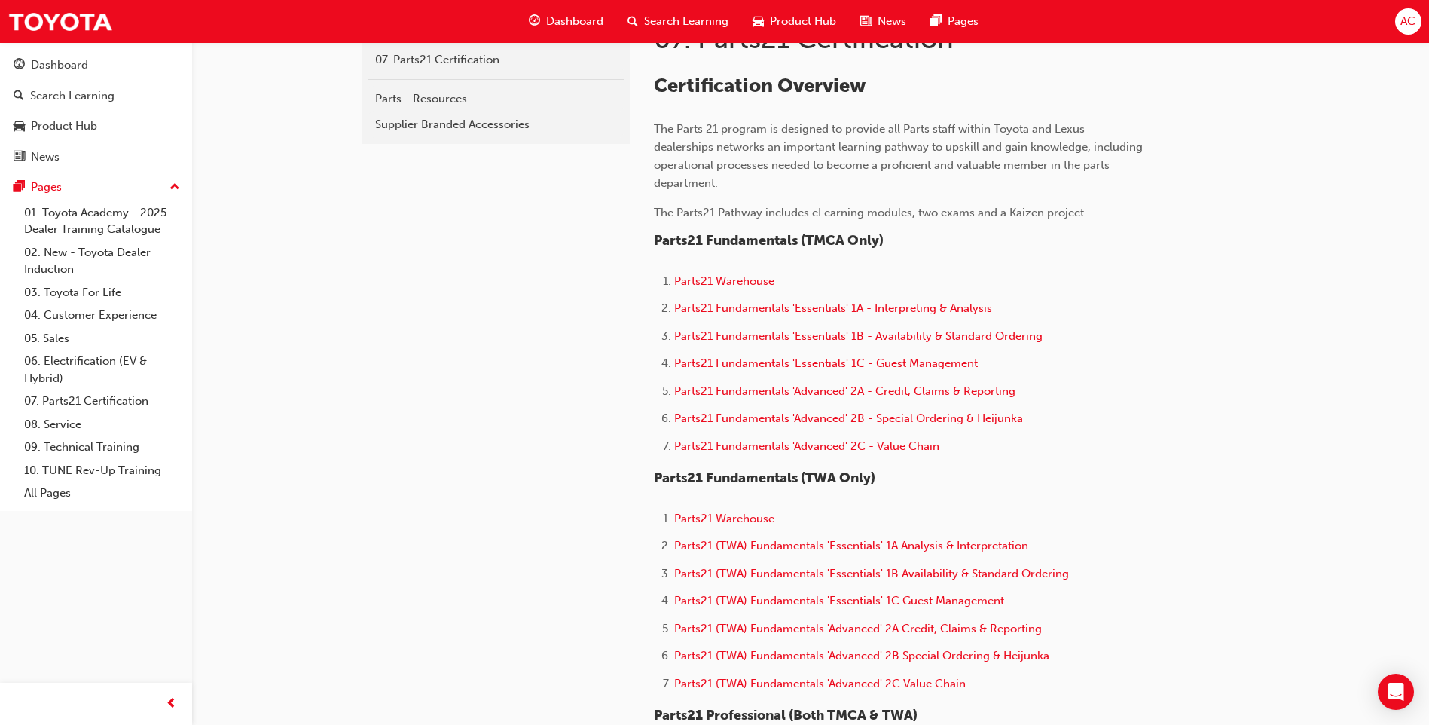
scroll to position [377, 0]
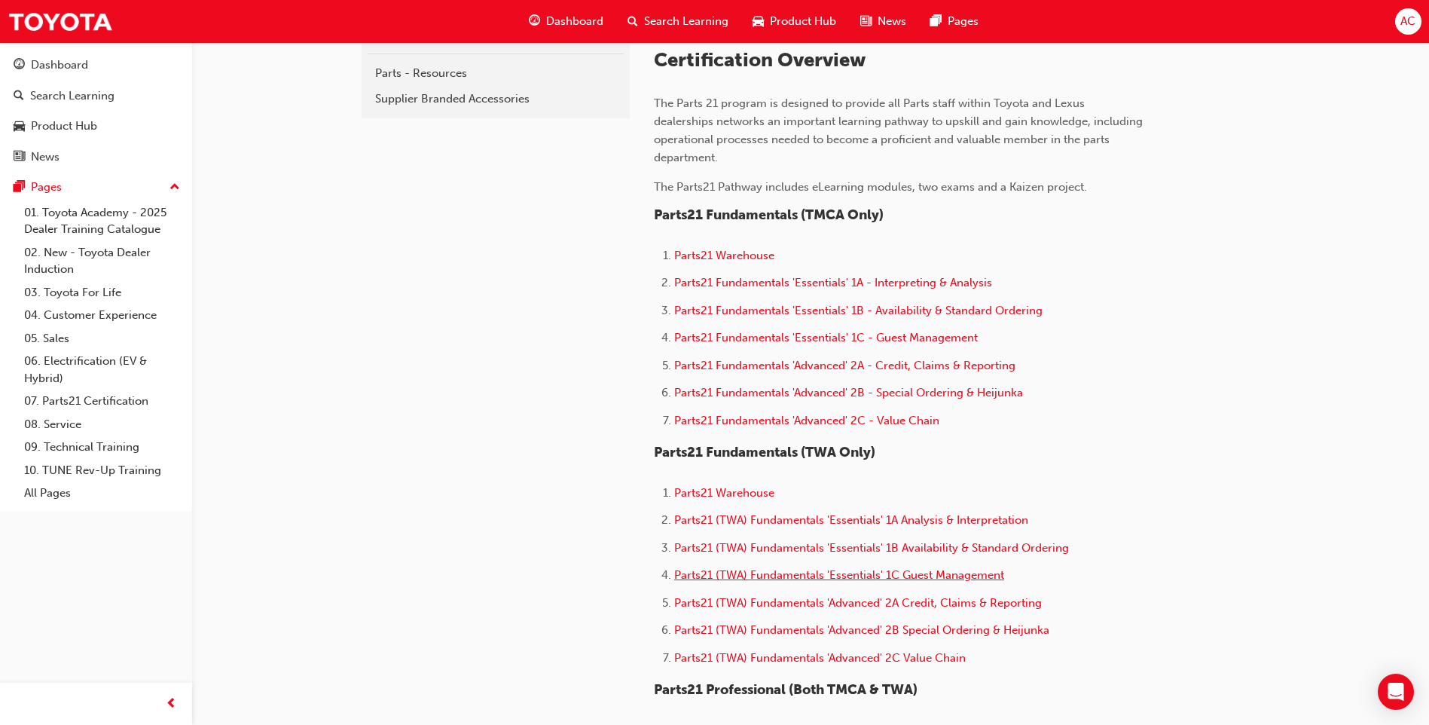
click at [906, 576] on span "Parts21 (TWA) Fundamentals 'Essentials' 1C Guest Management" at bounding box center [839, 575] width 330 height 14
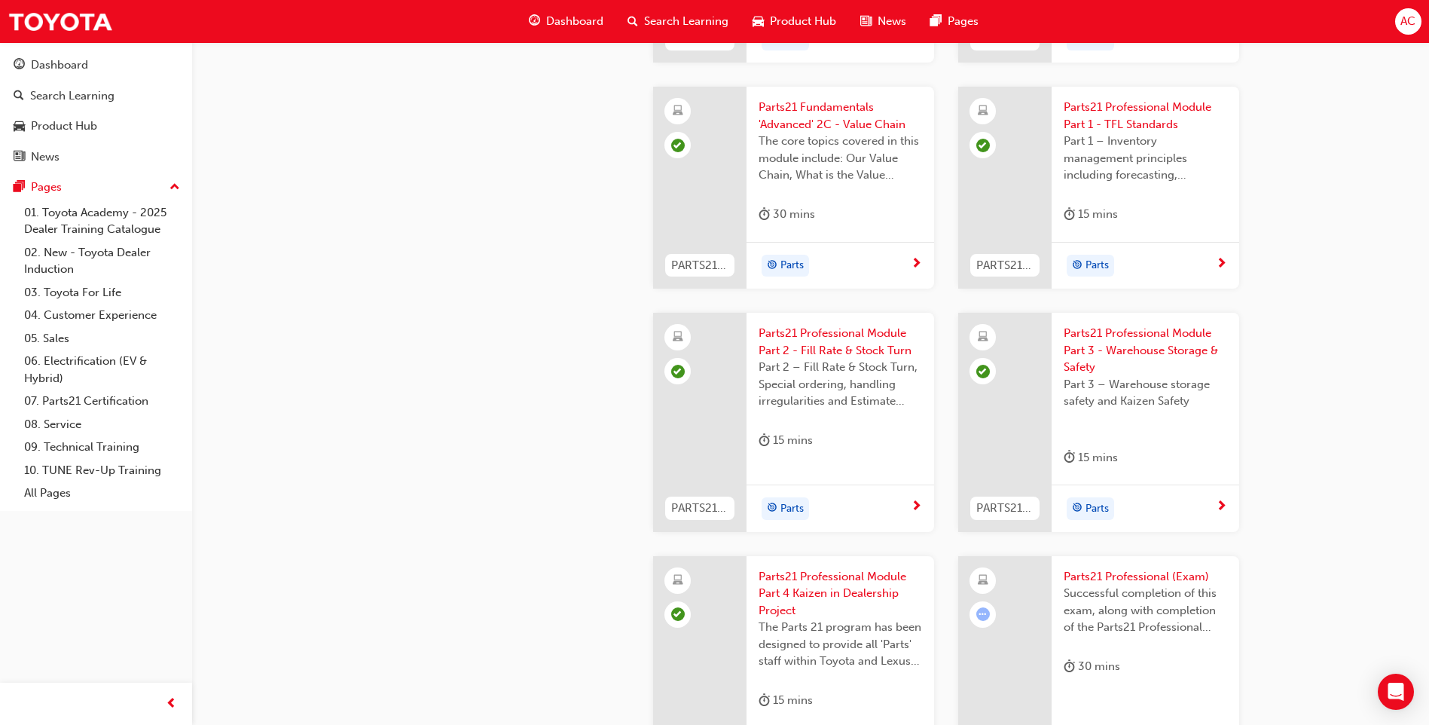
scroll to position [2260, 0]
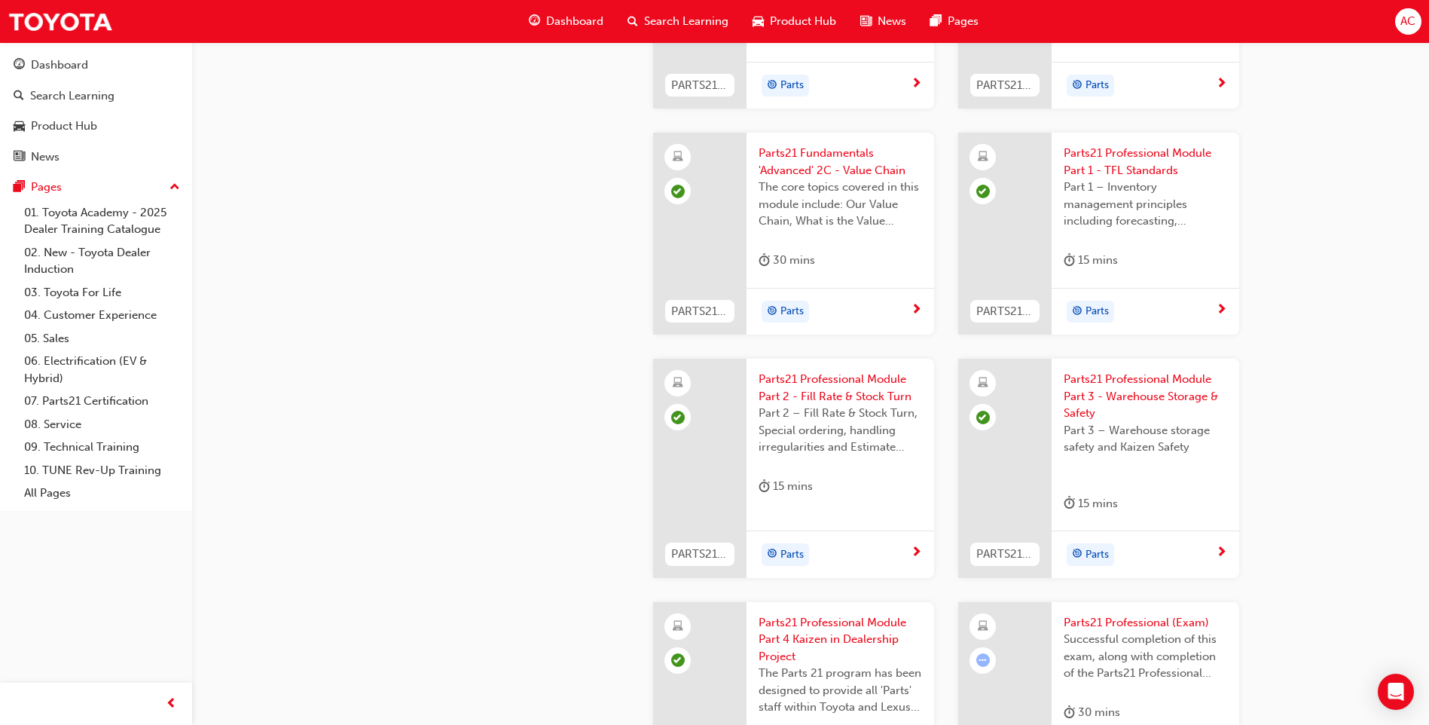
click at [822, 551] on div "Parts" at bounding box center [834, 554] width 152 height 23
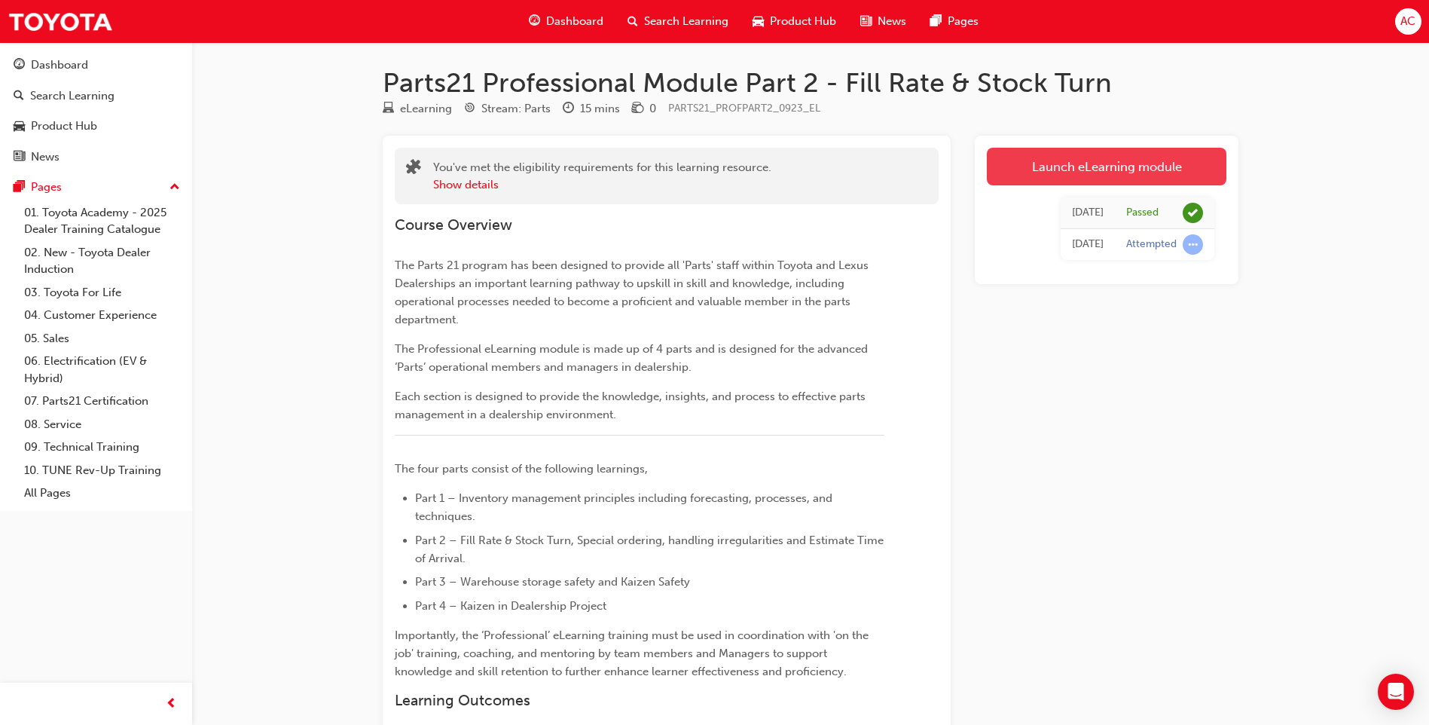
click at [1054, 160] on link "Launch eLearning module" at bounding box center [1107, 167] width 240 height 38
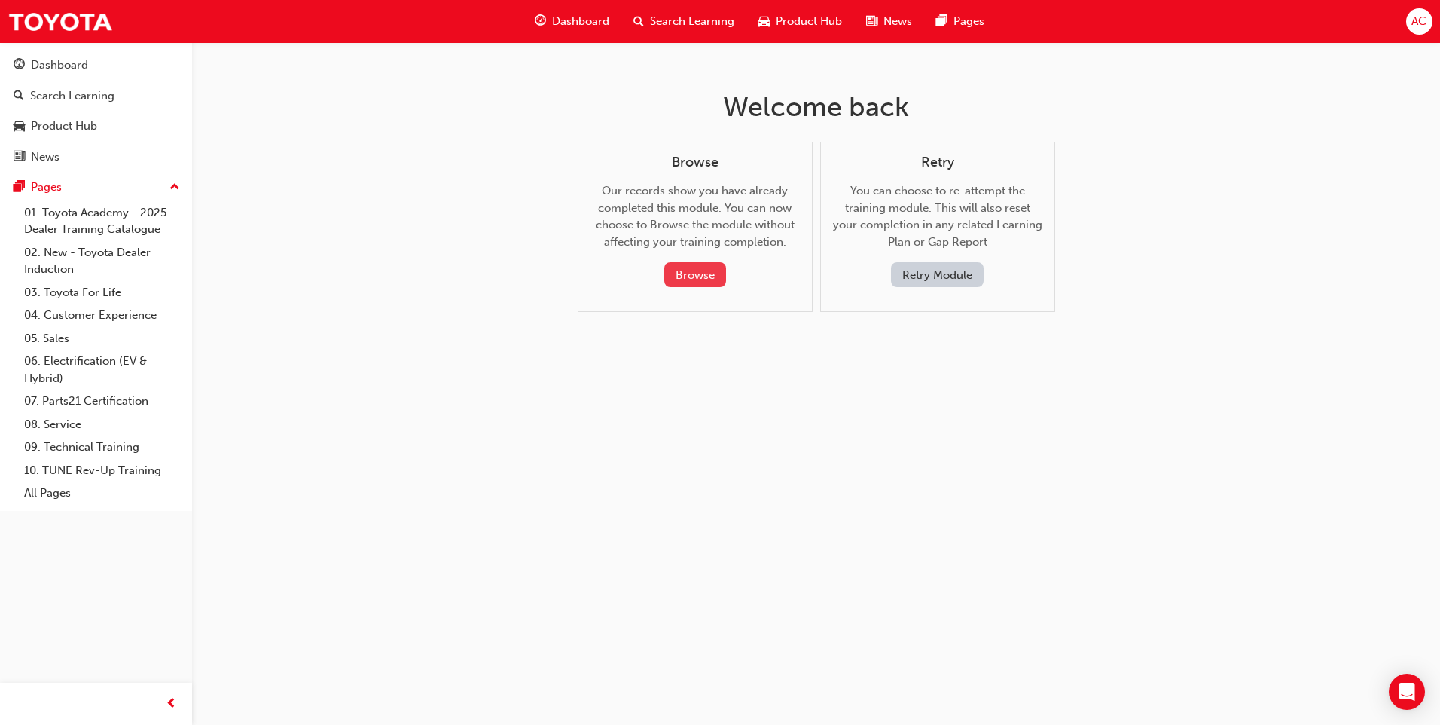
click at [699, 272] on button "Browse" at bounding box center [695, 274] width 62 height 25
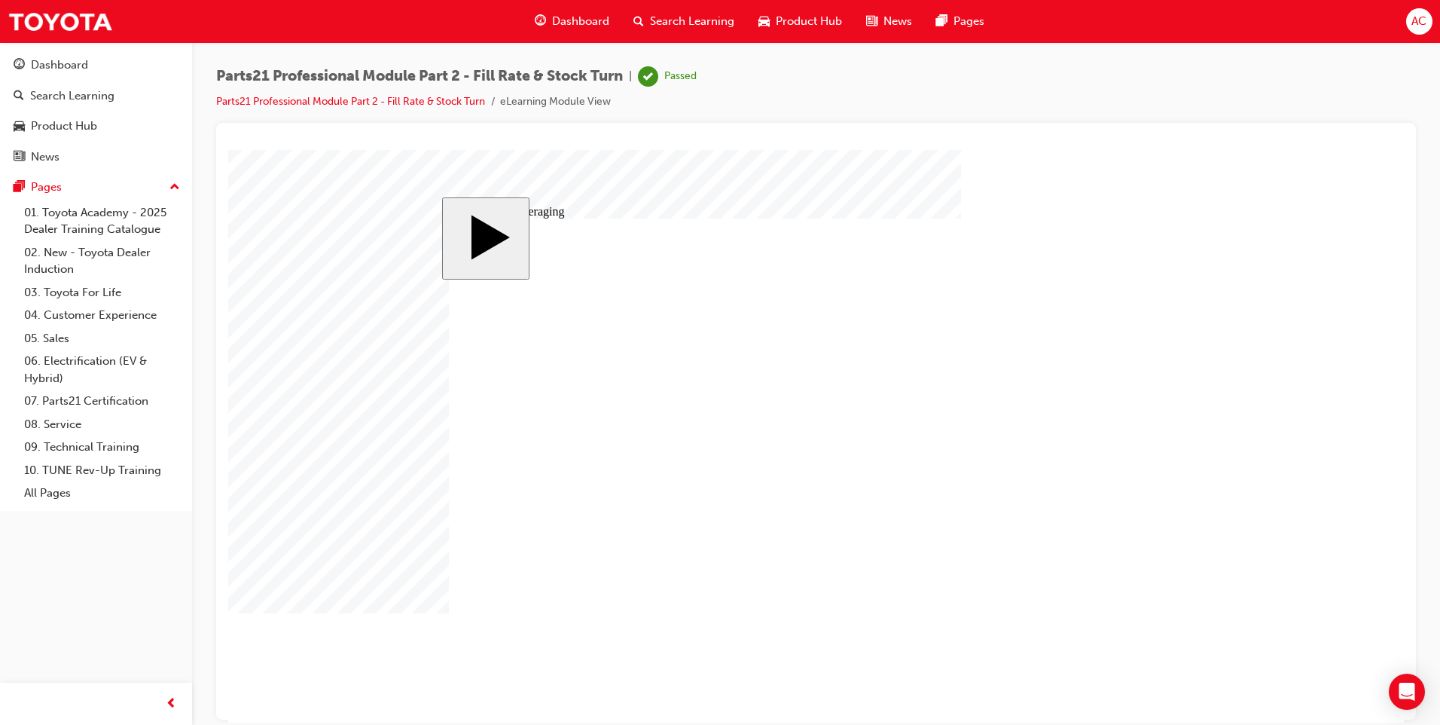
click at [289, 102] on link "Parts21 Professional Module Part 2 - Fill Rate & Stock Turn" at bounding box center [350, 101] width 269 height 13
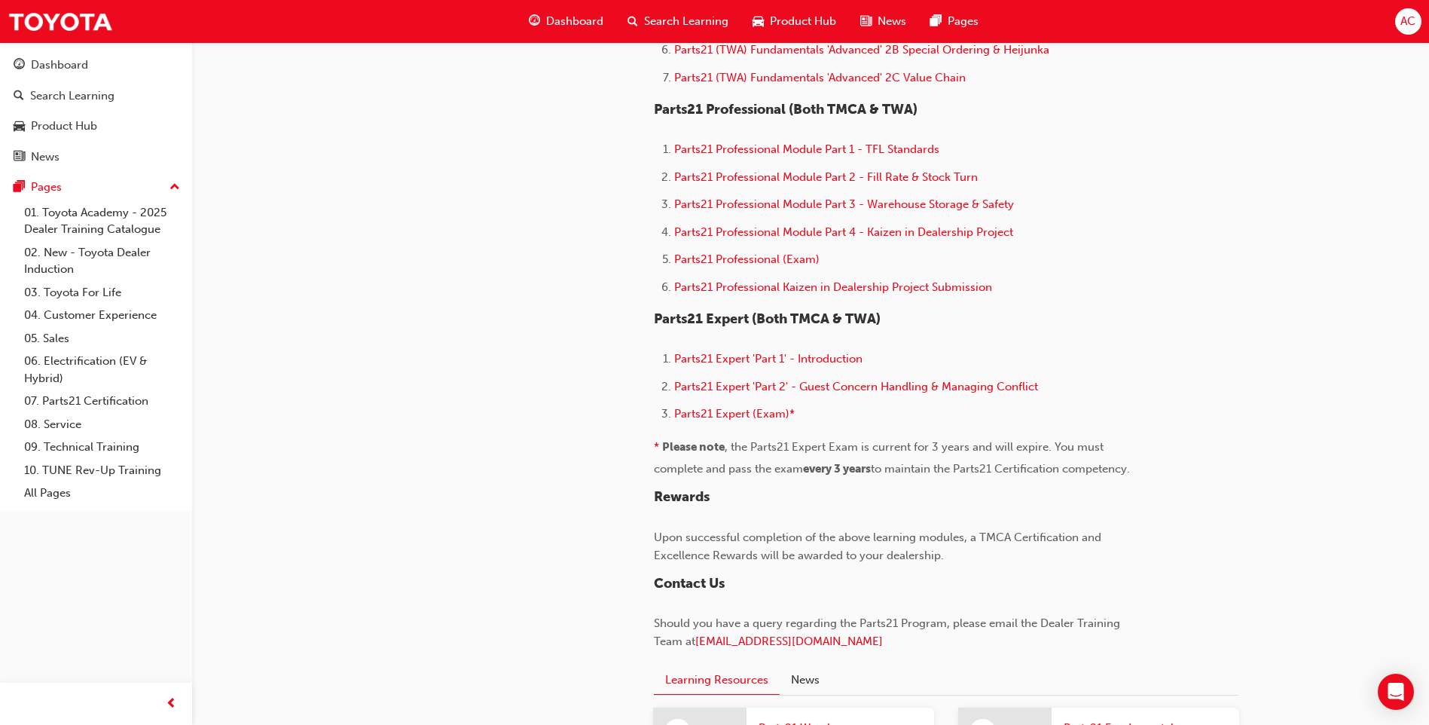
scroll to position [1181, 0]
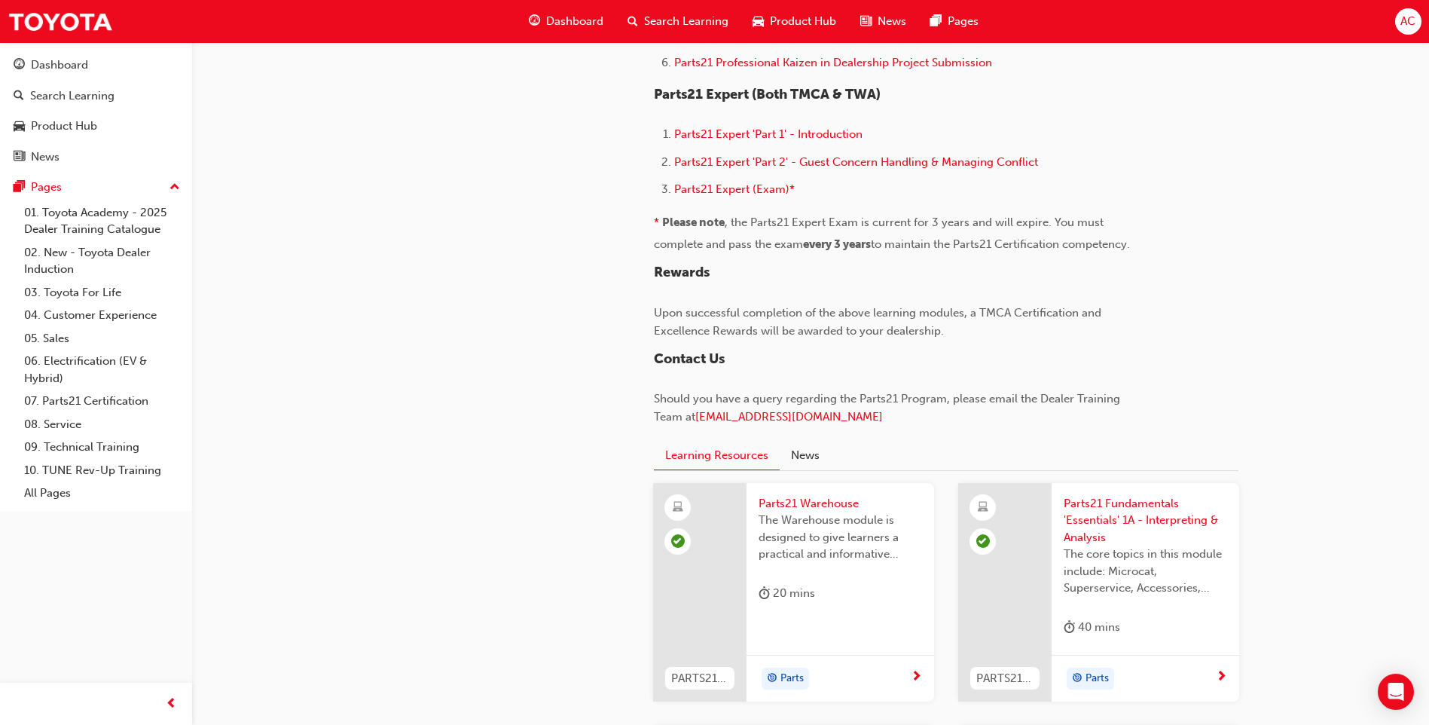
click at [819, 508] on span "Parts21 Warehouse" at bounding box center [839, 503] width 163 height 17
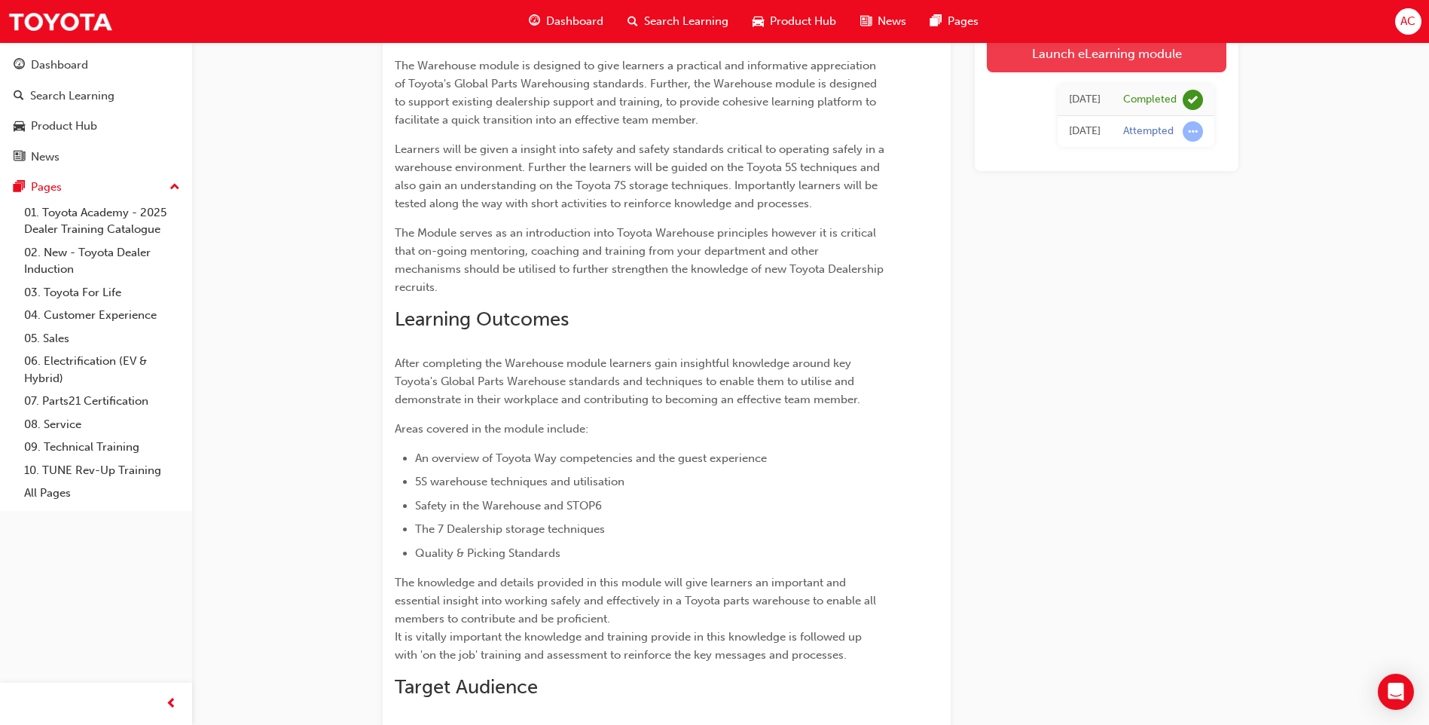
scroll to position [144, 0]
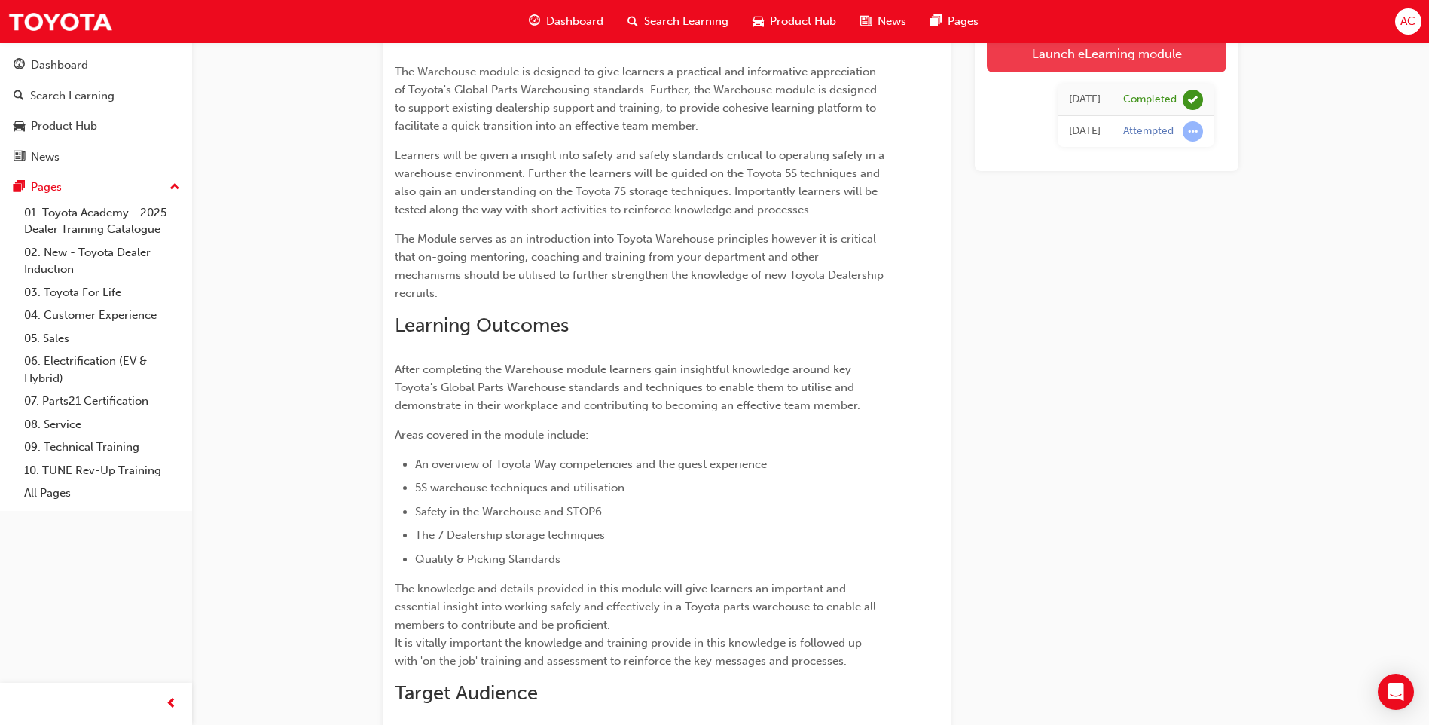
click at [1046, 54] on link "Launch eLearning module" at bounding box center [1107, 54] width 240 height 38
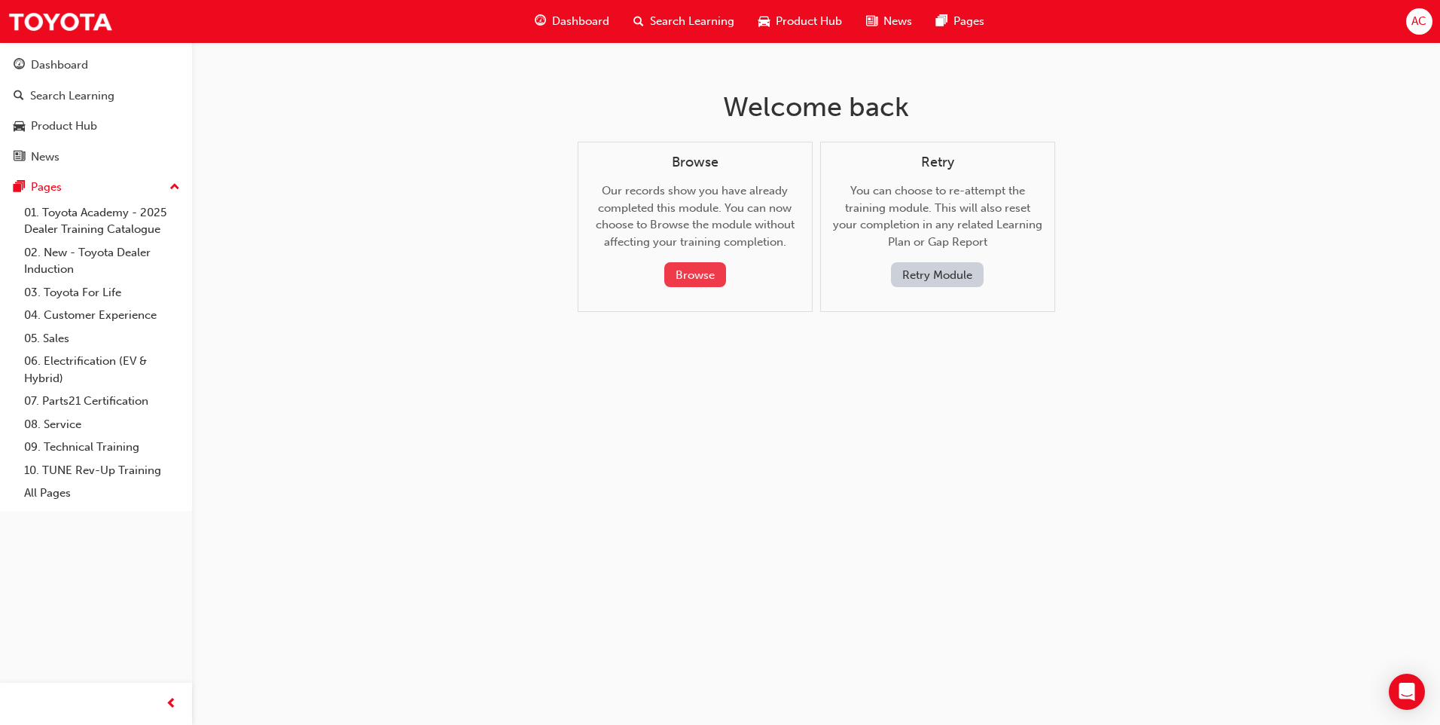
click at [692, 276] on button "Browse" at bounding box center [695, 274] width 62 height 25
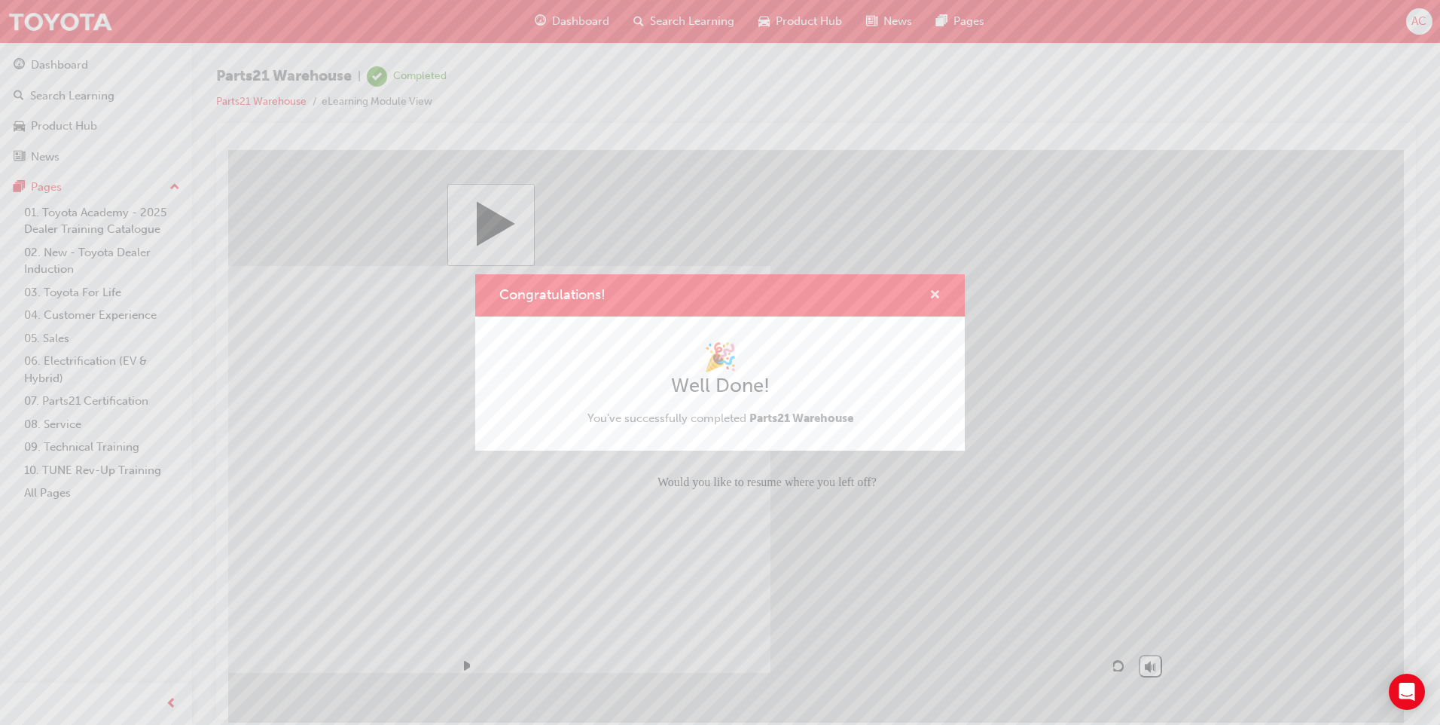
click at [937, 291] on span "cross-icon" at bounding box center [934, 296] width 11 height 14
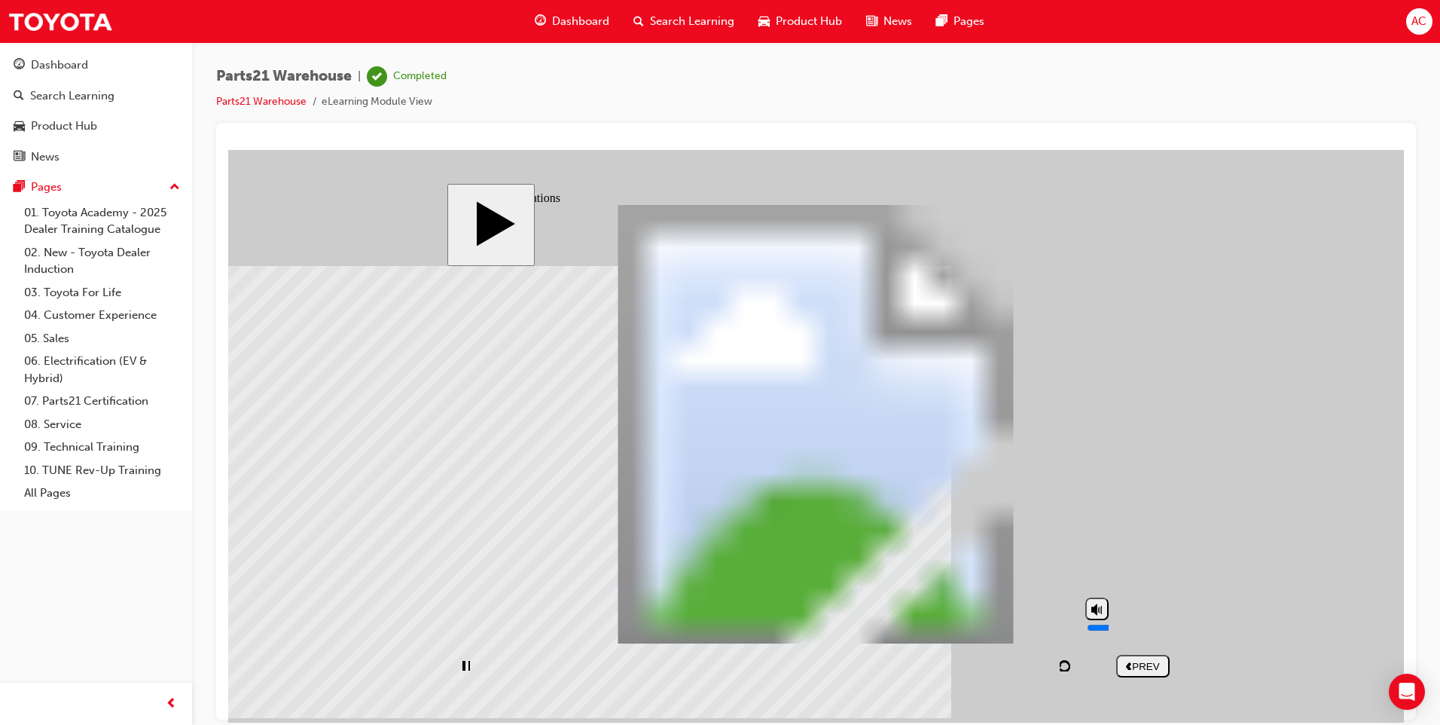
click at [1097, 614] on polygon "volume" at bounding box center [1094, 608] width 7 height 11
type input "0"
click at [1158, 667] on div "PREV" at bounding box center [1142, 665] width 41 height 11
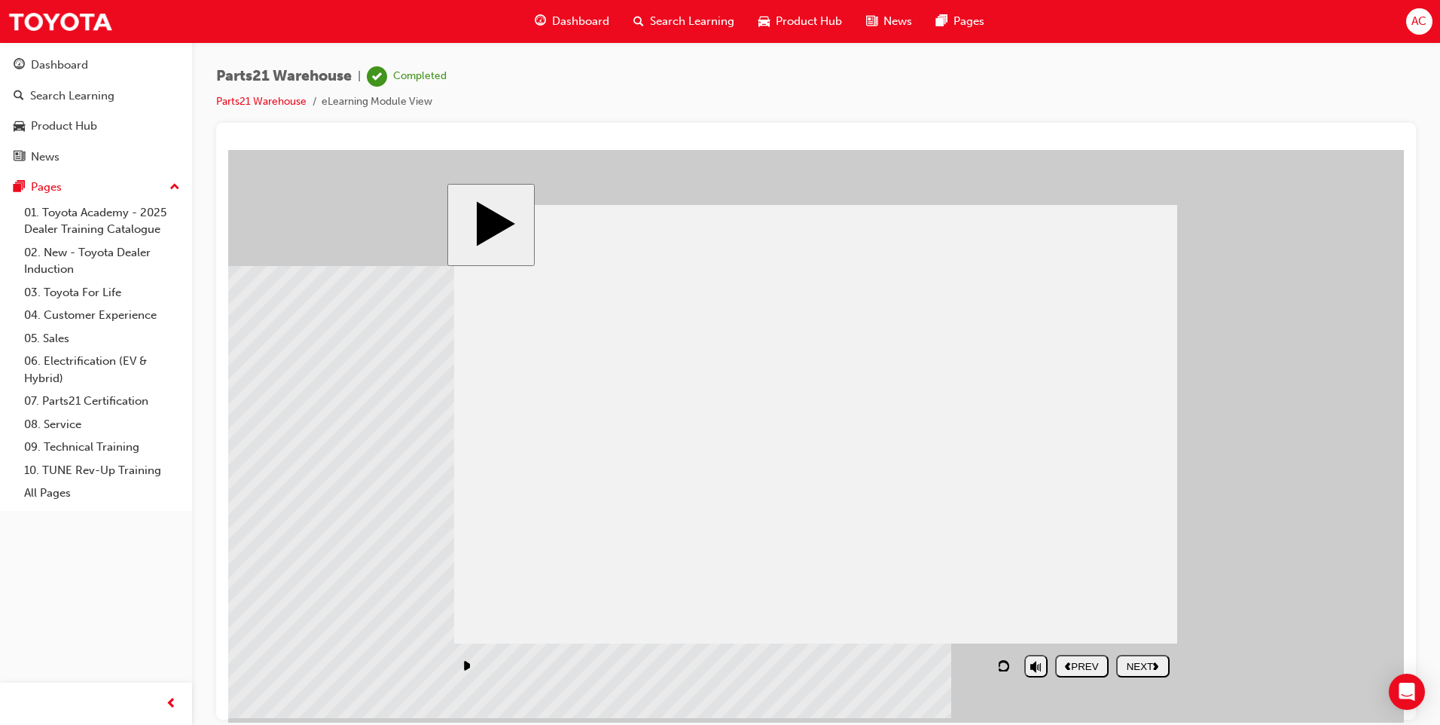
click at [1158, 667] on polygon "next" at bounding box center [1155, 665] width 5 height 8
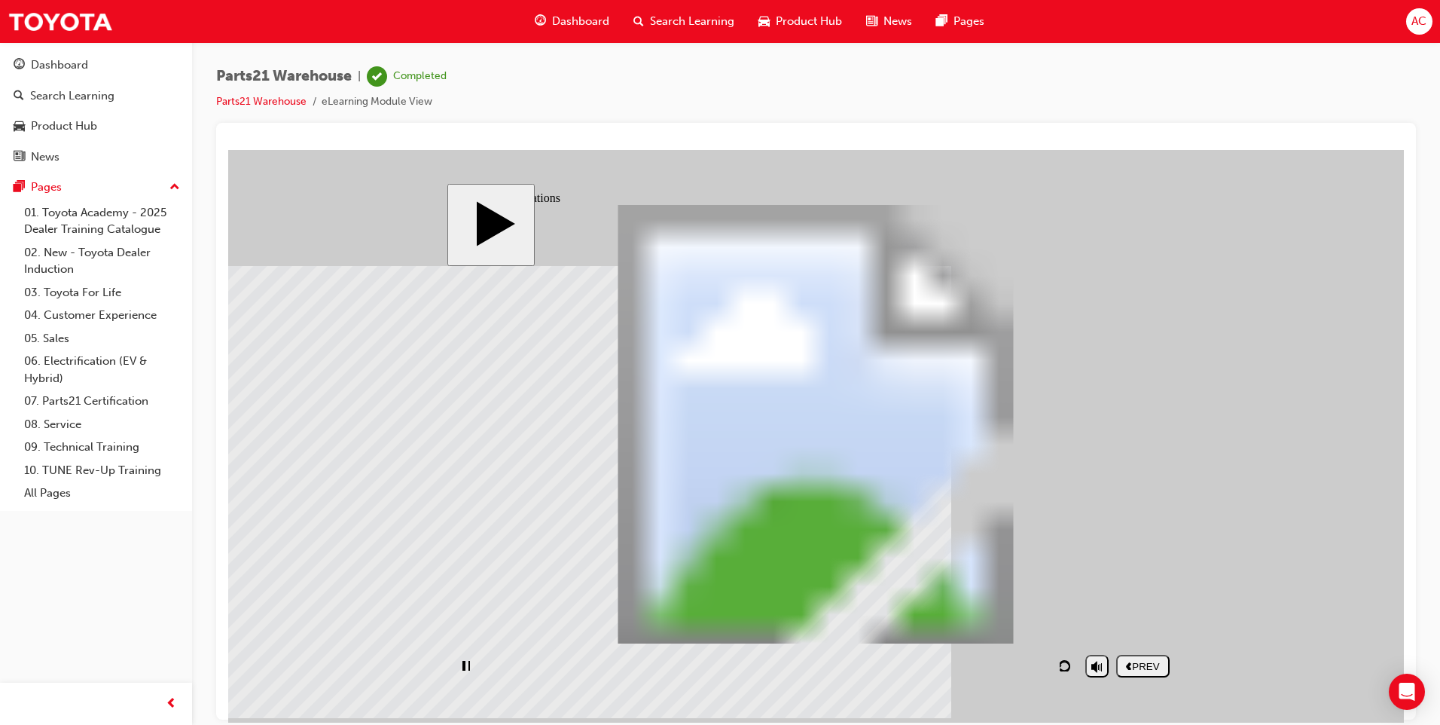
click at [1158, 667] on div "PREV" at bounding box center [1142, 665] width 41 height 11
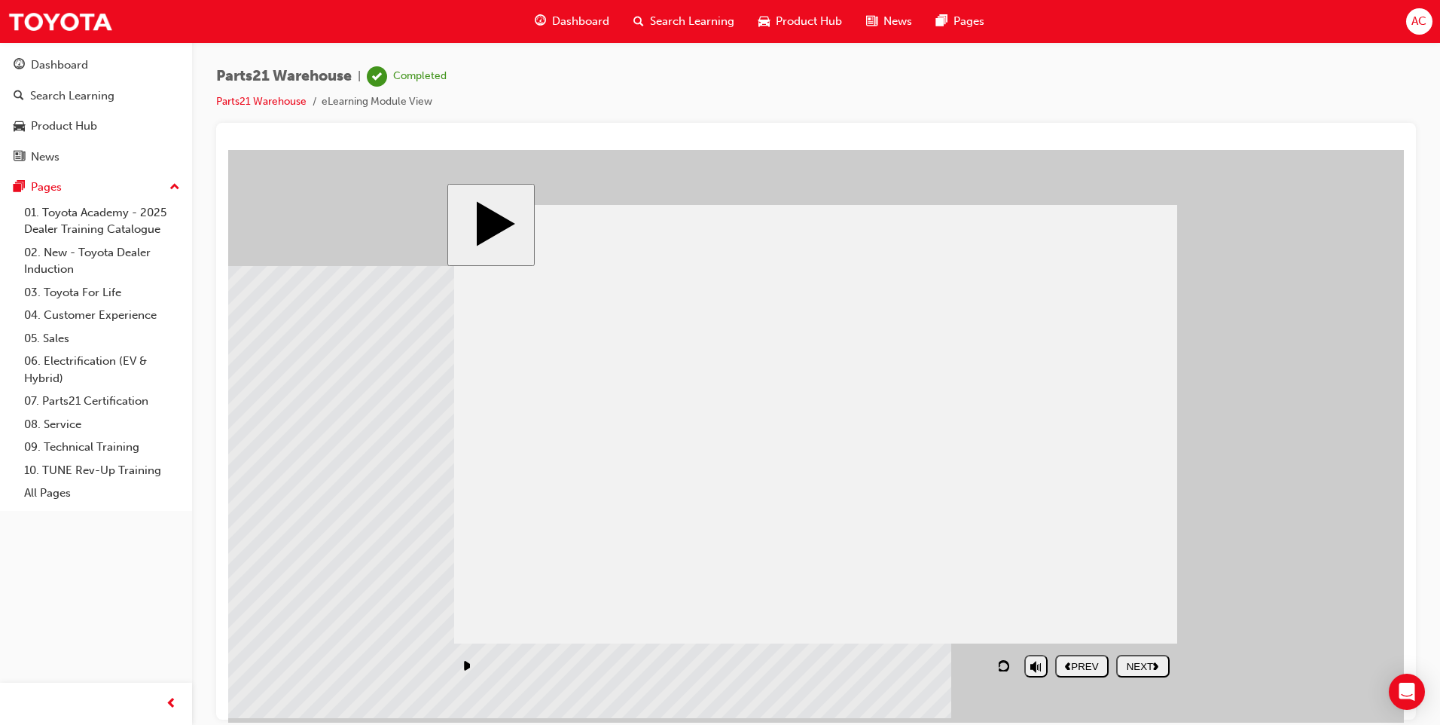
click at [1158, 667] on polygon "next" at bounding box center [1155, 665] width 5 height 8
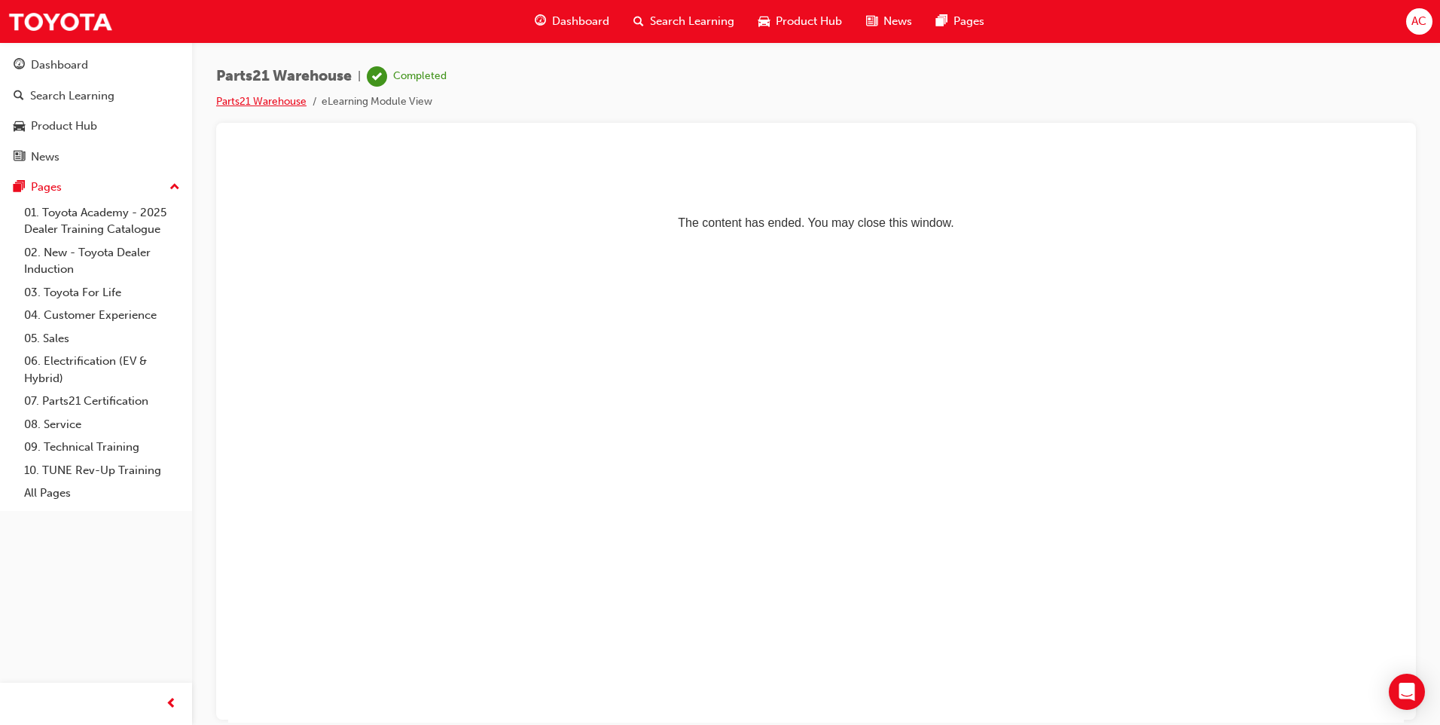
click at [258, 102] on link "Parts21 Warehouse" at bounding box center [261, 101] width 90 height 13
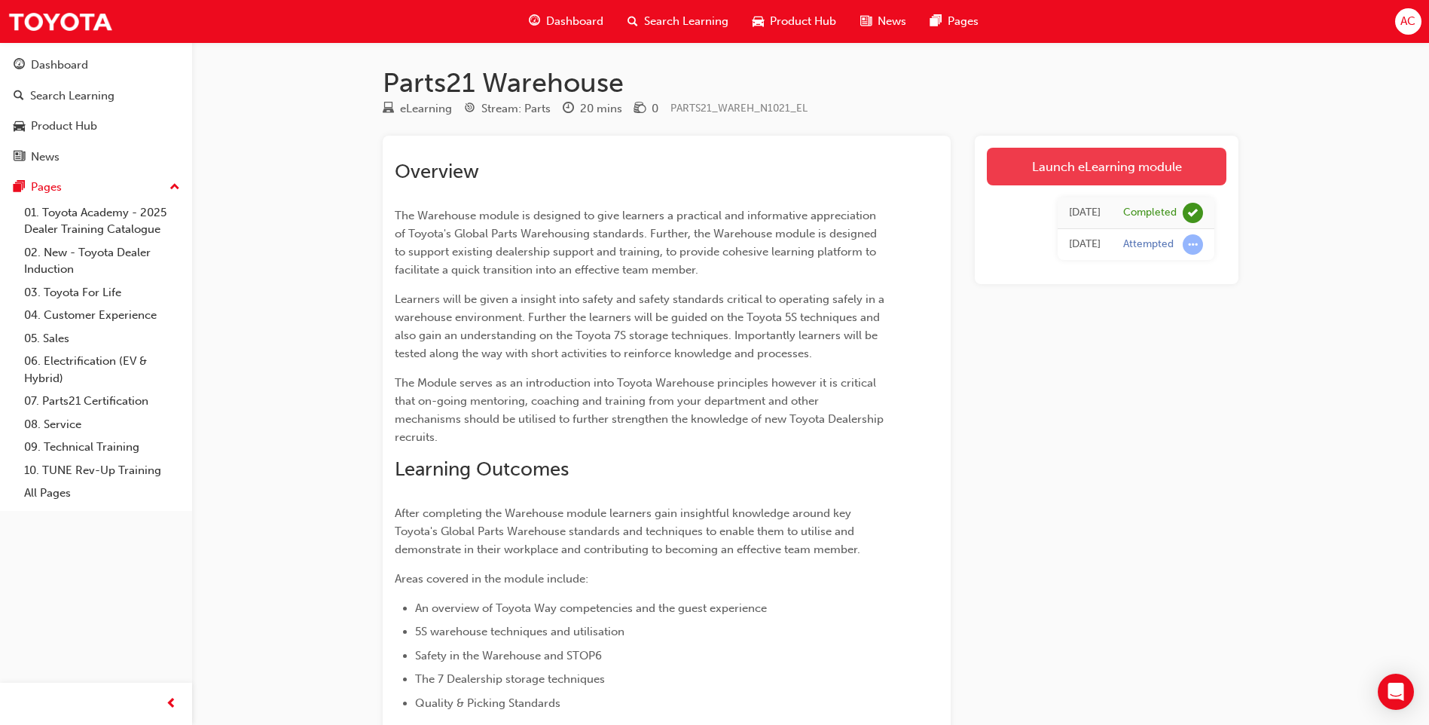
click at [1061, 175] on link "Launch eLearning module" at bounding box center [1107, 167] width 240 height 38
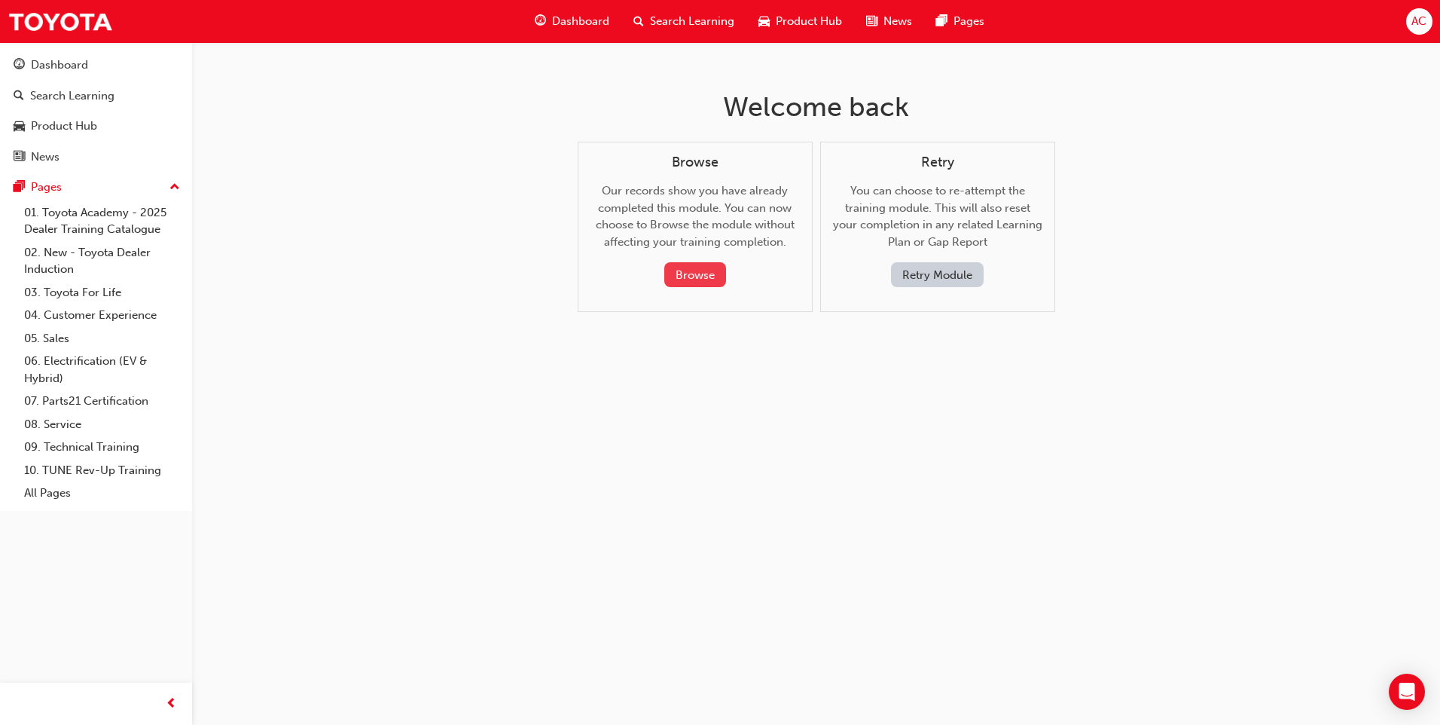
click at [671, 284] on button "Browse" at bounding box center [695, 274] width 62 height 25
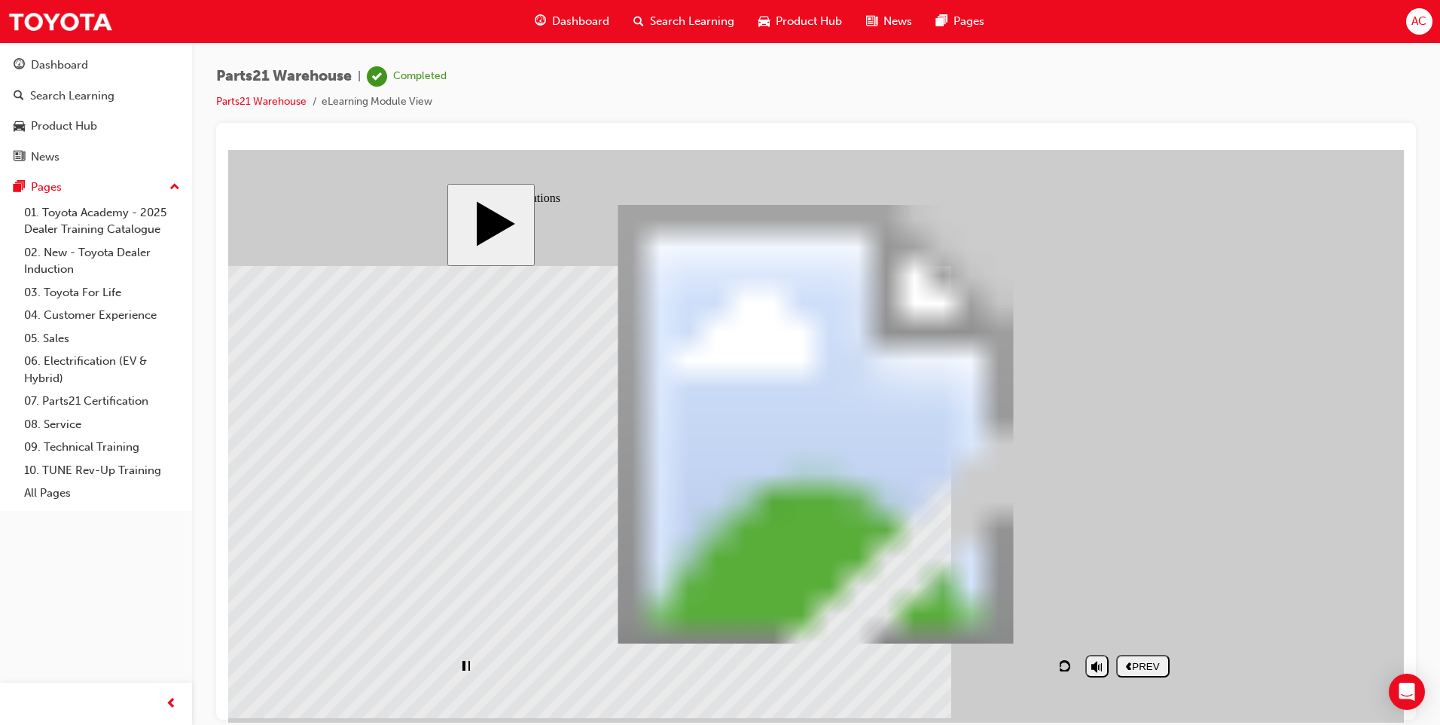
click at [1036, 614] on polygon "volume" at bounding box center [1033, 608] width 7 height 11
type input "0"
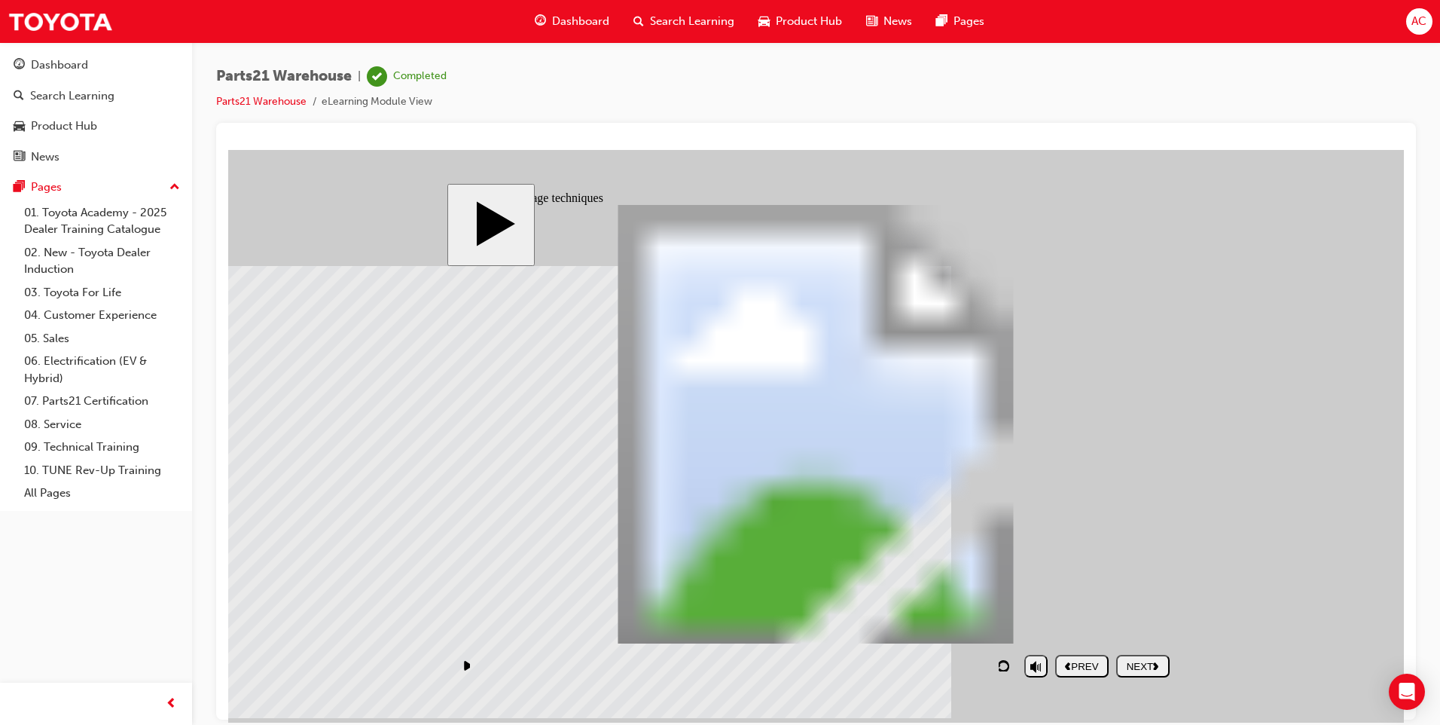
click at [1153, 670] on div "NEXT" at bounding box center [1142, 665] width 41 height 11
click at [1138, 661] on div "NEXT" at bounding box center [1142, 665] width 41 height 11
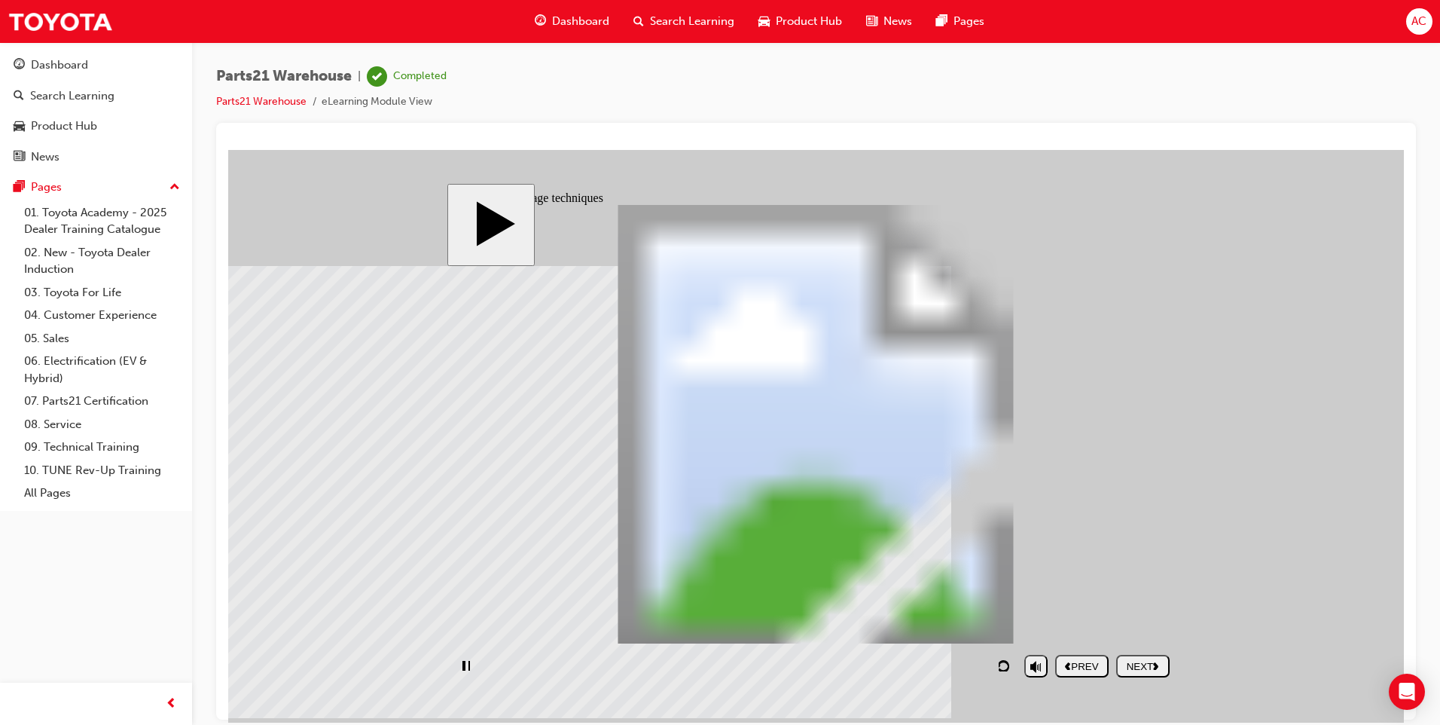
click at [1138, 661] on div "NEXT" at bounding box center [1142, 665] width 41 height 11
click at [1139, 661] on div "NEXT" at bounding box center [1142, 665] width 41 height 11
click at [1139, 661] on div "SUBMIT" at bounding box center [1142, 665] width 41 height 11
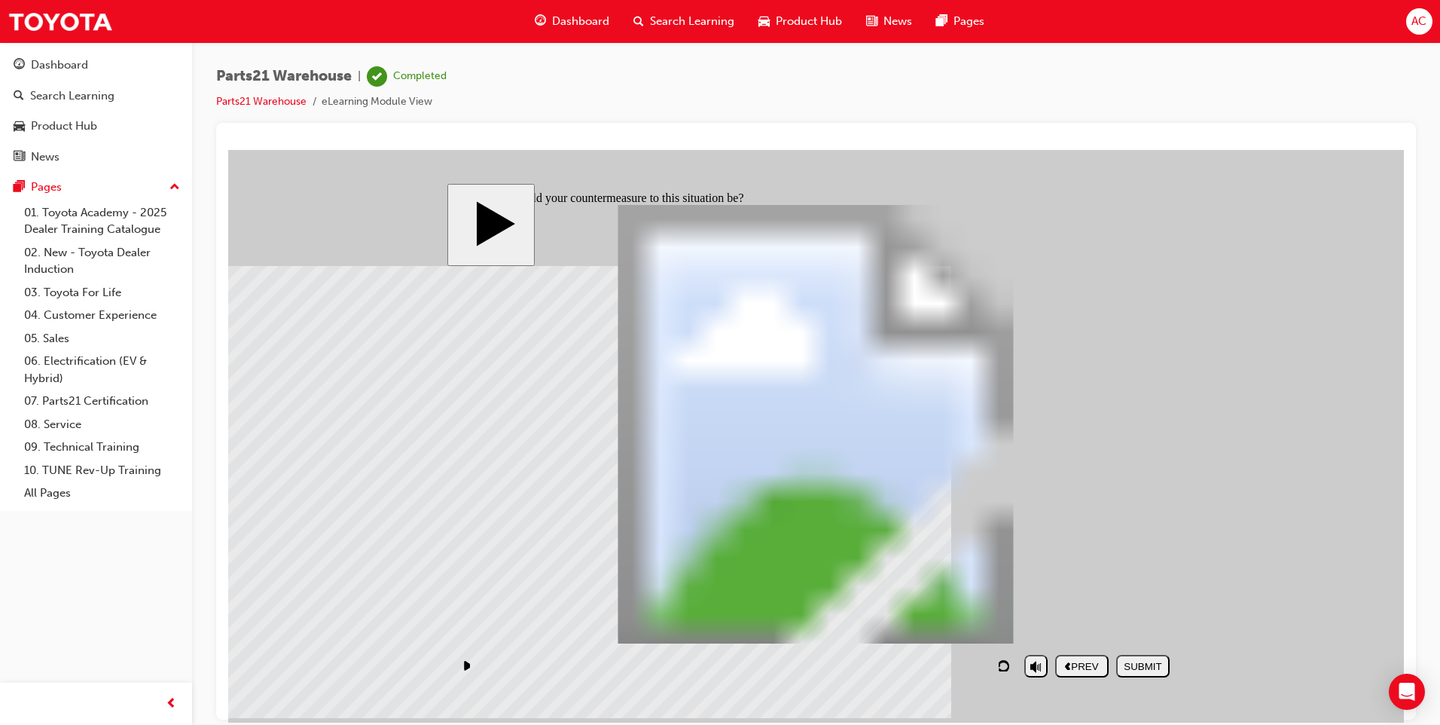
checkbox input "true"
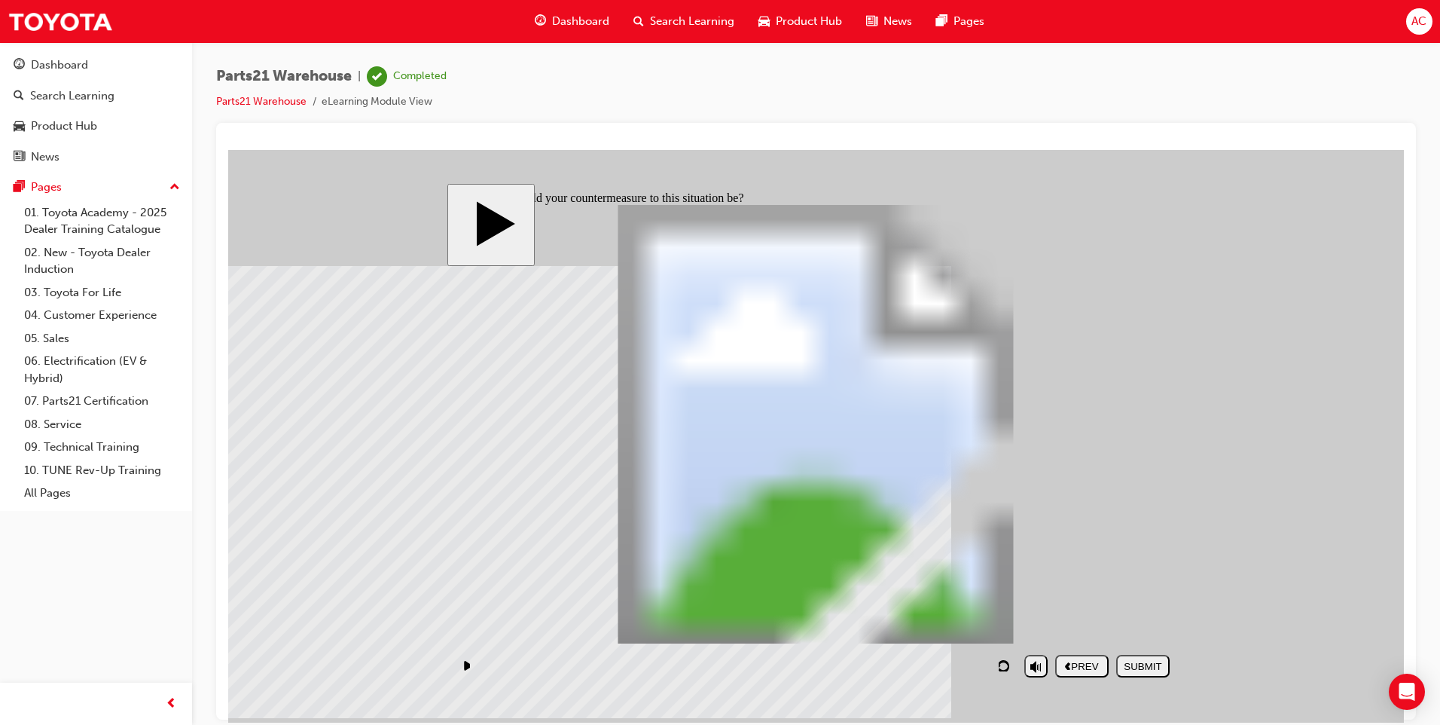
click at [1138, 664] on div "SUBMIT" at bounding box center [1142, 665] width 41 height 11
checkbox input "false"
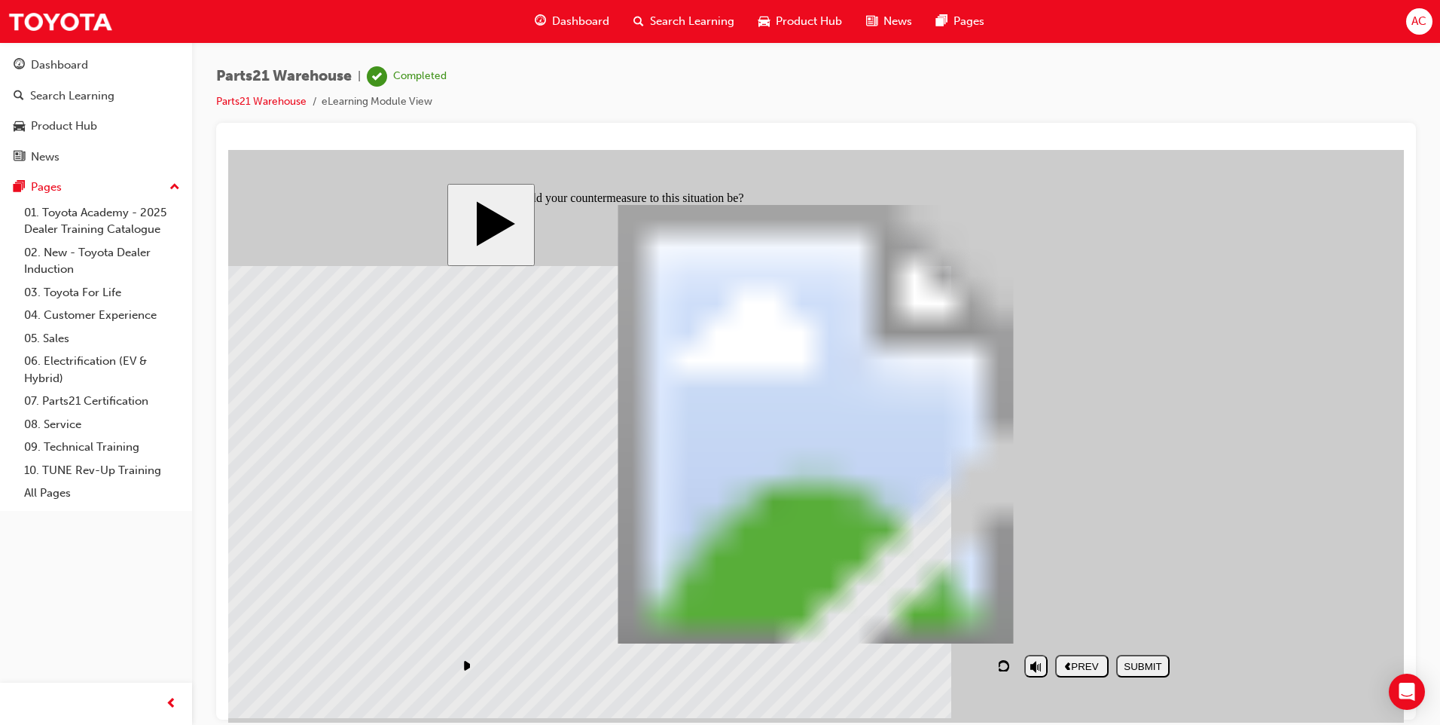
checkbox input "true"
drag, startPoint x: 816, startPoint y: 608, endPoint x: 862, endPoint y: 621, distance: 47.0
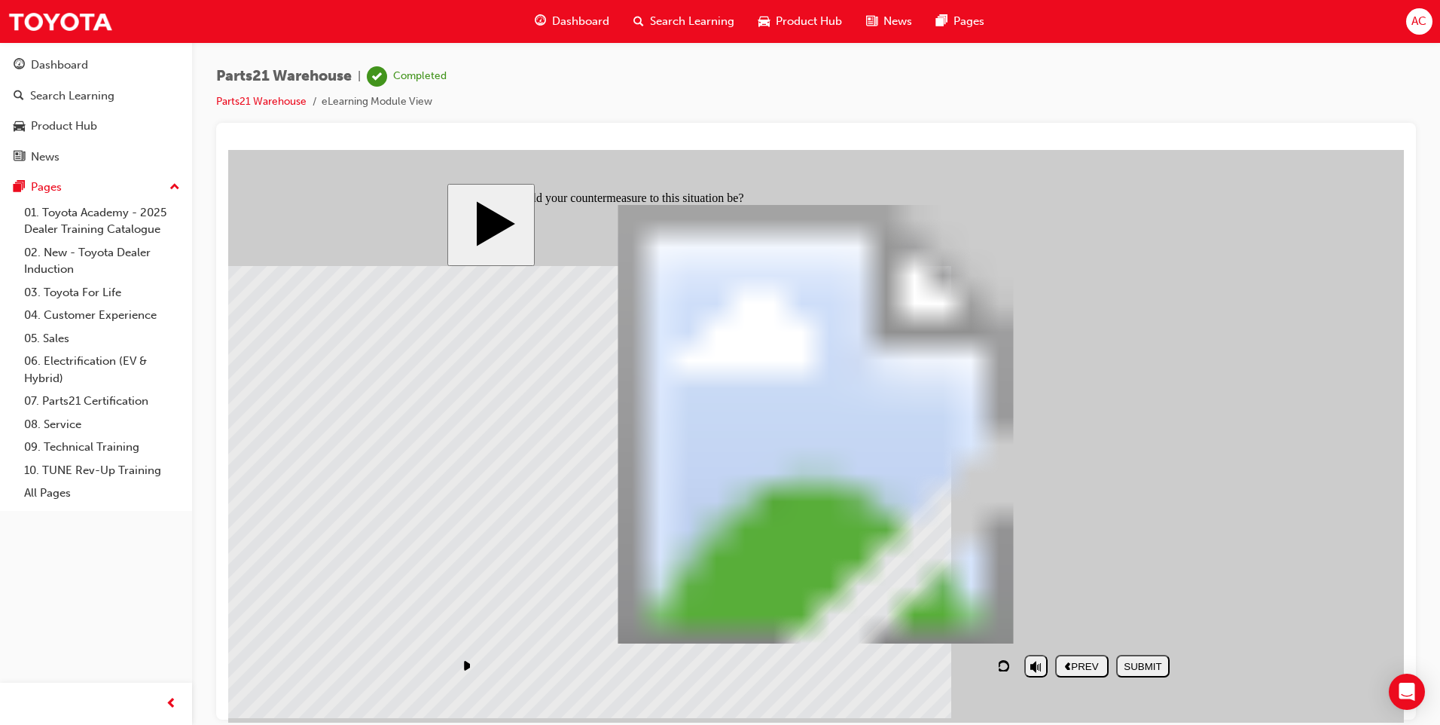
checkbox input "true"
click at [1142, 665] on div "SUBMIT" at bounding box center [1142, 665] width 41 height 11
click at [1124, 665] on div "NEXT" at bounding box center [1142, 665] width 41 height 11
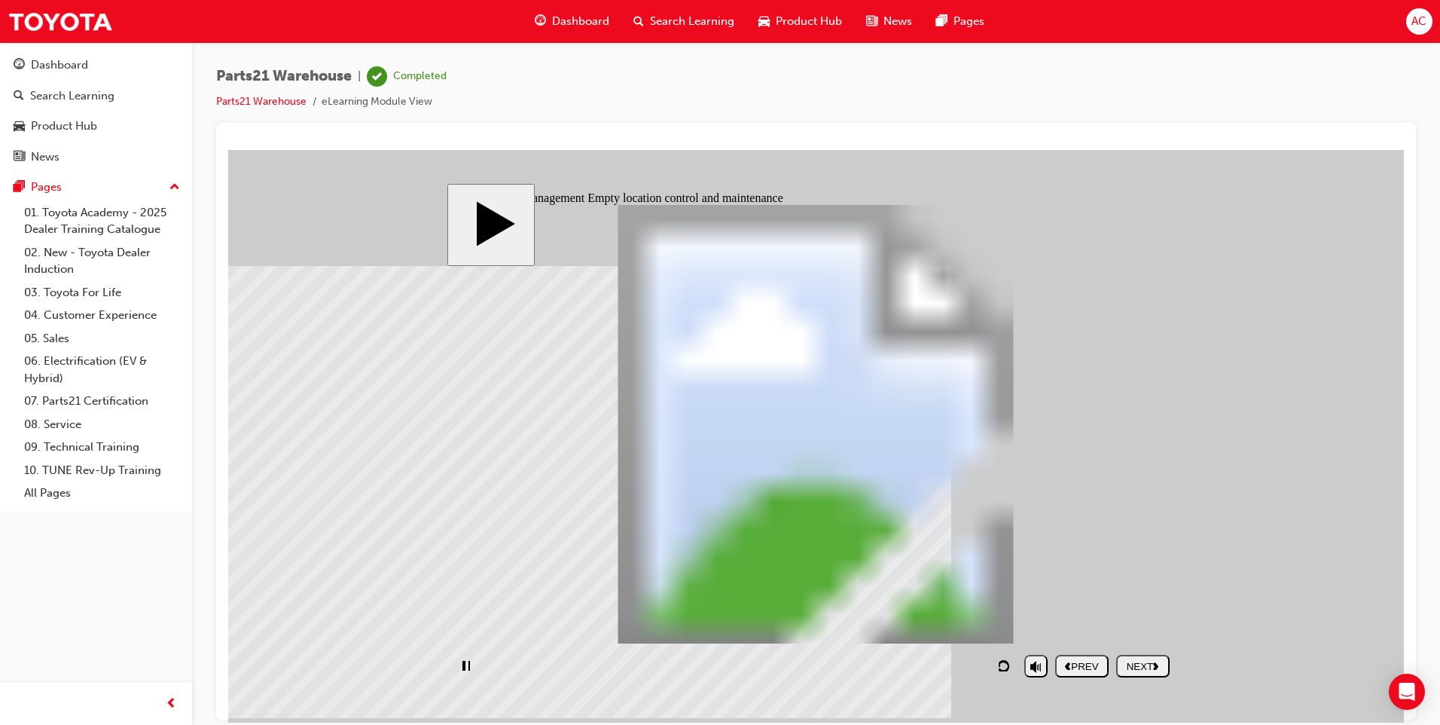
click at [1124, 665] on div "NEXT" at bounding box center [1142, 665] width 41 height 11
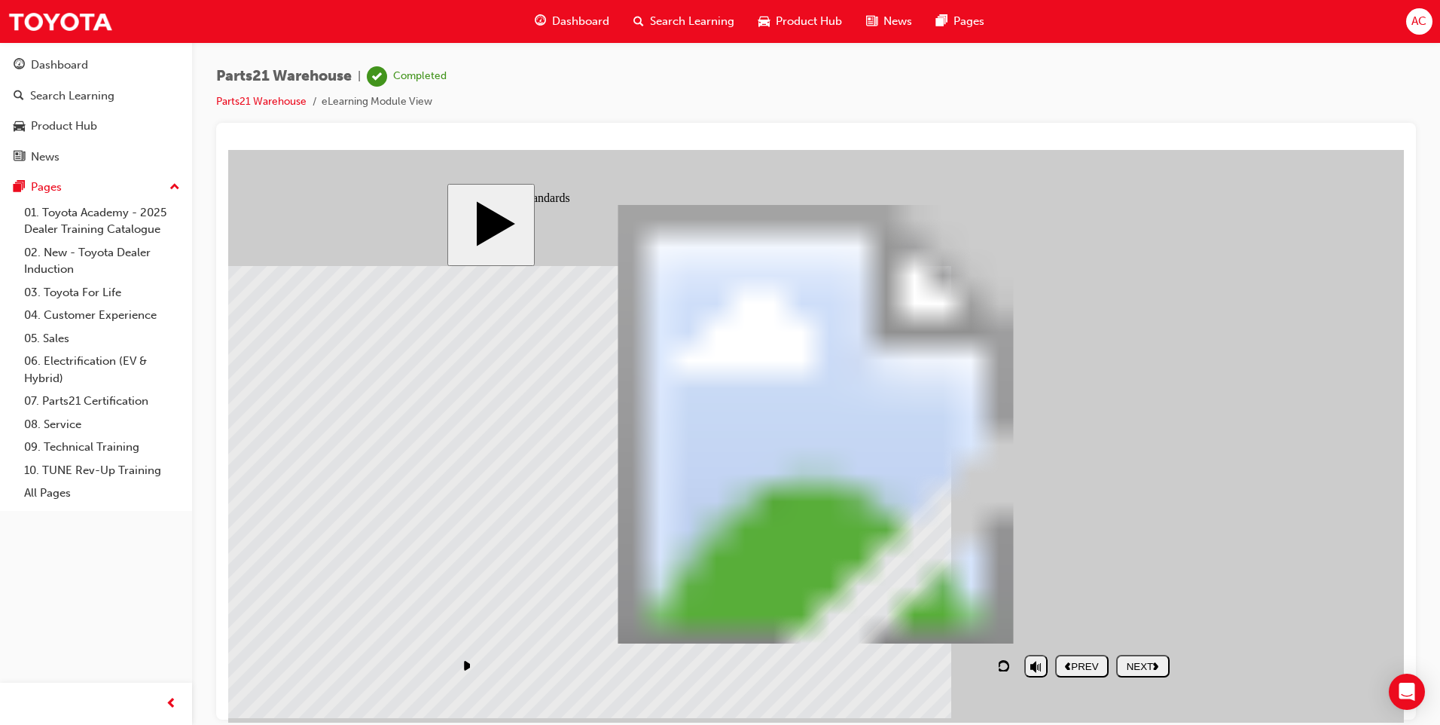
click at [1131, 662] on div "NEXT" at bounding box center [1142, 665] width 41 height 11
click at [1131, 662] on div "SUBMIT" at bounding box center [1142, 665] width 41 height 11
